Goal: Information Seeking & Learning: Learn about a topic

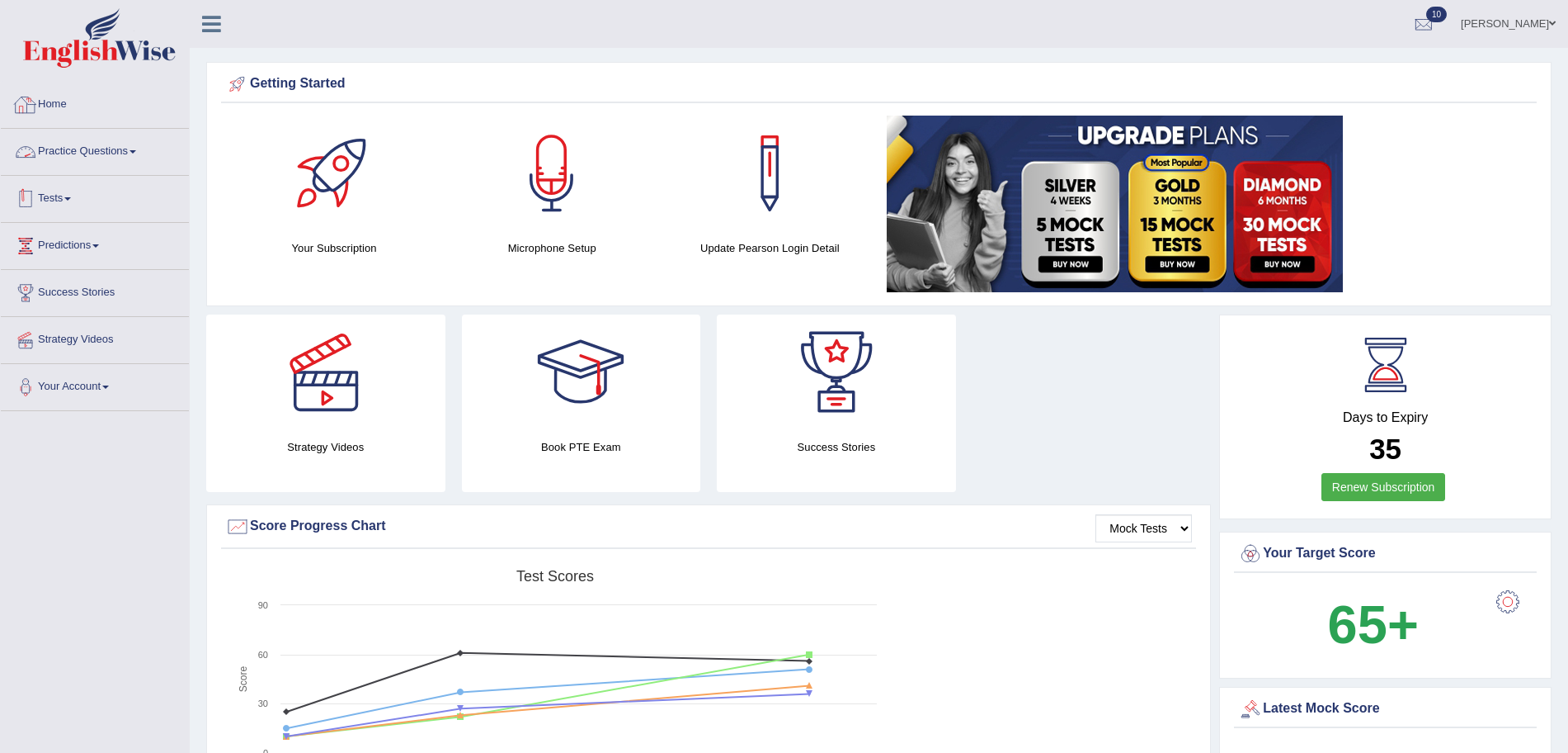
click at [78, 186] on link "Tests" at bounding box center [95, 196] width 188 height 41
click at [91, 257] on link "Take Mock Test" at bounding box center [107, 266] width 154 height 30
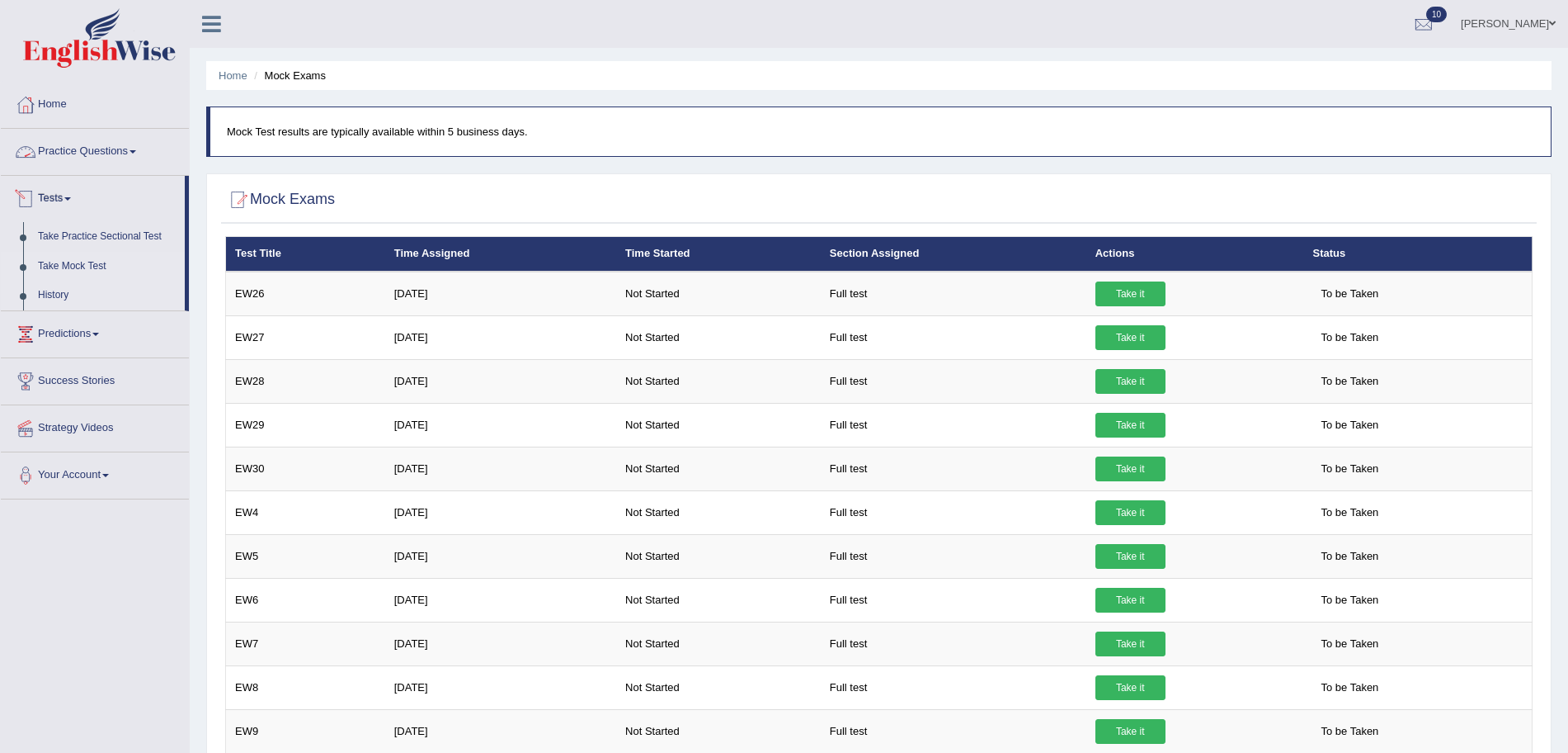
click at [52, 297] on link "History" at bounding box center [107, 295] width 154 height 30
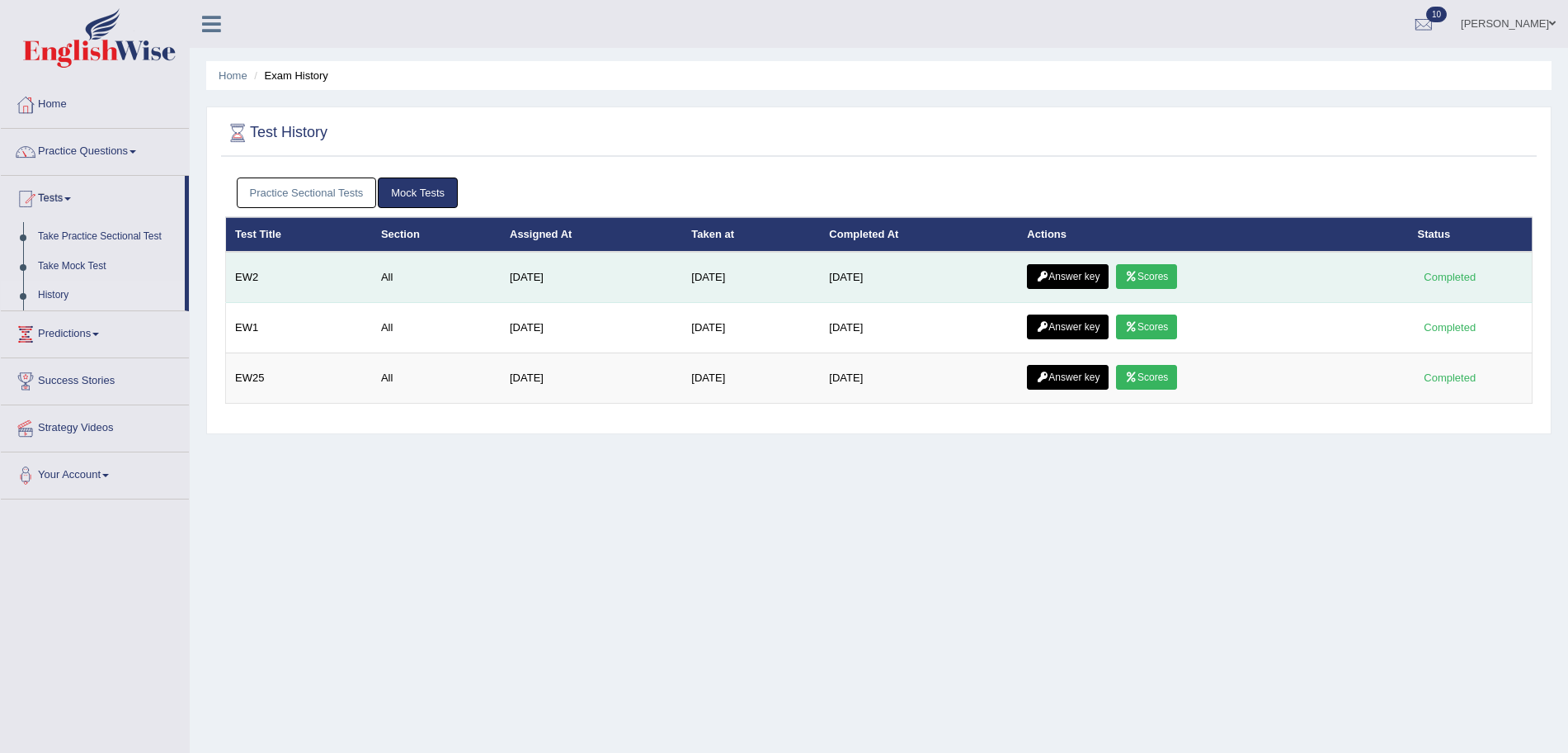
click at [1151, 274] on link "Scores" at bounding box center [1146, 276] width 61 height 25
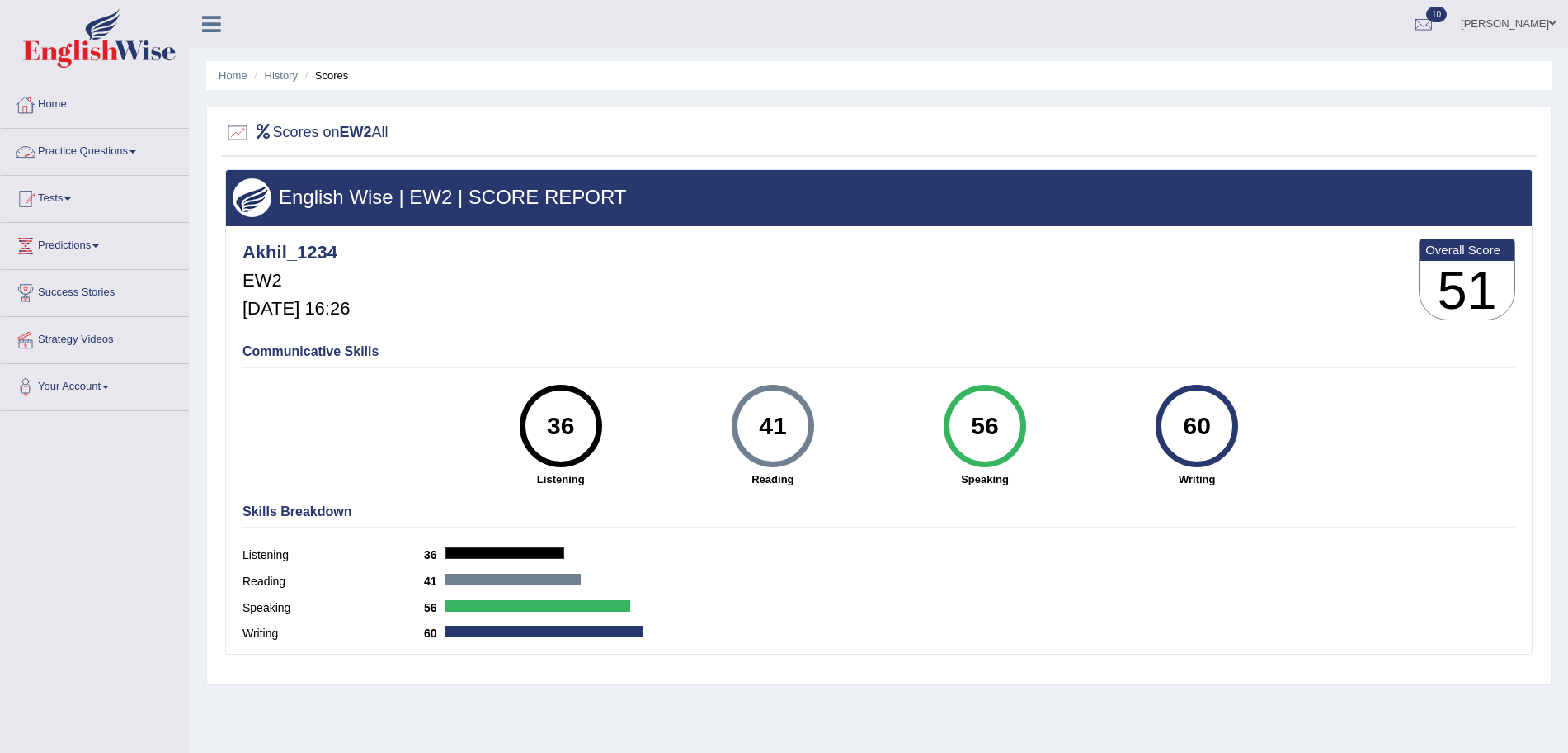
click at [134, 144] on link "Practice Questions" at bounding box center [95, 149] width 188 height 41
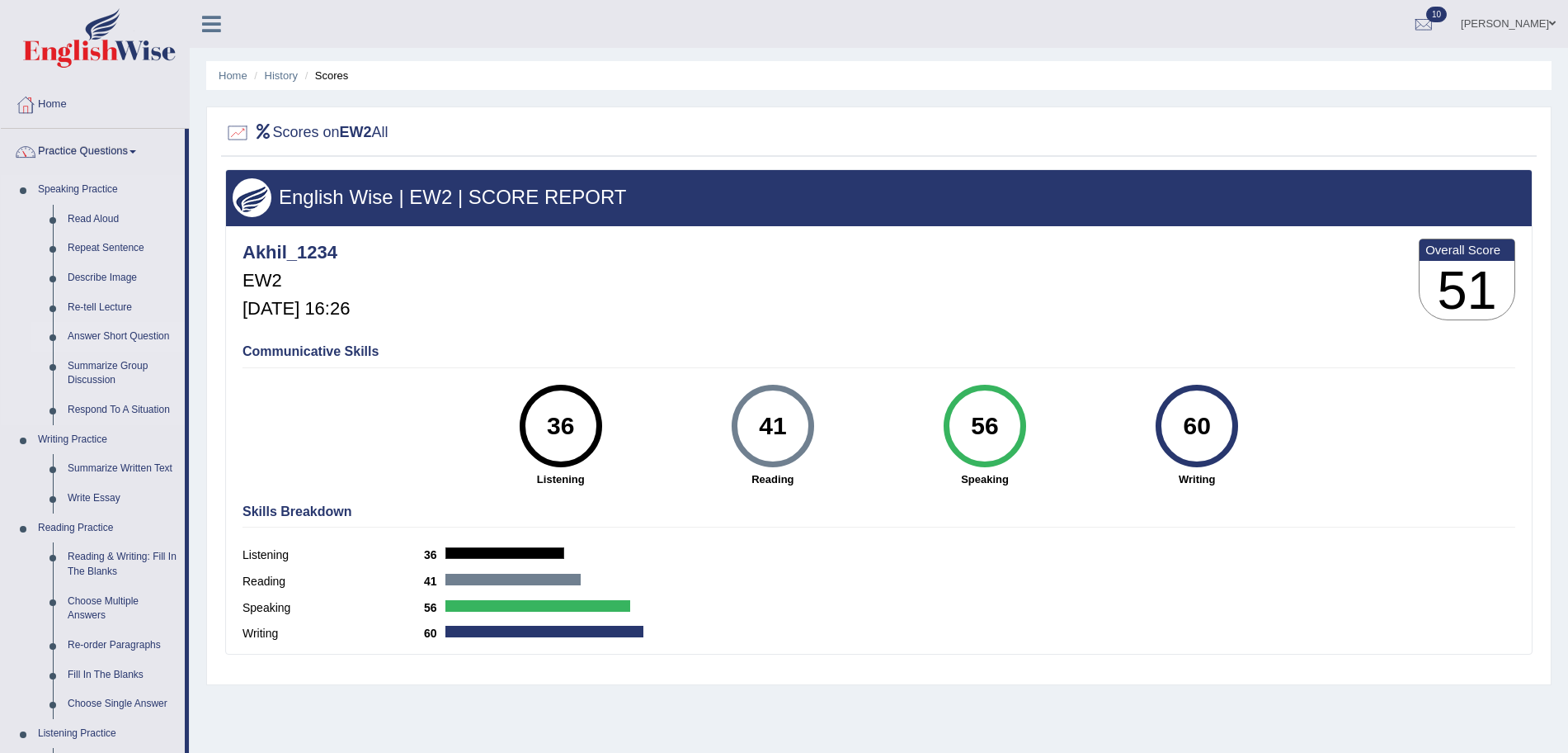
click at [97, 329] on link "Answer Short Question" at bounding box center [122, 336] width 125 height 30
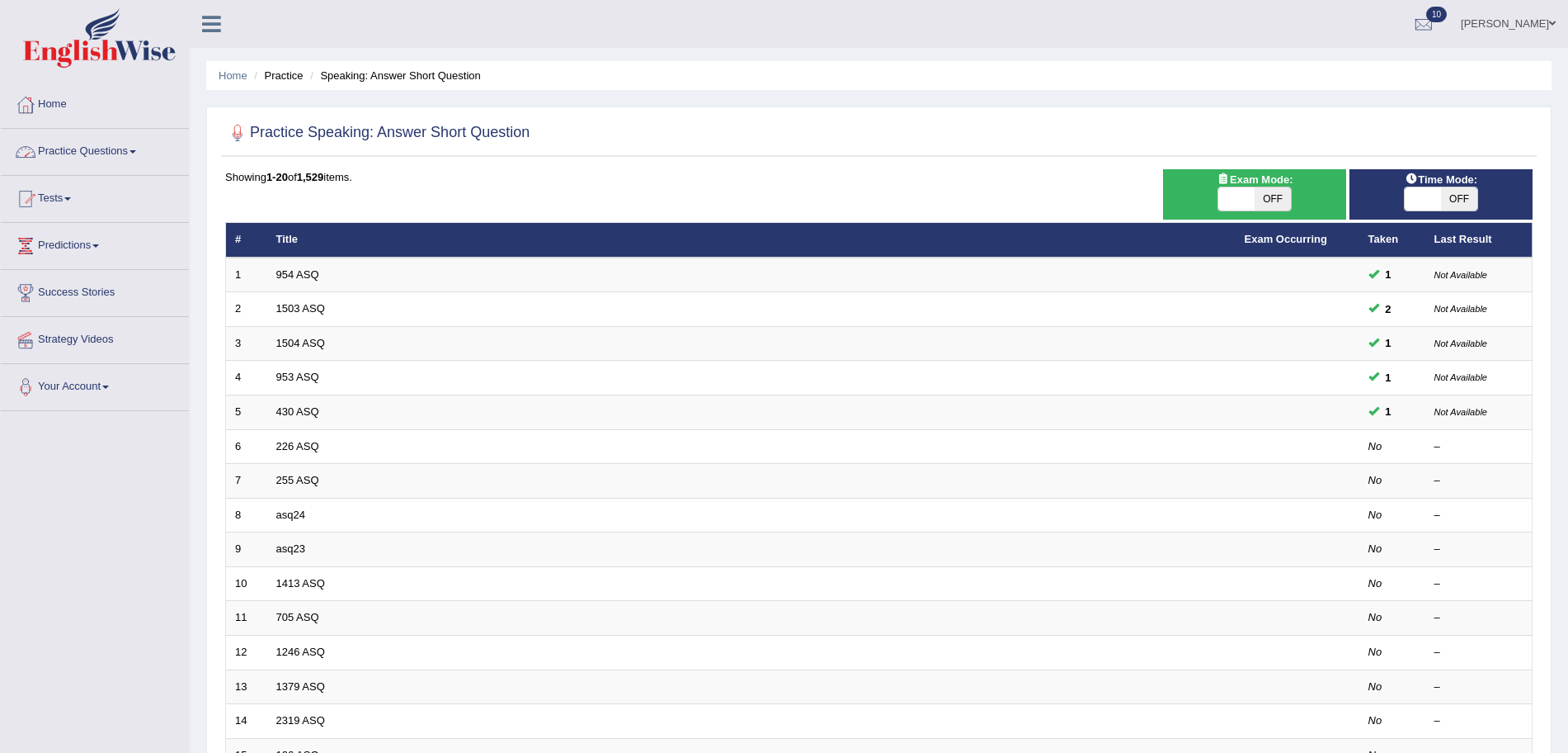
click at [138, 139] on link "Practice Questions" at bounding box center [95, 149] width 188 height 41
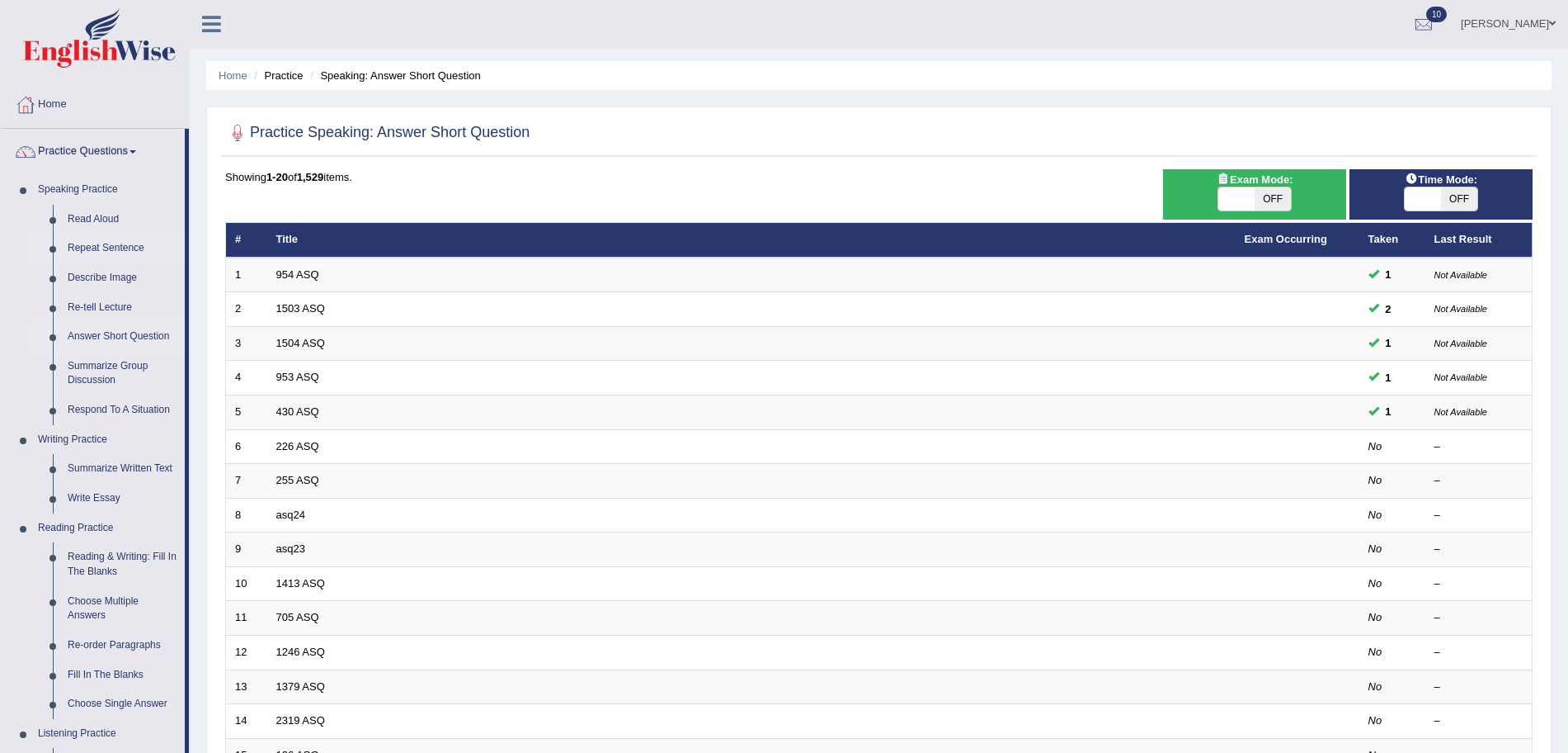
click at [127, 242] on link "Repeat Sentence" at bounding box center [122, 248] width 125 height 30
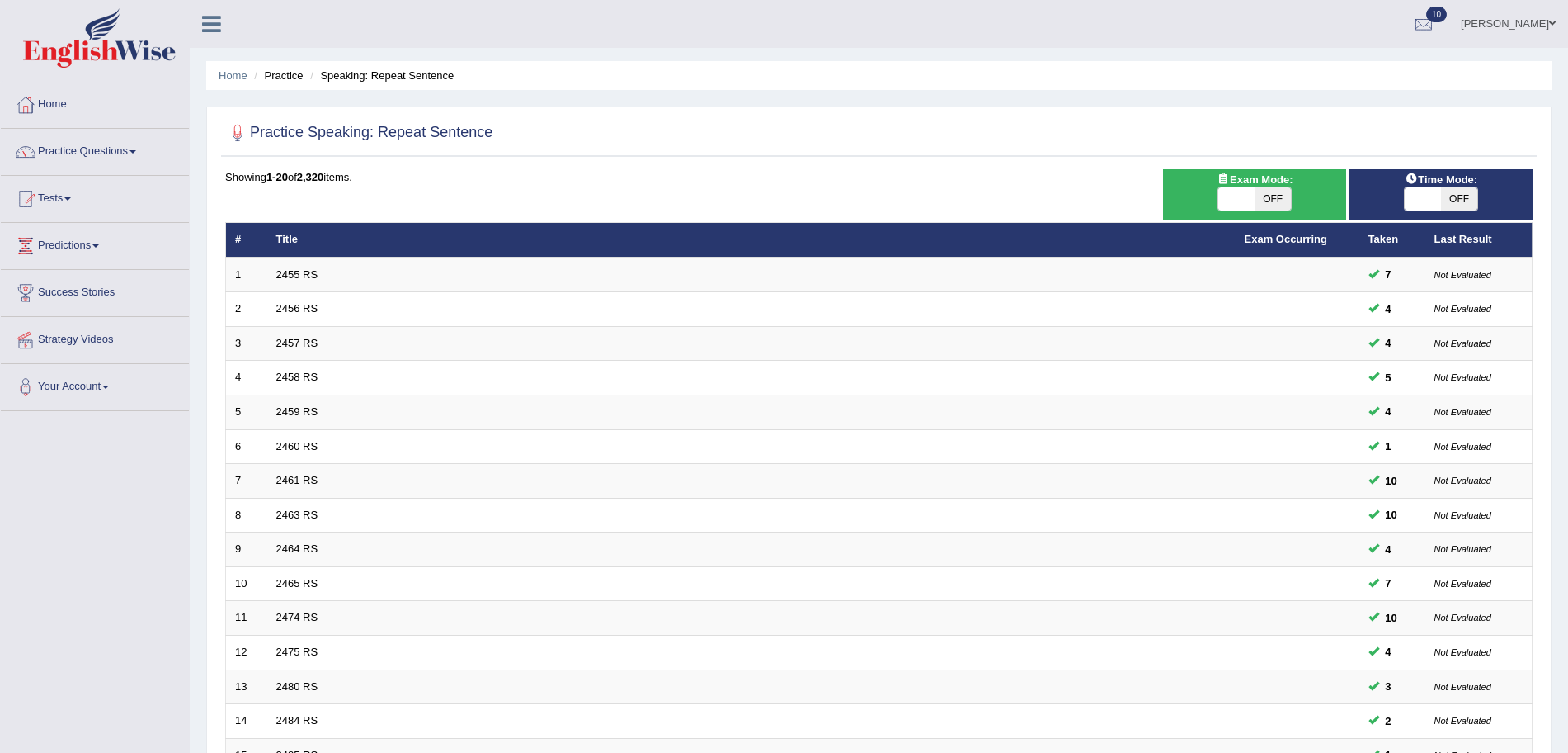
click at [1248, 195] on span at bounding box center [1236, 199] width 36 height 23
checkbox input "true"
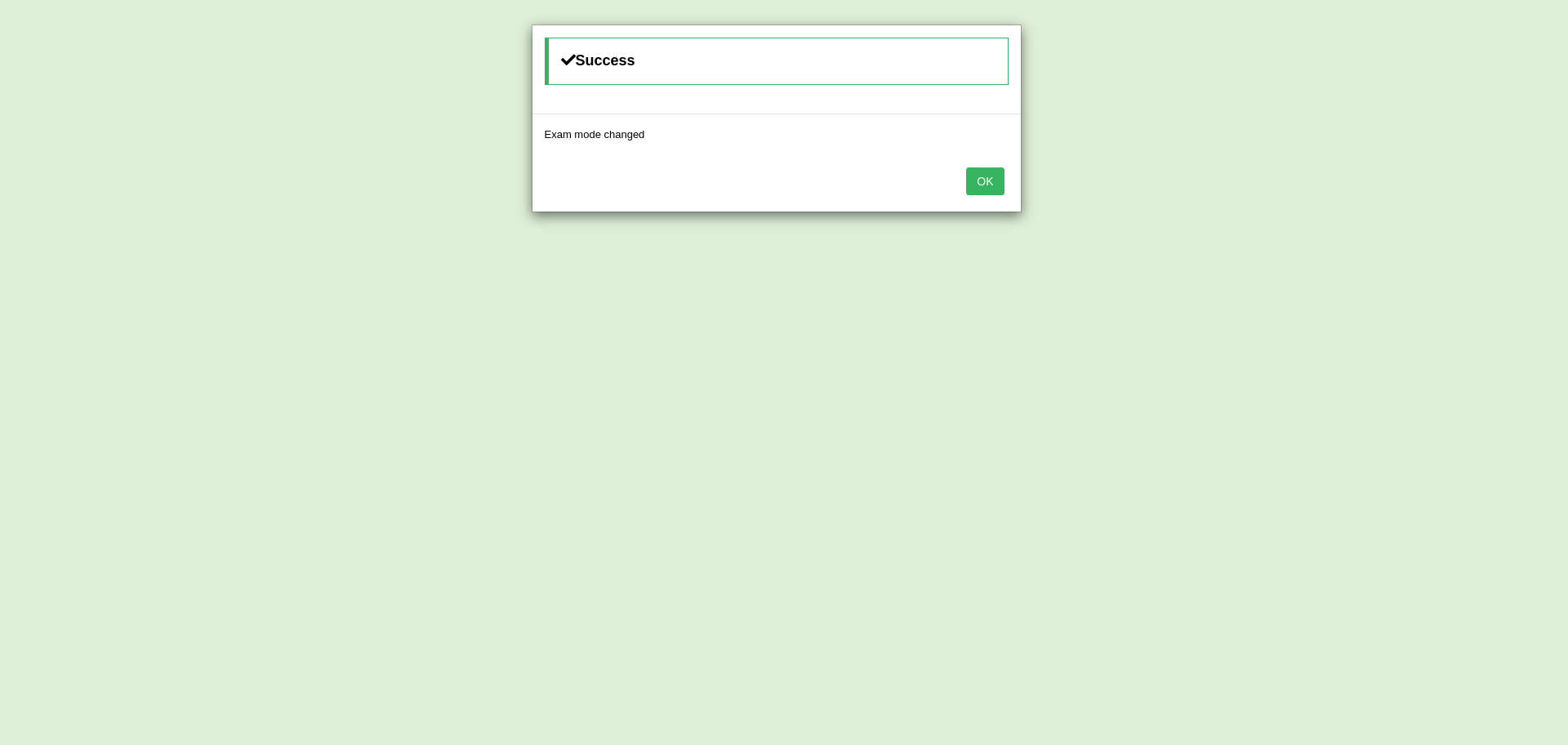
click at [1004, 177] on button "OK" at bounding box center [985, 181] width 38 height 28
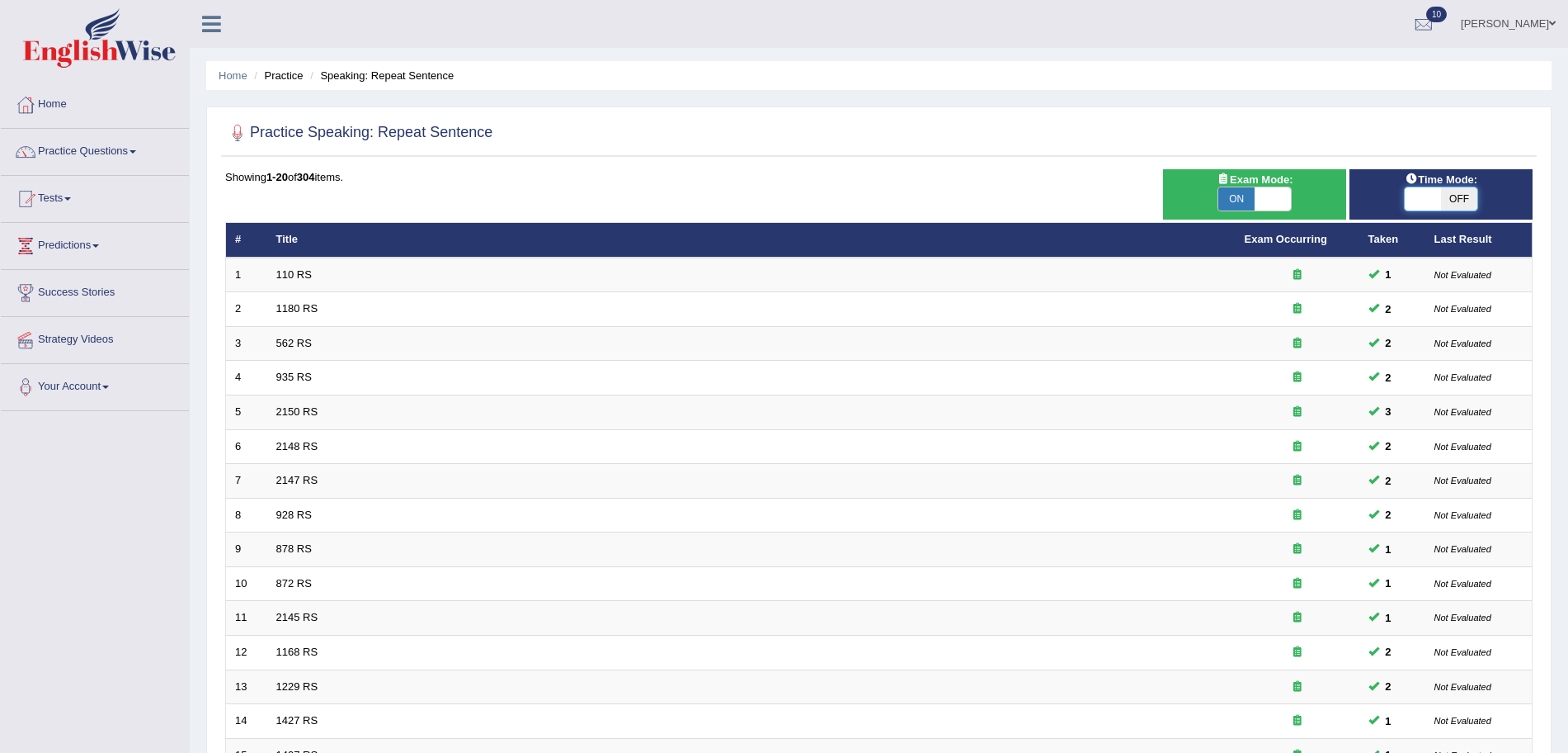
click at [1411, 195] on span at bounding box center [1423, 199] width 36 height 23
checkbox input "true"
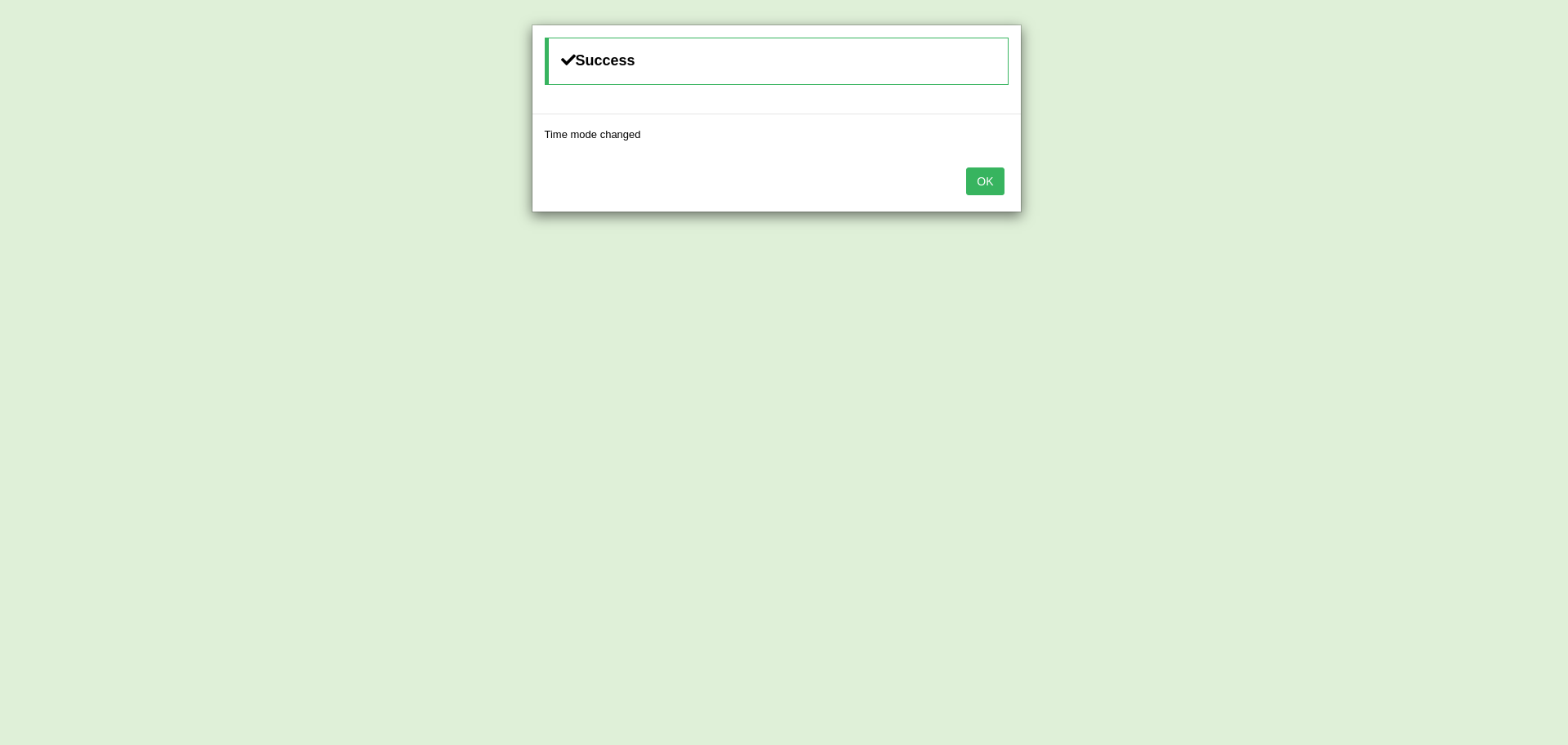
click at [990, 177] on button "OK" at bounding box center [985, 181] width 38 height 28
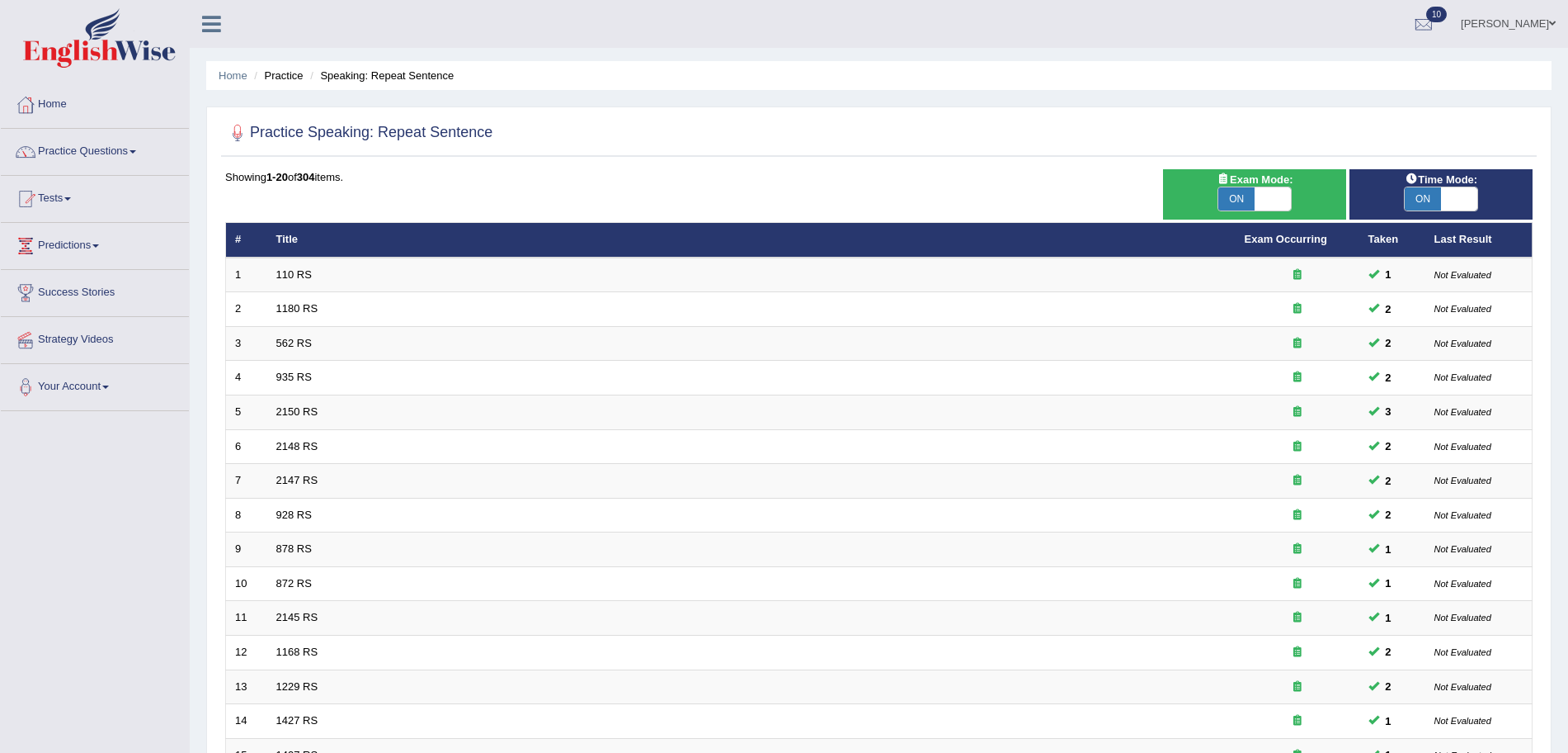
click at [119, 150] on link "Practice Questions" at bounding box center [95, 149] width 188 height 41
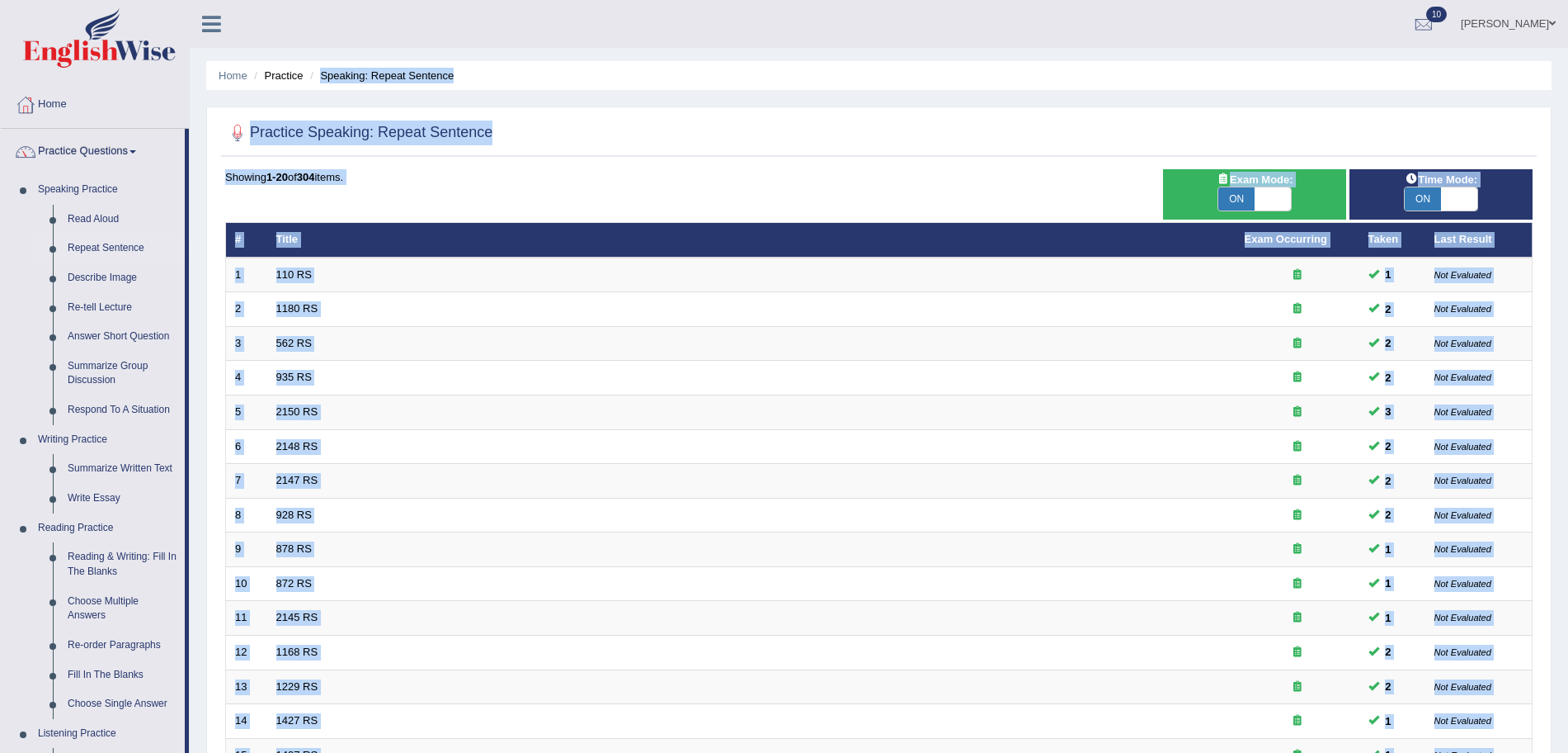
drag, startPoint x: 376, startPoint y: 410, endPoint x: 405, endPoint y: -90, distance: 500.8
click at [405, 0] on html "Toggle navigation Home Practice Questions Speaking Practice Read Aloud Repeat S…" at bounding box center [784, 376] width 1568 height 753
click at [684, 133] on div at bounding box center [878, 133] width 1307 height 34
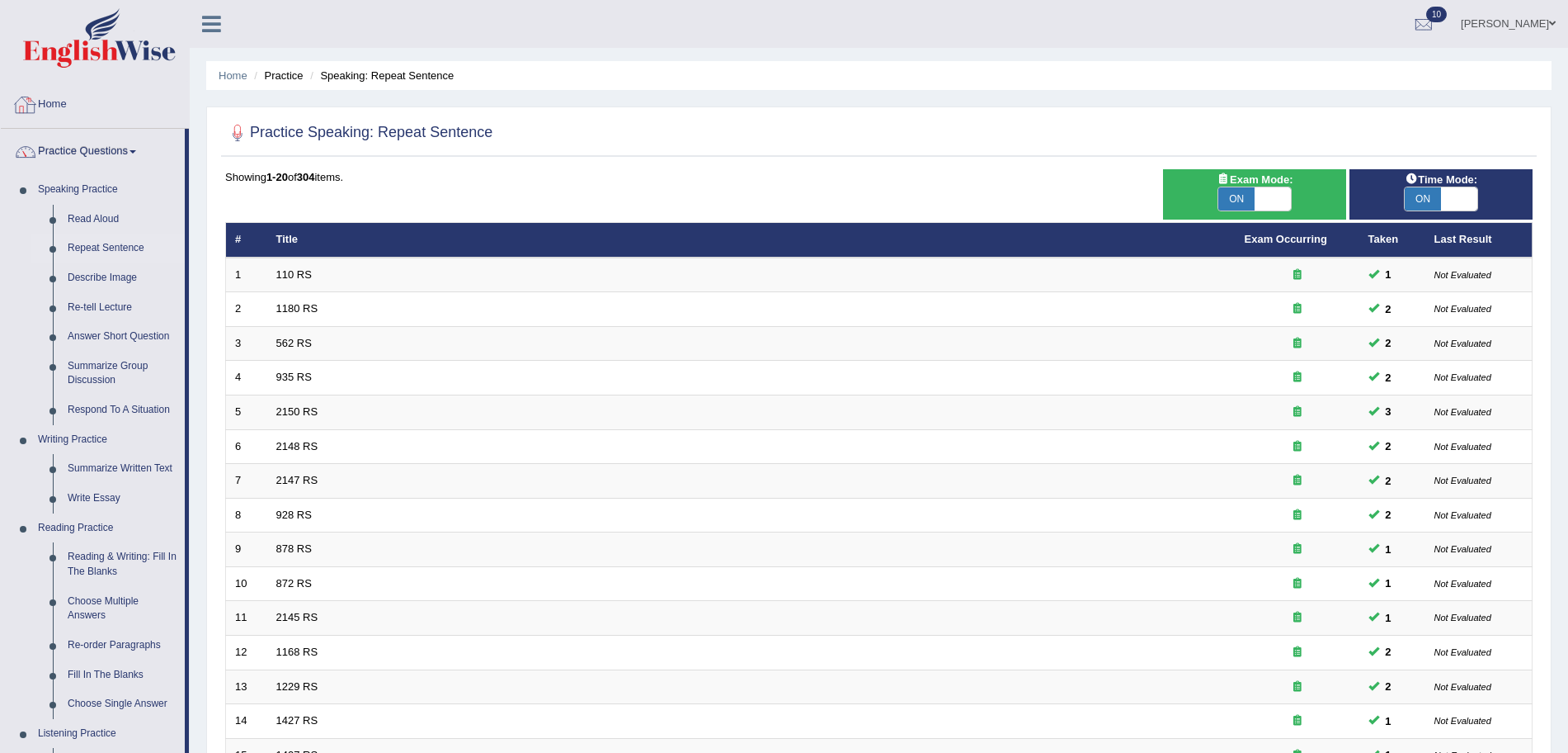
click at [77, 96] on link "Home" at bounding box center [95, 102] width 188 height 41
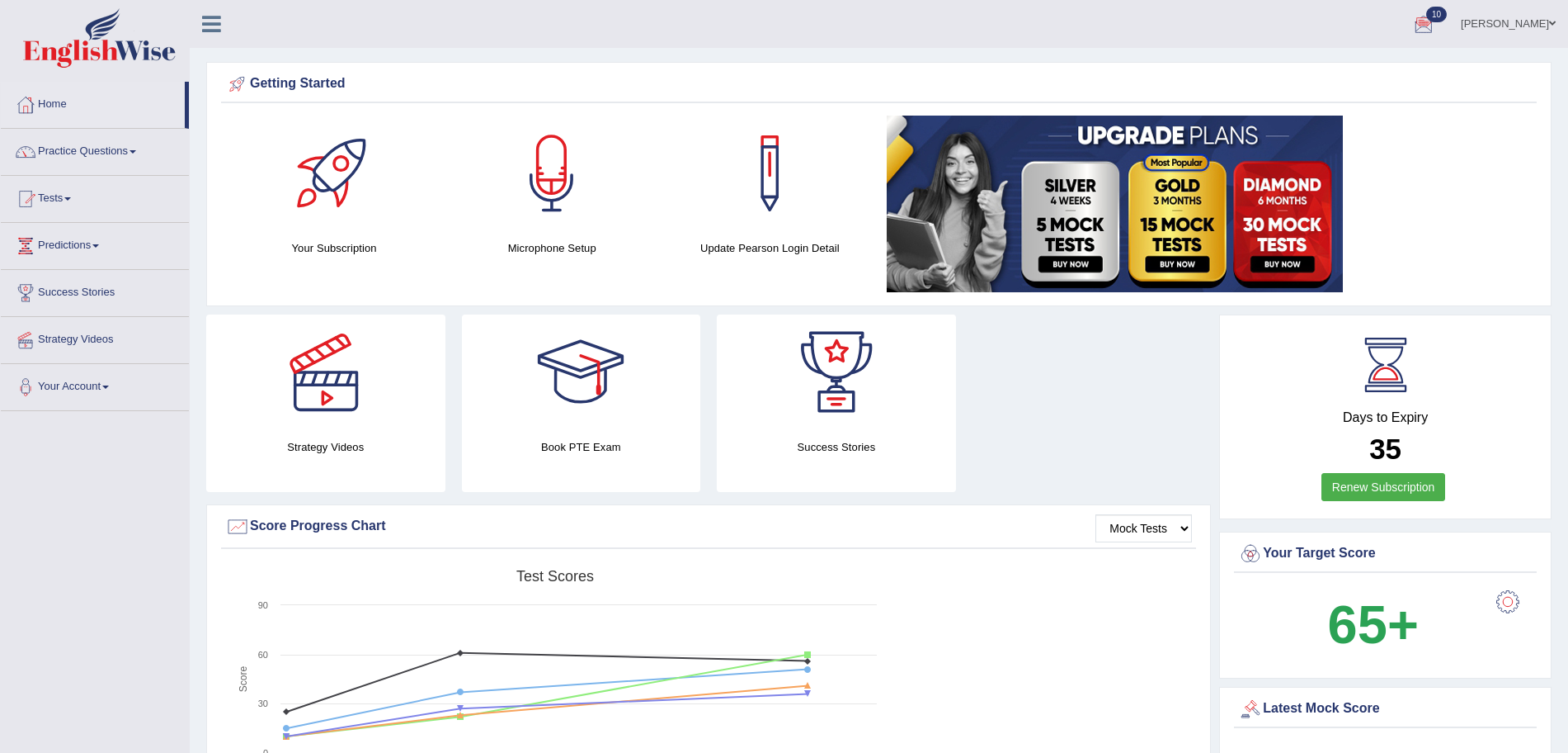
click at [1436, 24] on div at bounding box center [1423, 25] width 25 height 25
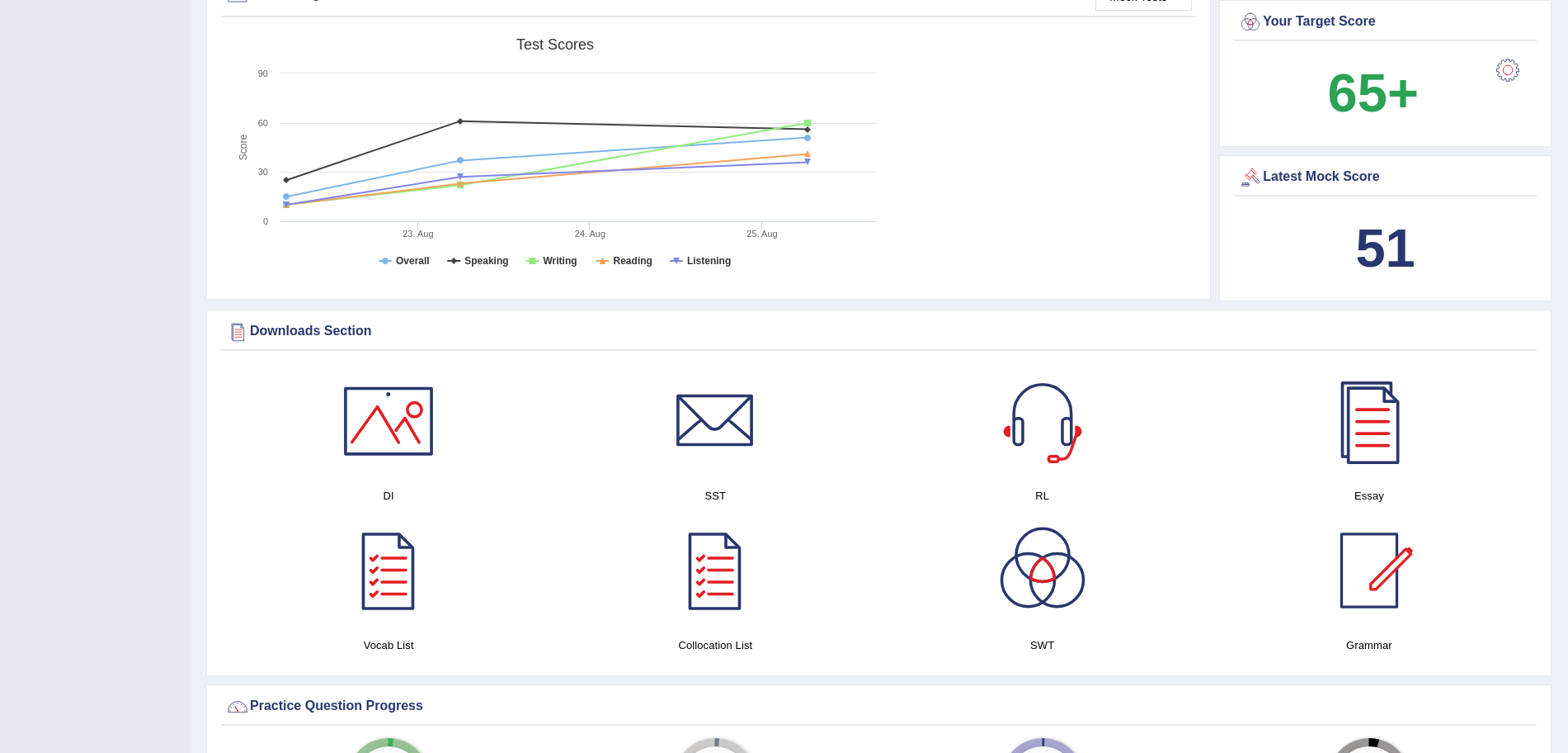
scroll to position [538, 0]
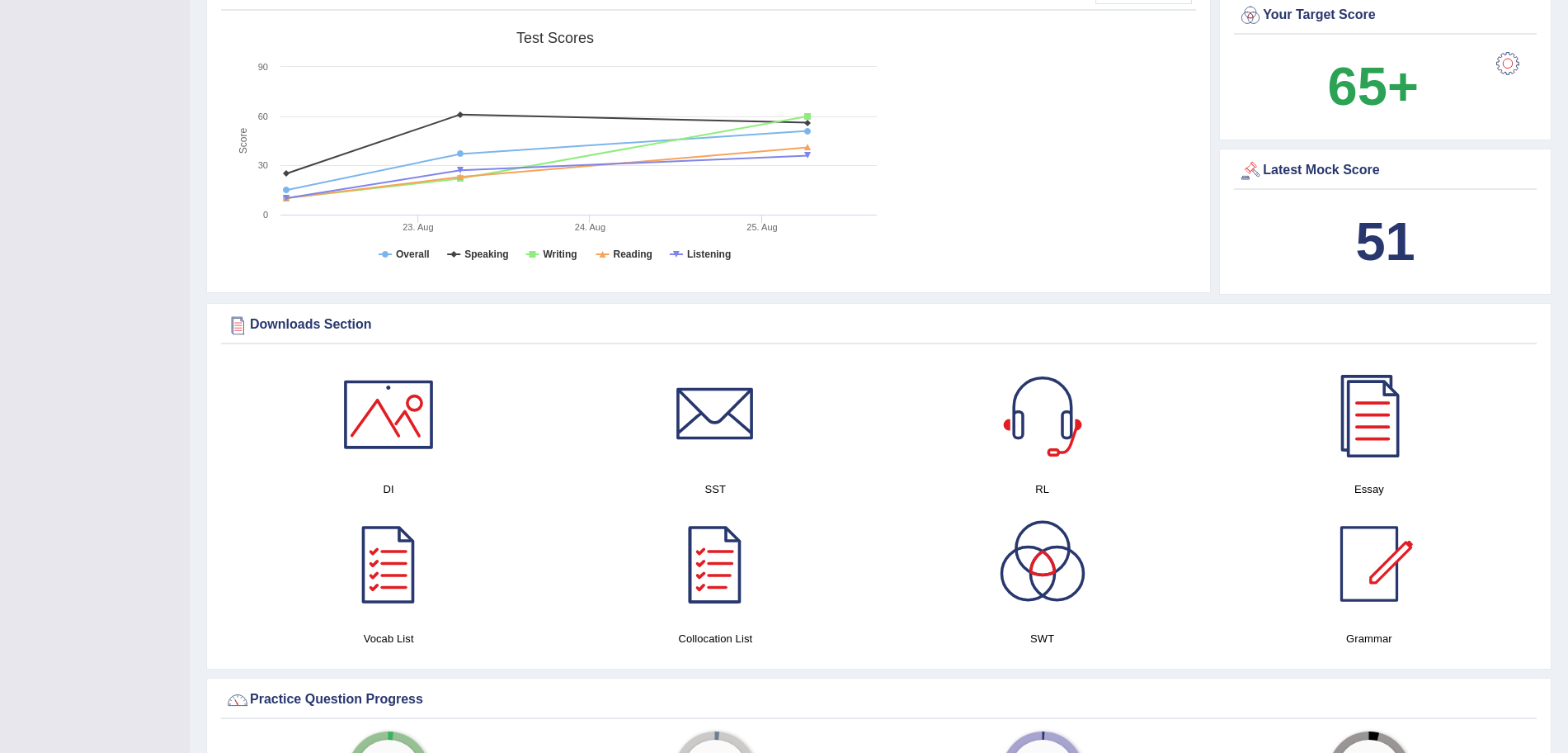
click at [712, 591] on div at bounding box center [715, 563] width 116 height 116
click at [1397, 435] on div at bounding box center [1369, 414] width 116 height 116
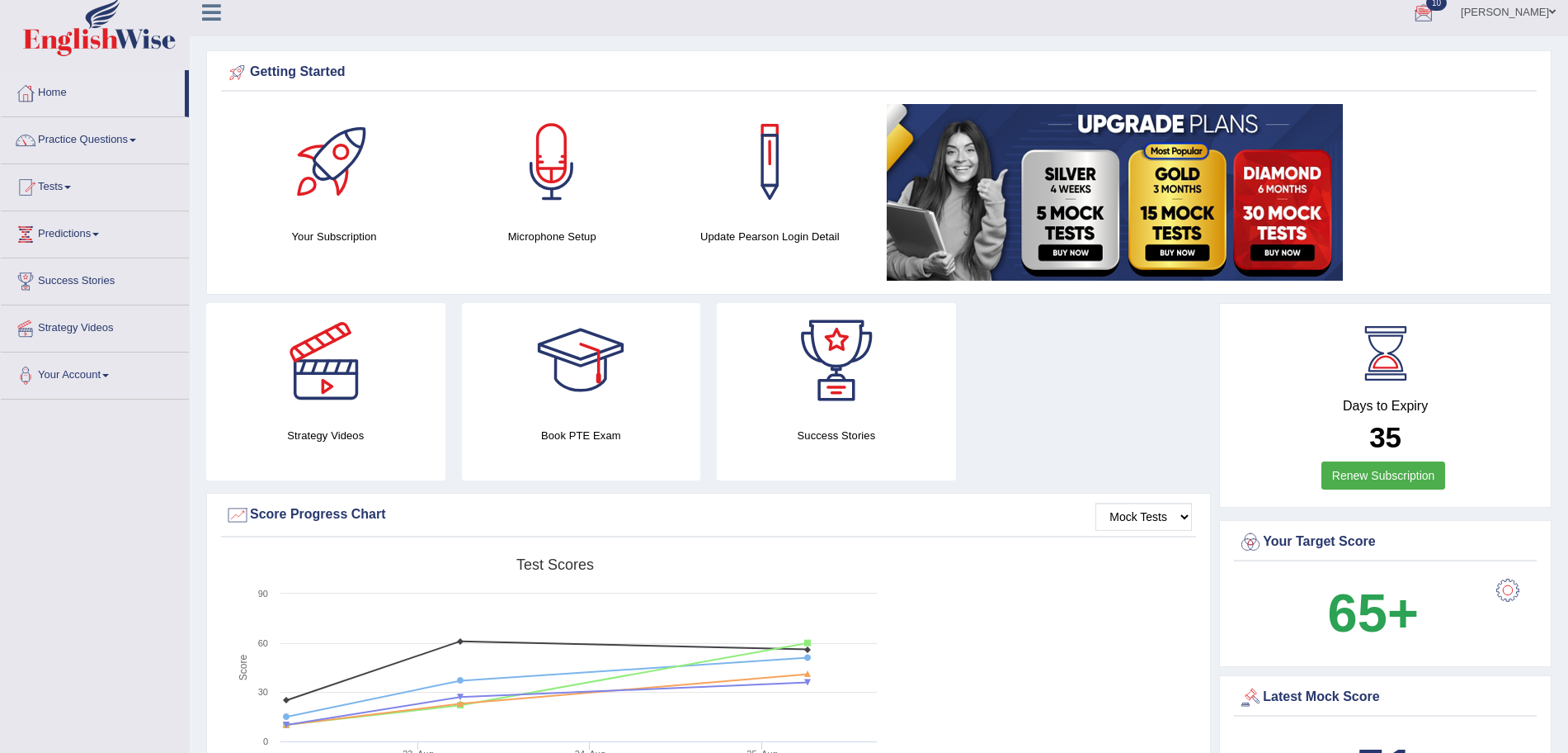
scroll to position [0, 0]
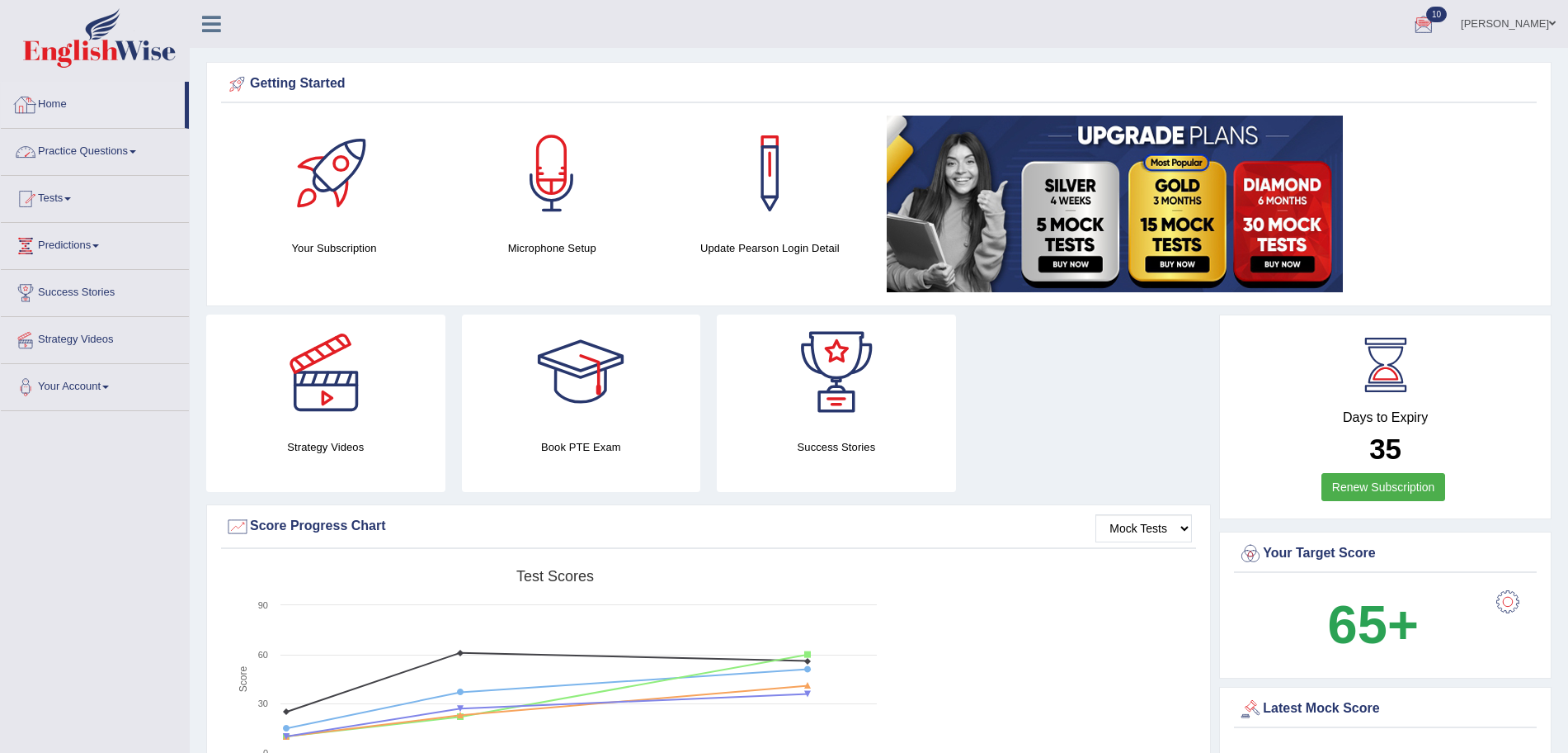
click at [132, 150] on link "Practice Questions" at bounding box center [95, 149] width 188 height 41
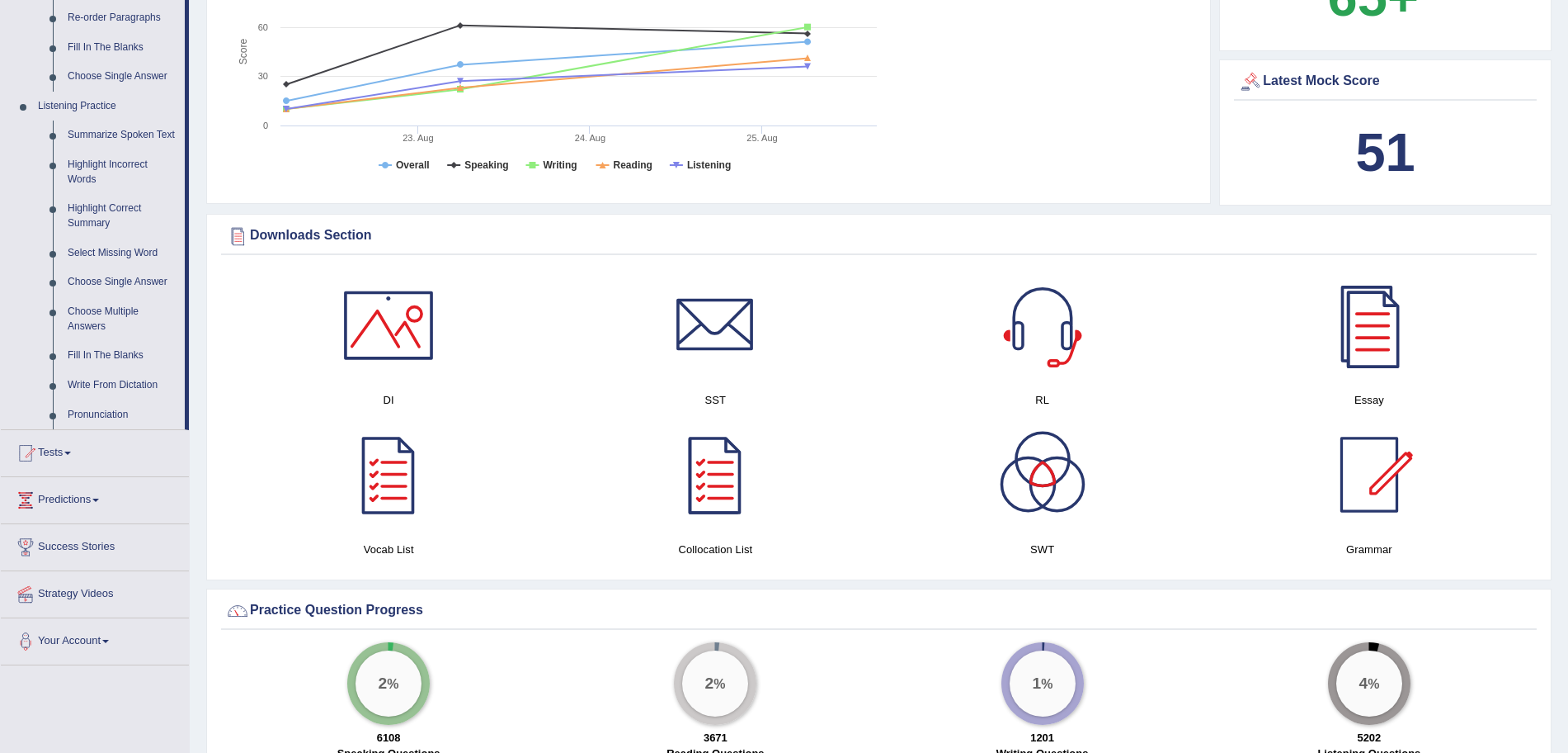
scroll to position [624, 0]
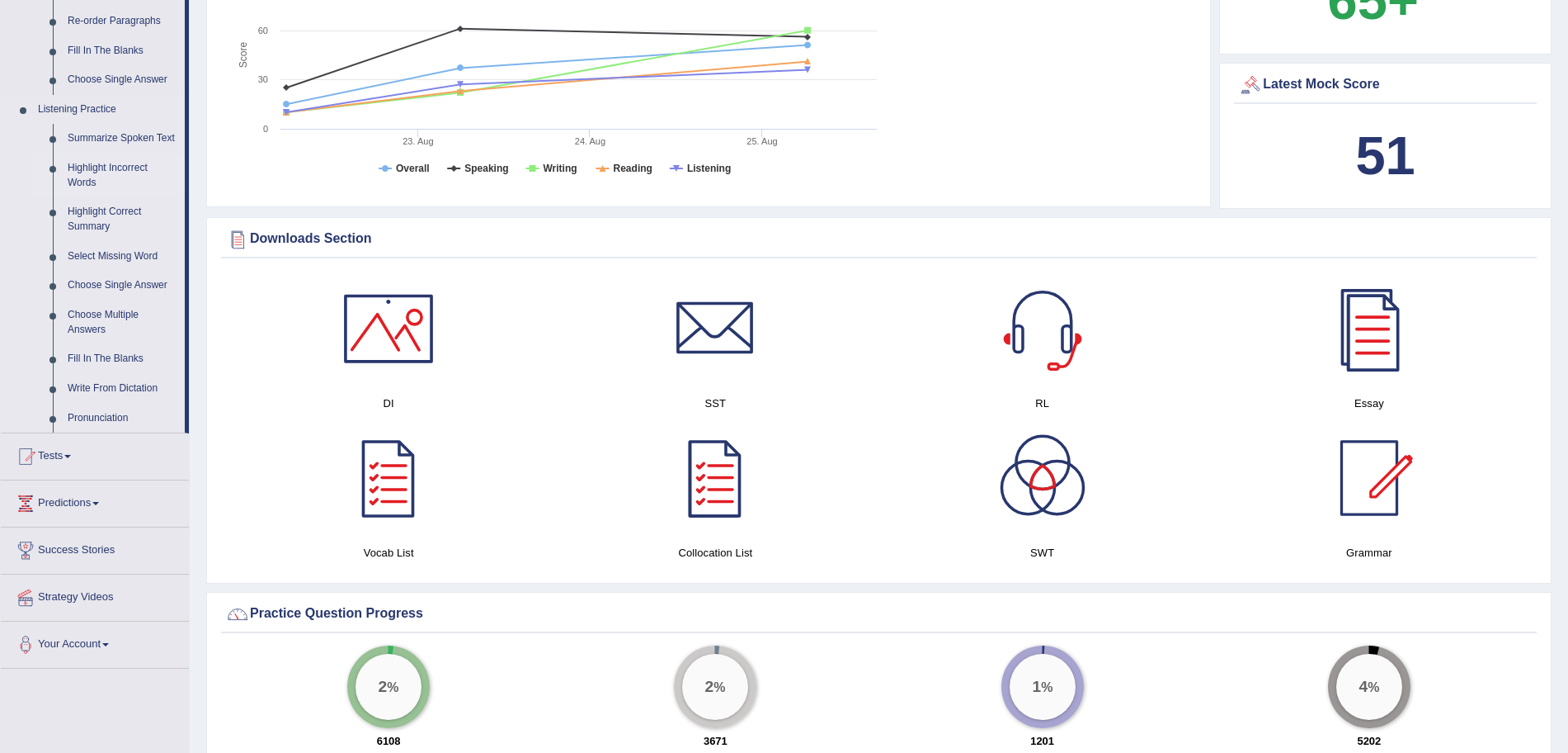
click at [114, 164] on link "Highlight Incorrect Words" at bounding box center [122, 175] width 125 height 44
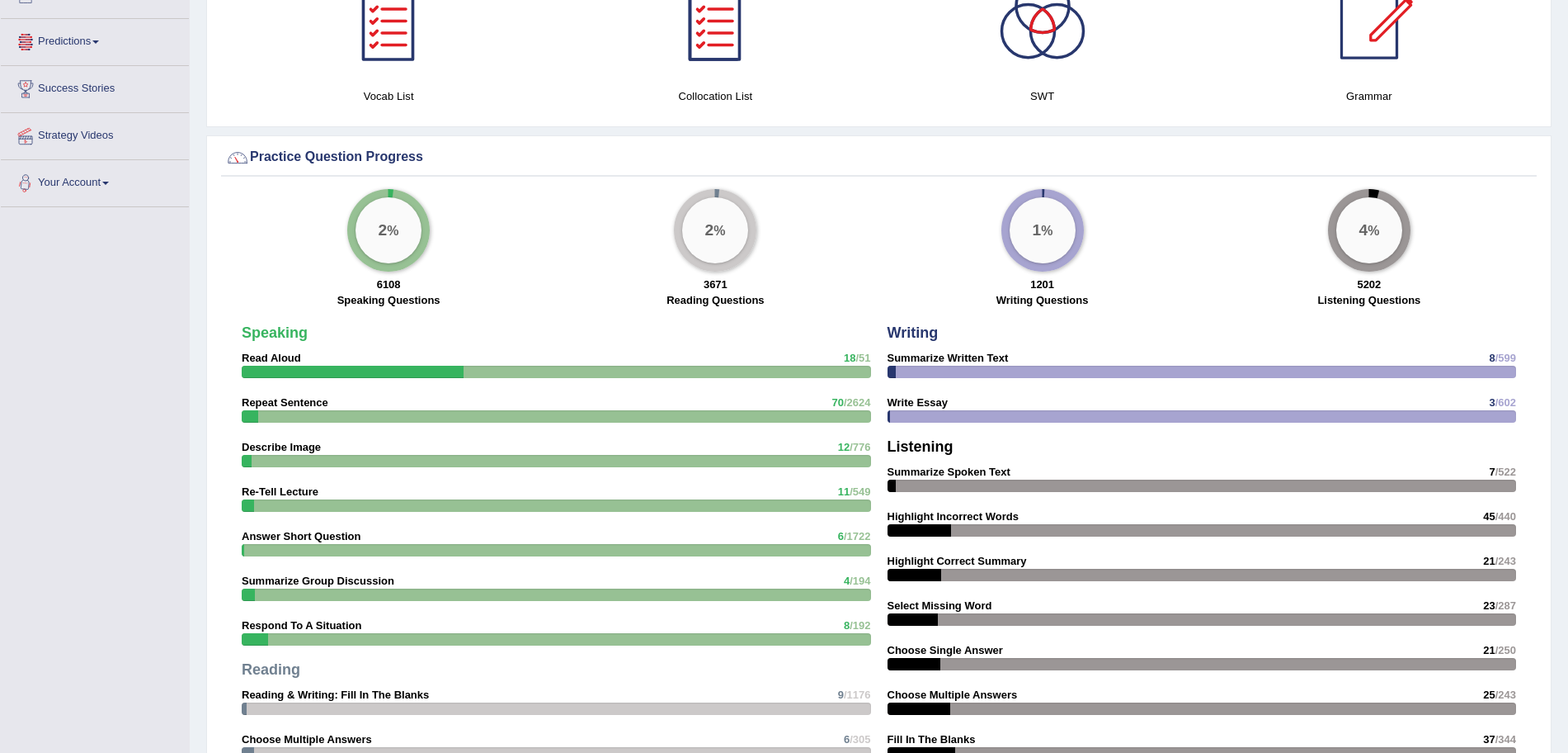
scroll to position [1086, 0]
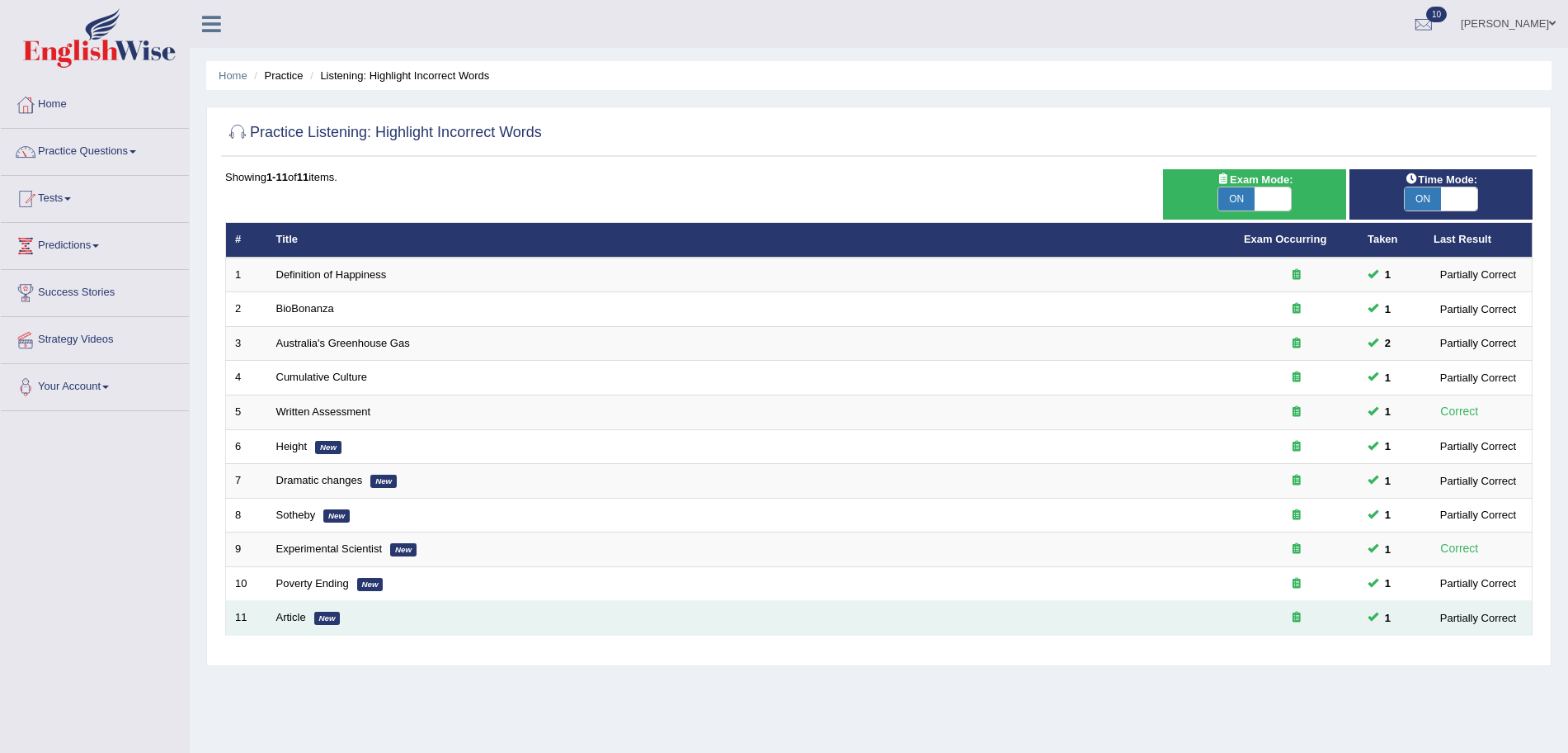
click at [296, 607] on td "Article New" at bounding box center [751, 618] width 968 height 35
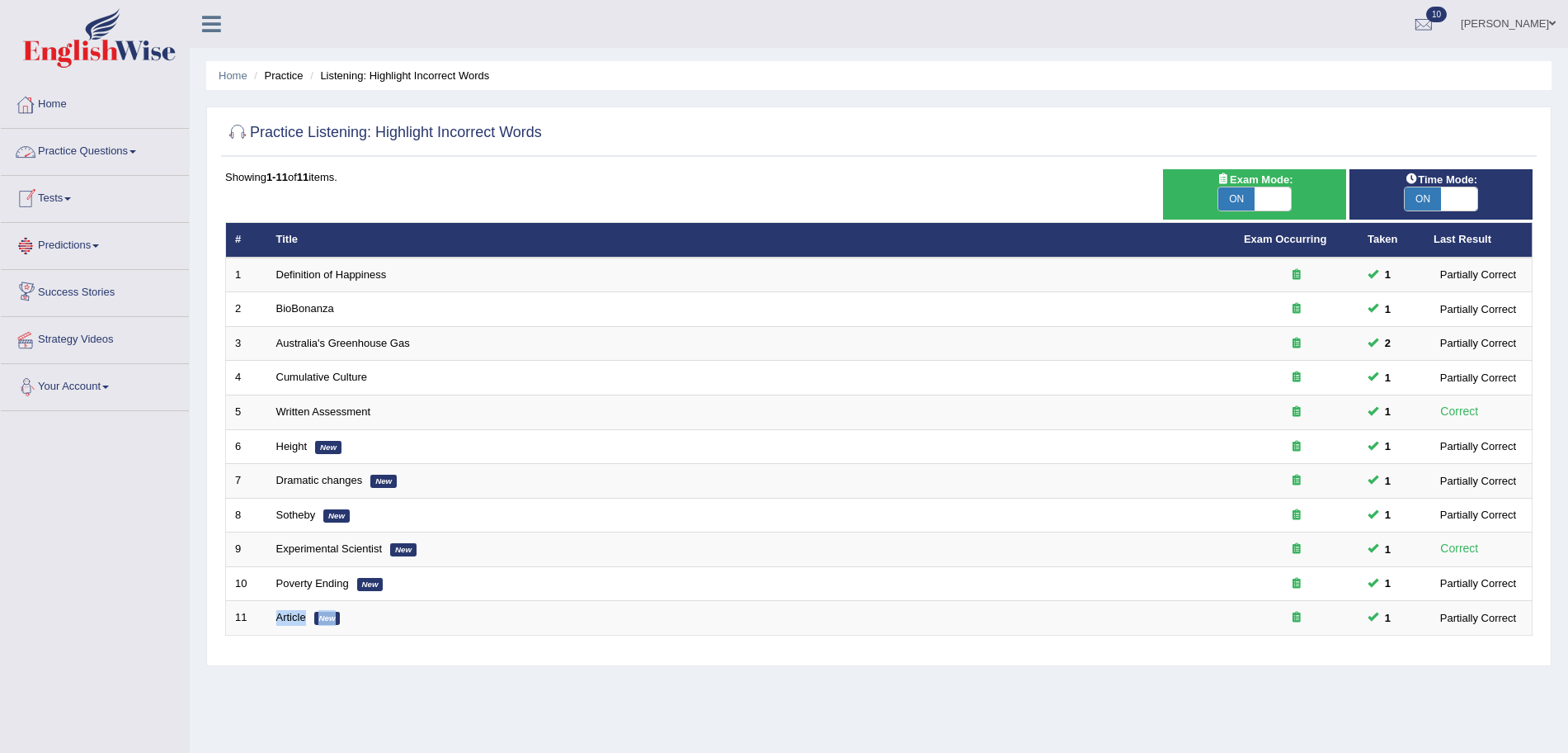
click at [138, 135] on link "Practice Questions" at bounding box center [95, 149] width 188 height 41
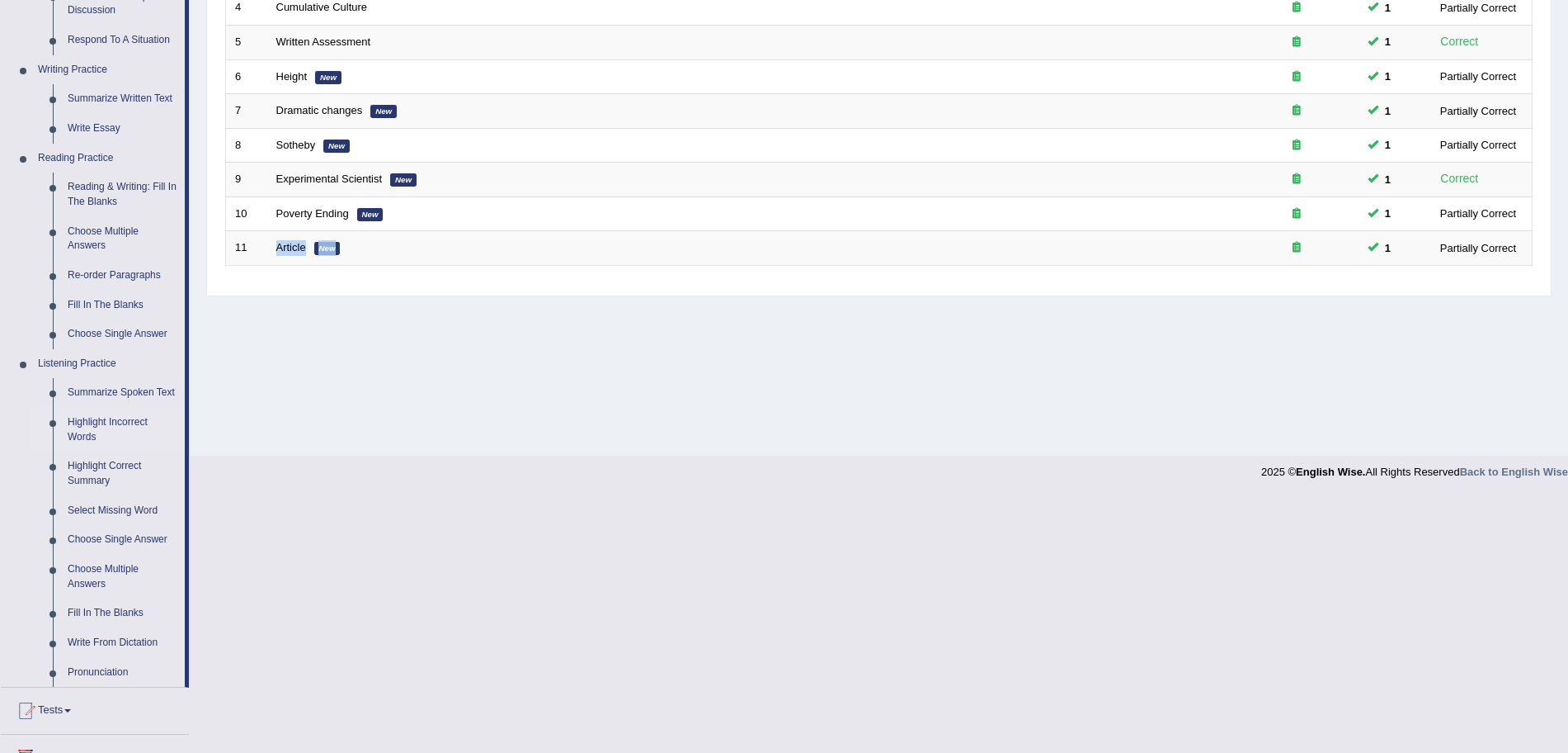
scroll to position [377, 0]
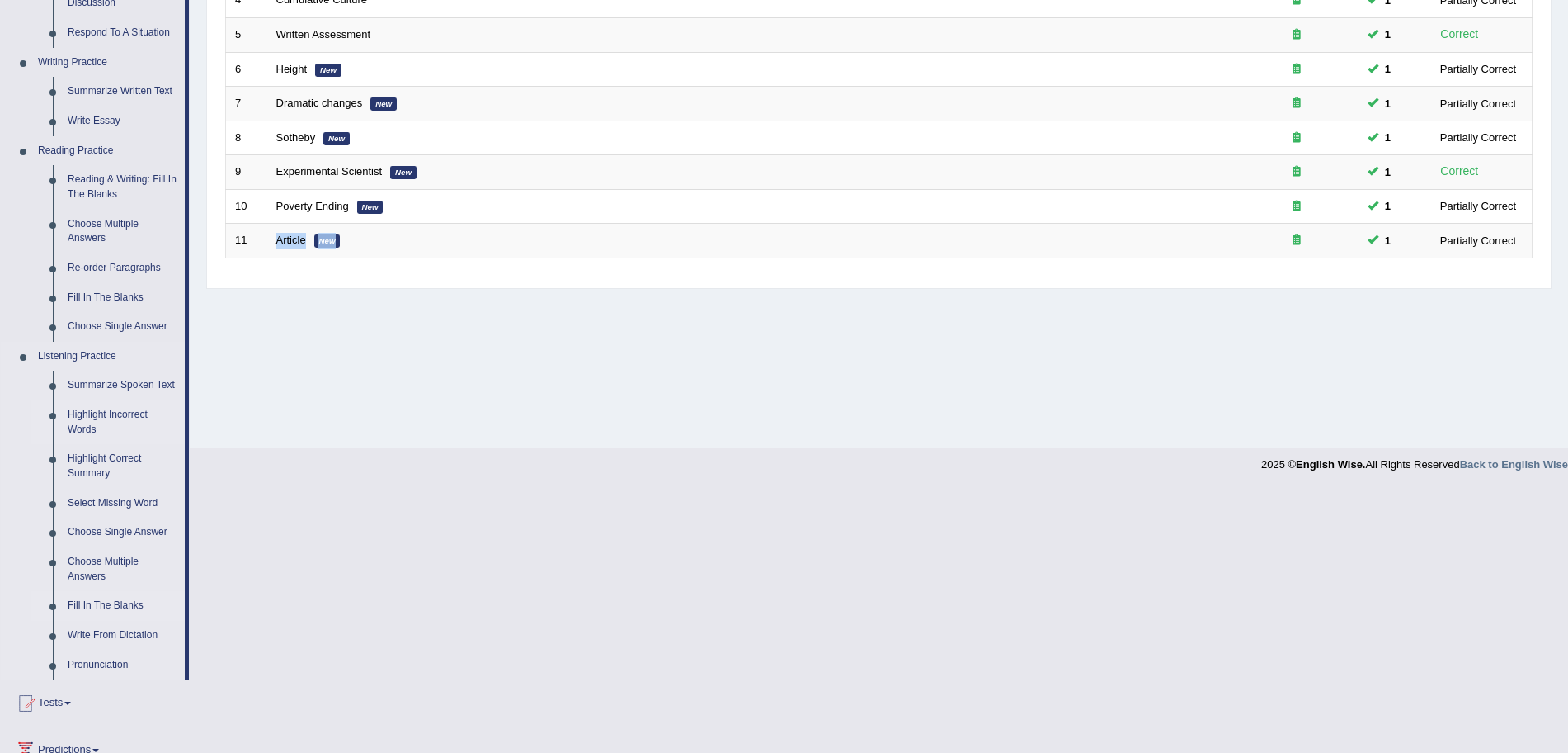
click at [94, 605] on link "Fill In The Blanks" at bounding box center [122, 605] width 125 height 30
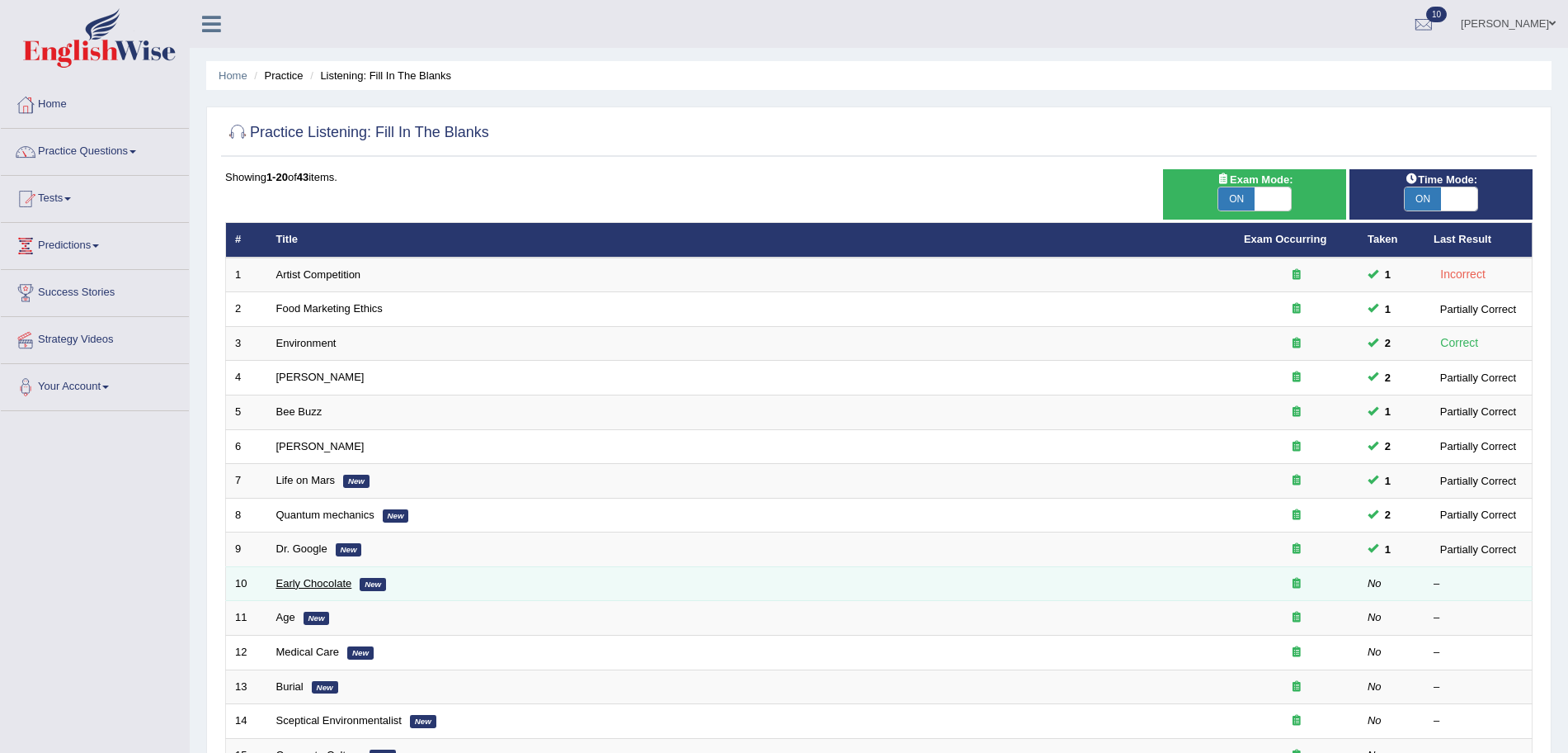
click at [307, 583] on link "Early Chocolate" at bounding box center [313, 583] width 76 height 13
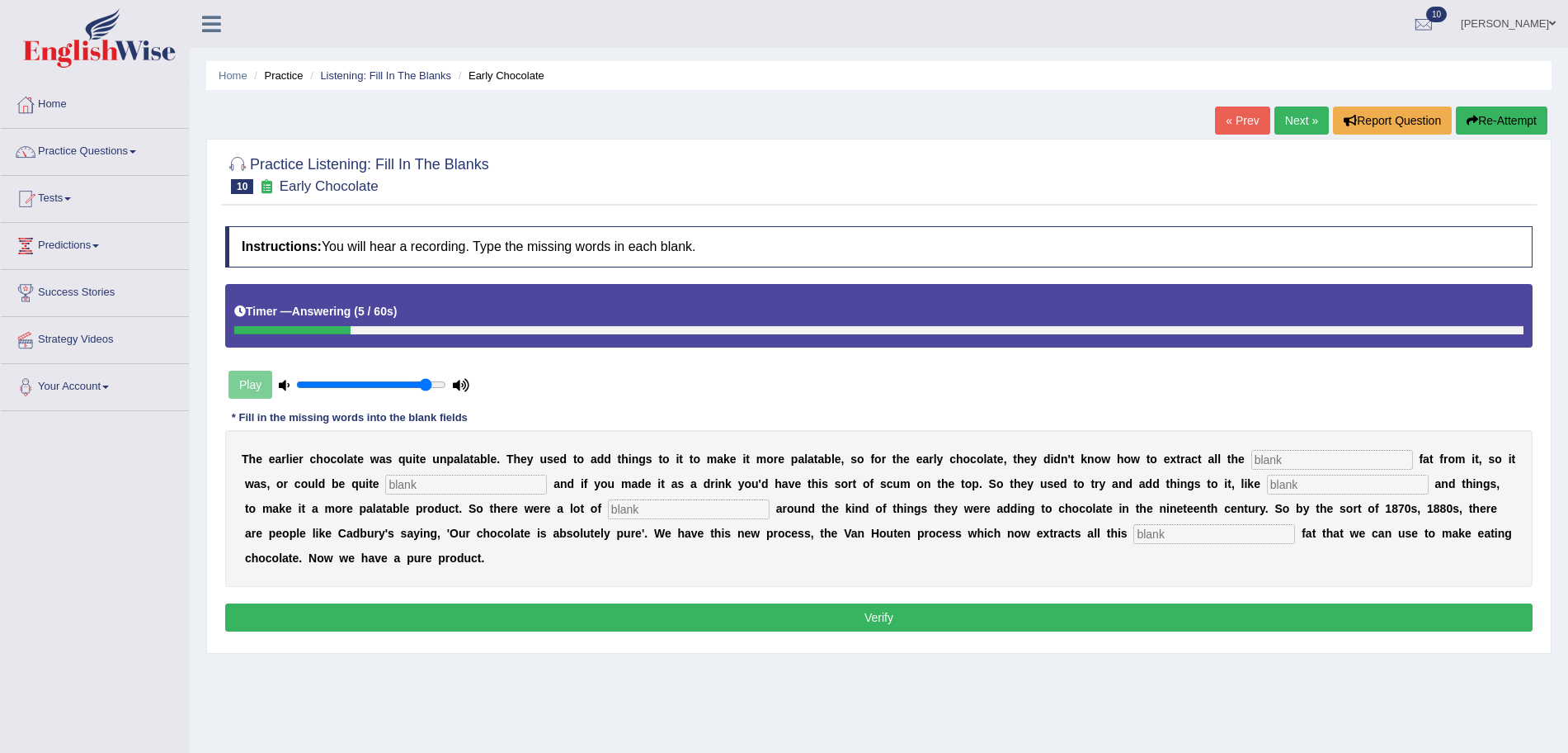
click at [1306, 458] on input "text" at bounding box center [1331, 459] width 161 height 20
type input "coco"
click at [500, 477] on input "text" at bounding box center [466, 485] width 161 height 20
type input "greece"
click at [1331, 482] on input "text" at bounding box center [1348, 485] width 161 height 20
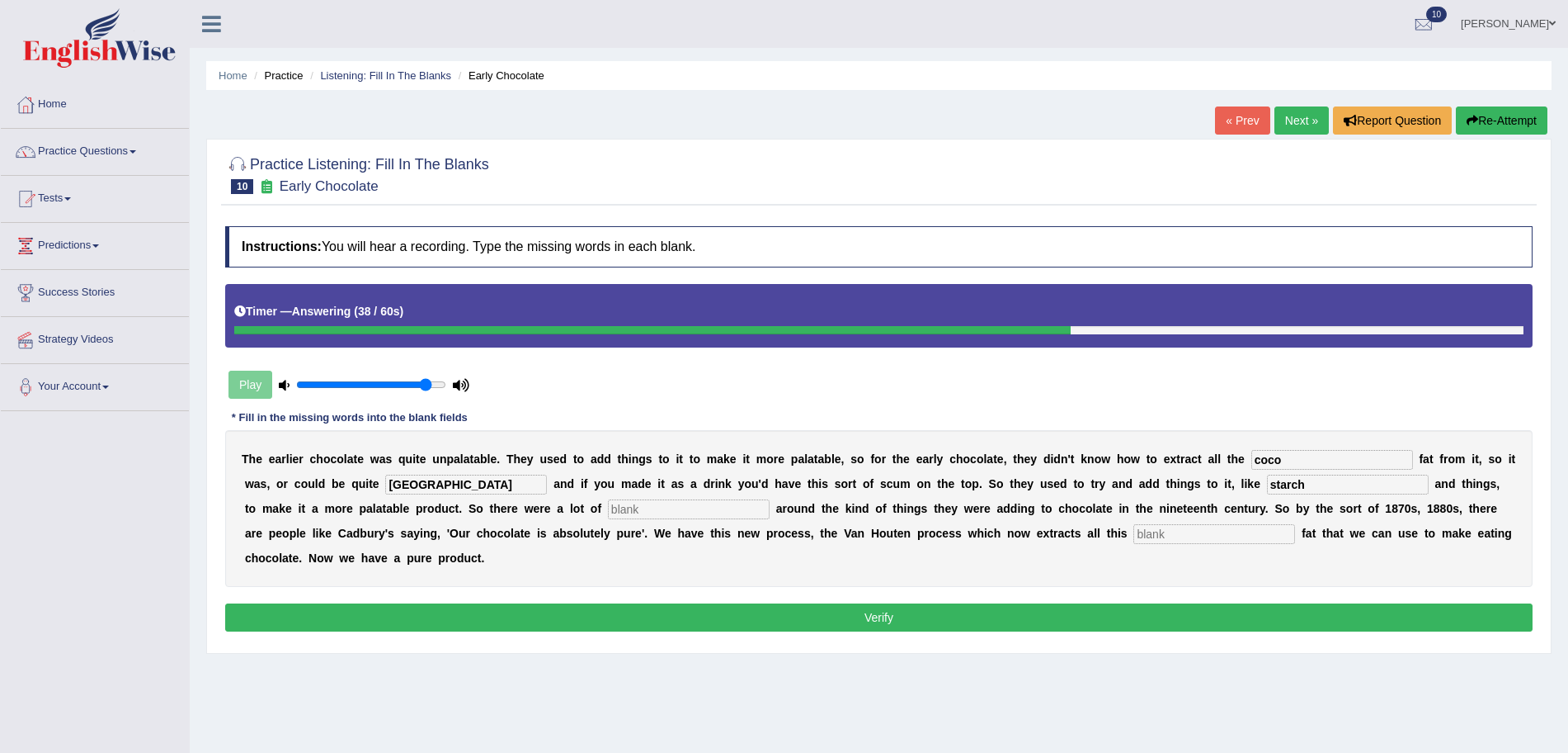
type input "starch"
click at [700, 514] on input "text" at bounding box center [688, 510] width 161 height 20
type input "scandel"
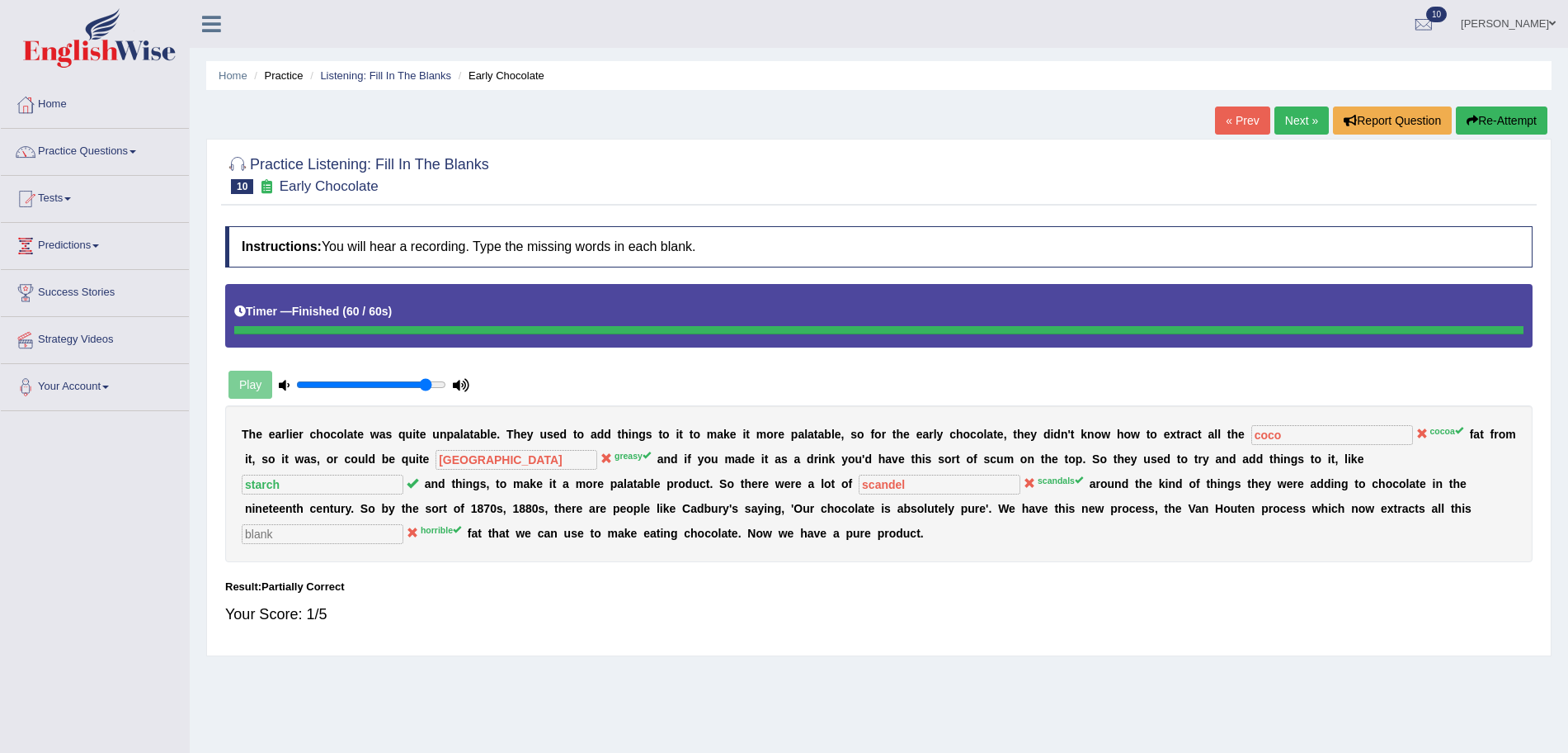
click at [1503, 114] on button "Re-Attempt" at bounding box center [1501, 120] width 91 height 28
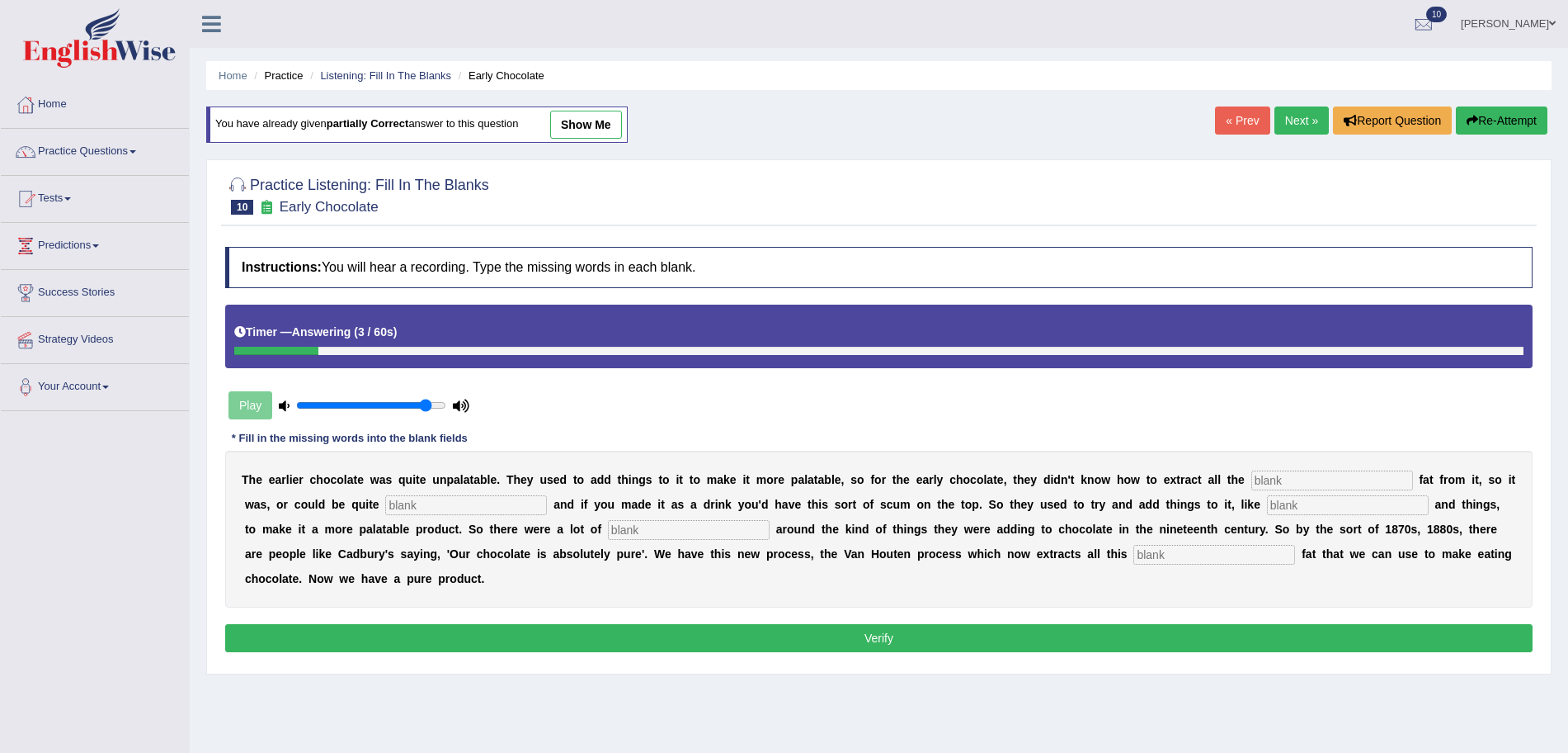
click at [1315, 484] on input "text" at bounding box center [1331, 480] width 161 height 20
type input "cocoa"
drag, startPoint x: 297, startPoint y: 461, endPoint x: 427, endPoint y: 509, distance: 138.6
click at [427, 509] on div "T h e e a r l i e r c h o c o l a t e w a s q u i t e u n p a l a t a b l e . T…" at bounding box center [878, 529] width 1307 height 157
click at [427, 509] on input "text" at bounding box center [466, 505] width 161 height 20
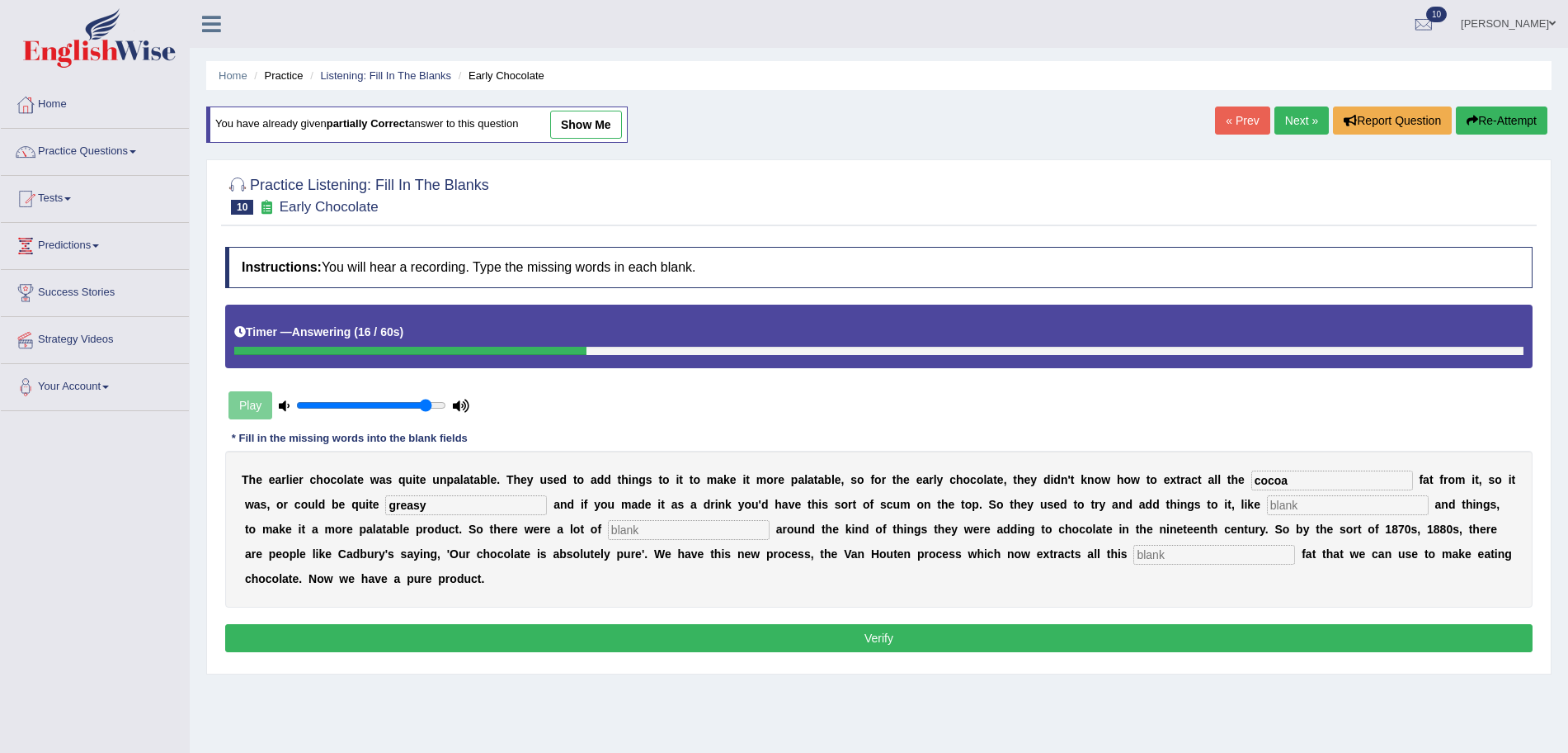
type input "greasy"
click at [1334, 502] on input "text" at bounding box center [1348, 505] width 161 height 20
type input "starch"
click at [735, 528] on input "text" at bounding box center [688, 530] width 161 height 20
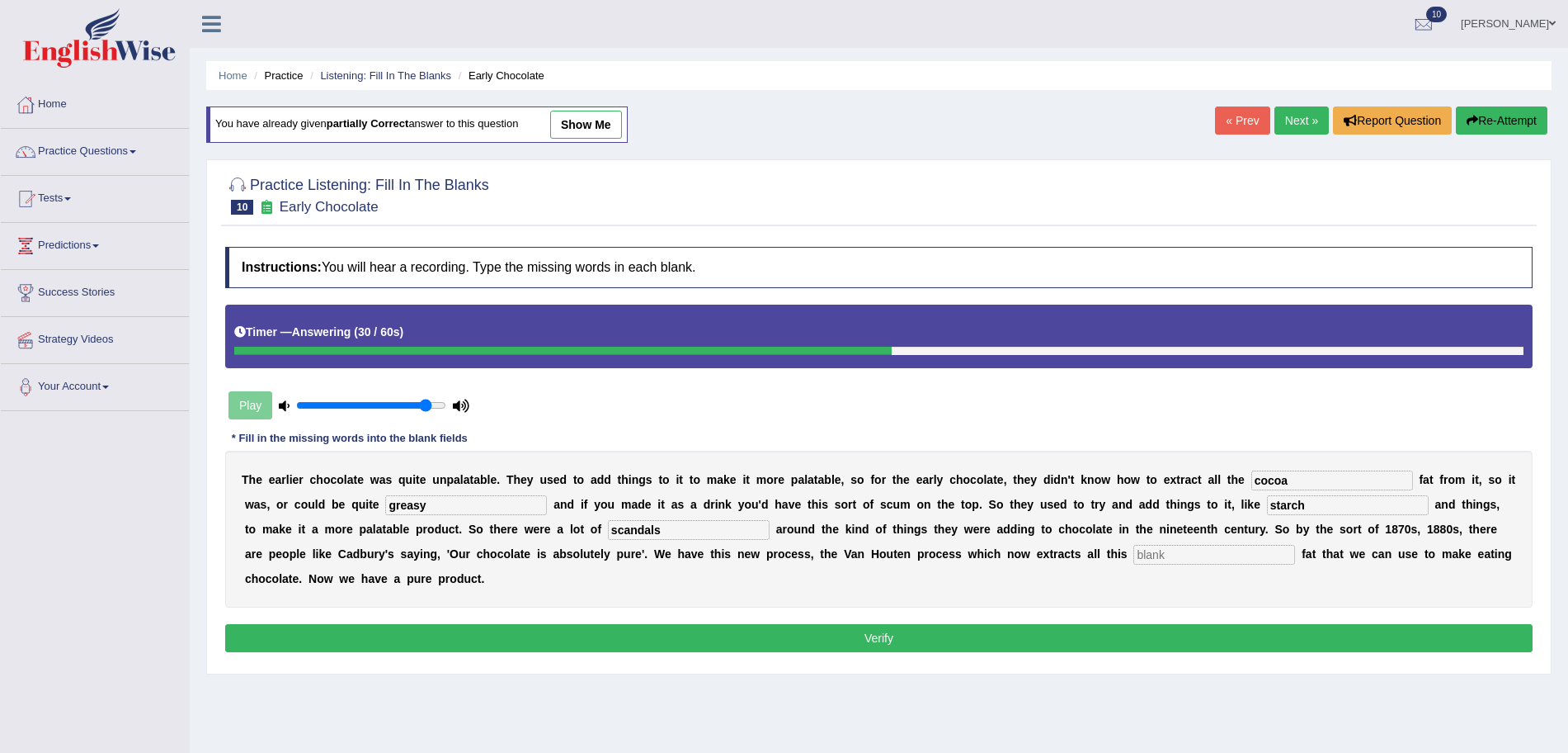
type input "scandals"
click at [1183, 552] on input "text" at bounding box center [1214, 555] width 161 height 20
type input "horriable"
click at [1167, 624] on button "Verify" at bounding box center [878, 637] width 1307 height 28
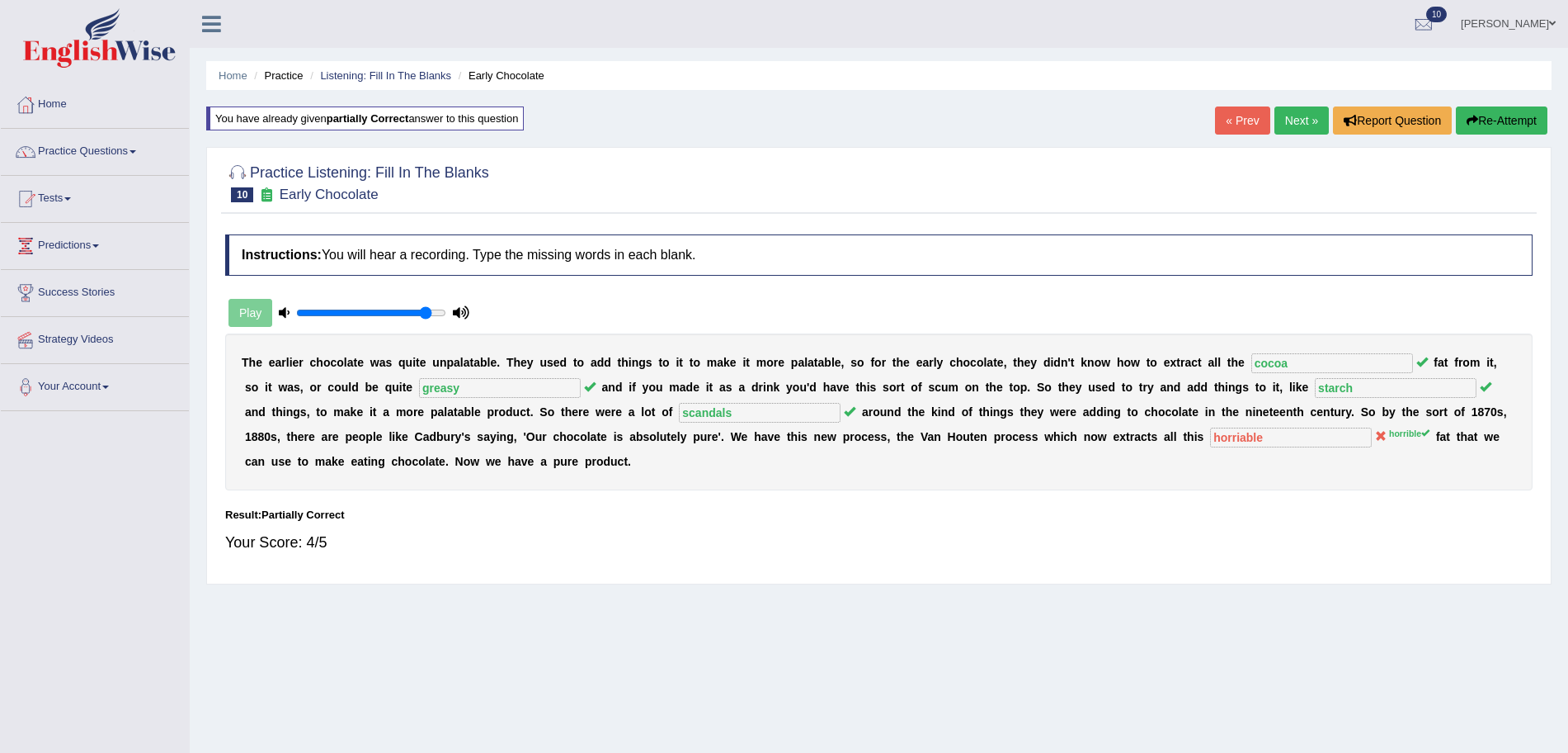
click at [1312, 112] on link "Next »" at bounding box center [1302, 120] width 55 height 28
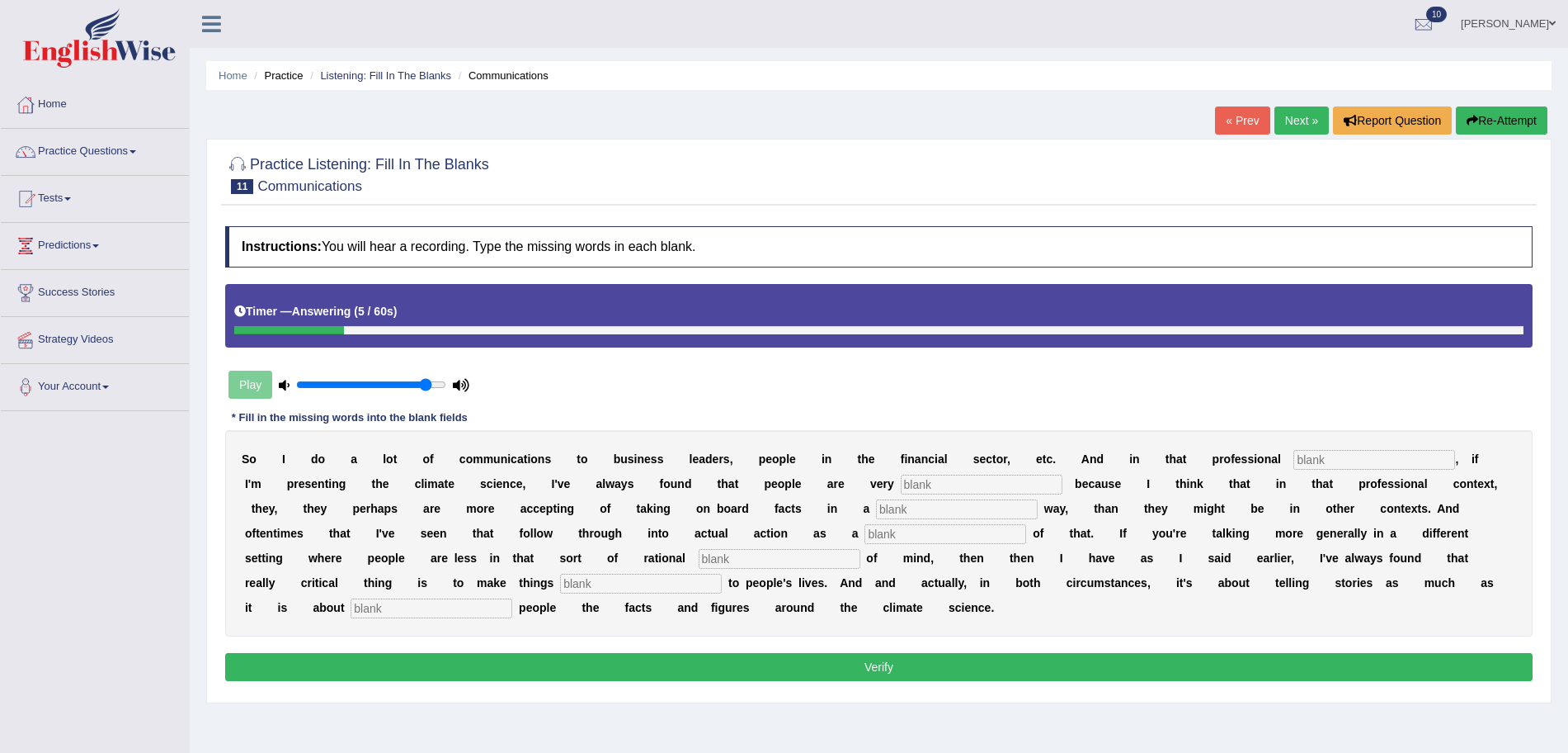
click at [1340, 460] on input "text" at bounding box center [1374, 459] width 161 height 20
type input "content"
click at [979, 494] on div "S o I d o a l o t o f c o m m u n i c a t i o n s t o b u s i n e s s l e a d e…" at bounding box center [878, 533] width 1307 height 206
click at [996, 481] on input "text" at bounding box center [981, 485] width 161 height 20
type input "respect"
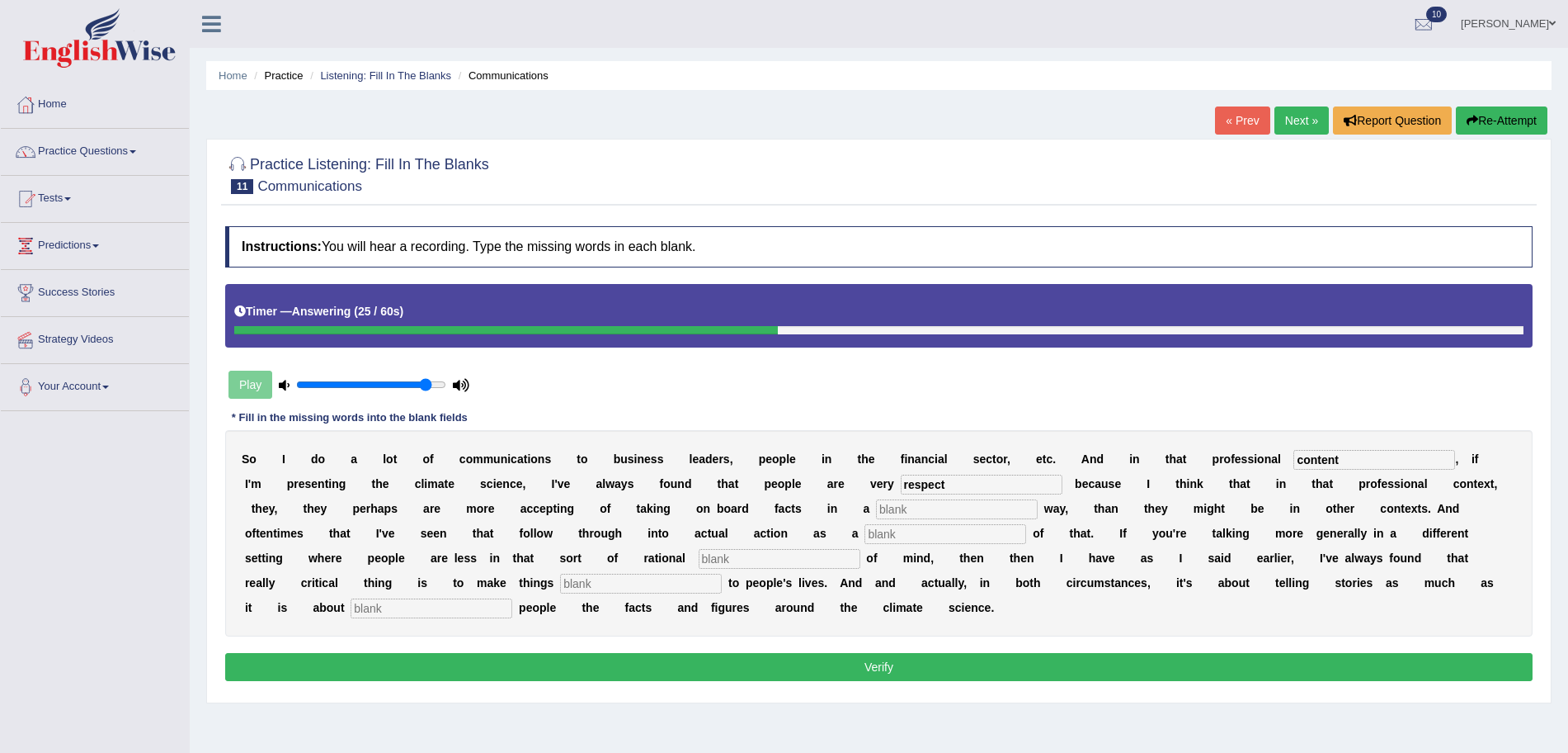
click at [982, 518] on input "text" at bounding box center [956, 510] width 161 height 20
type input "rational"
click at [452, 610] on input "text" at bounding box center [431, 608] width 161 height 20
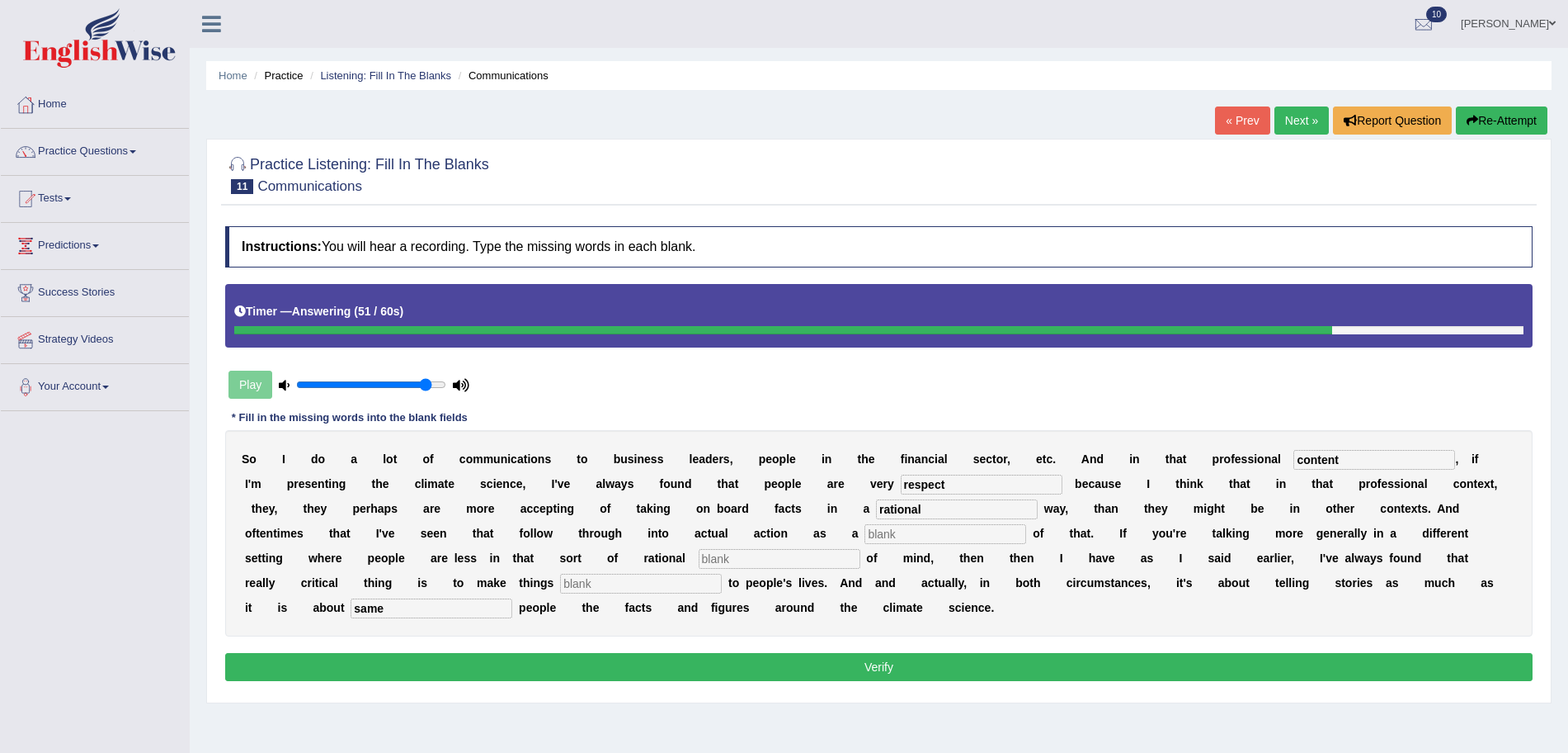
type input "same"
click at [592, 575] on input "text" at bounding box center [641, 583] width 161 height 20
type input "famoue"
click at [675, 661] on button "Verify" at bounding box center [878, 666] width 1307 height 28
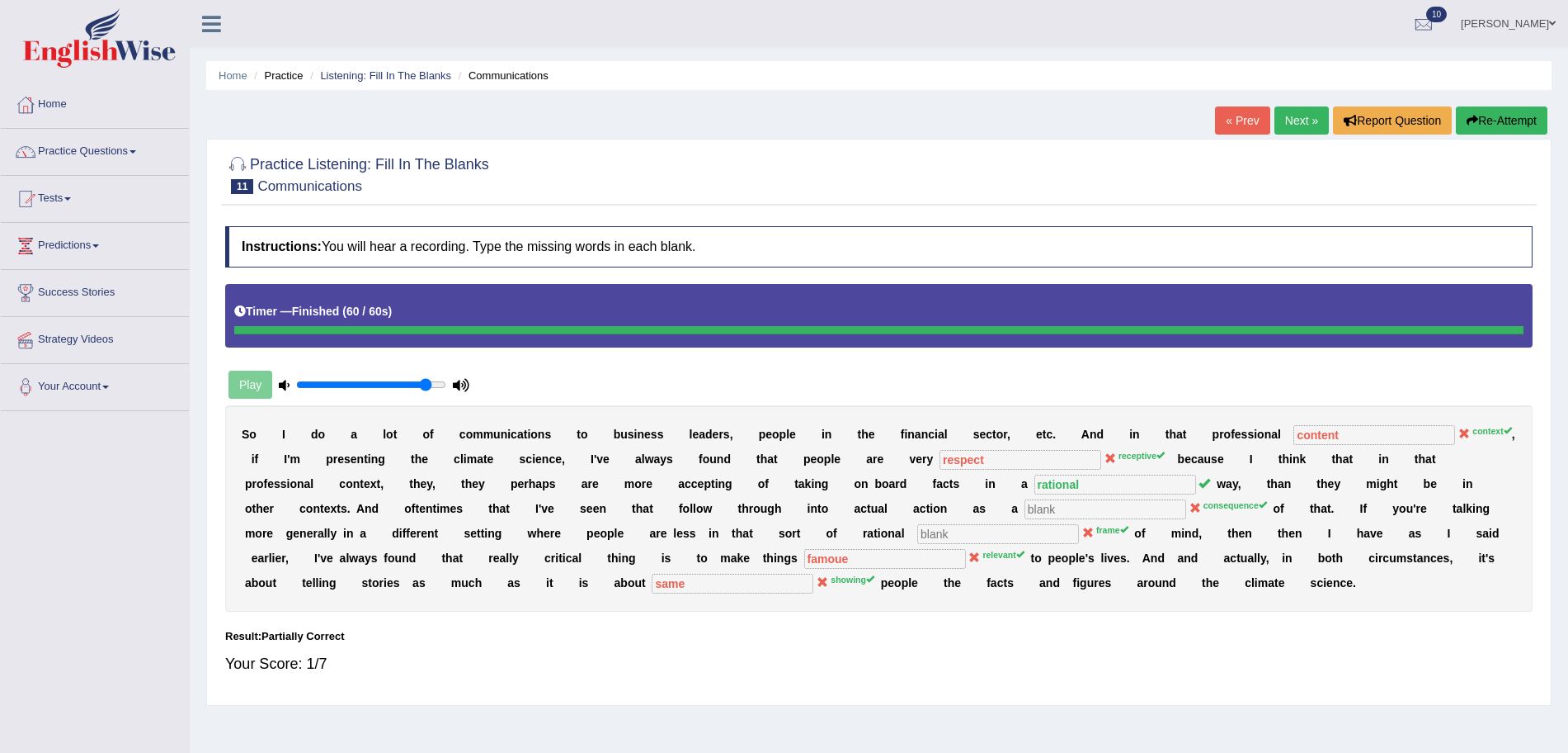
click at [1493, 130] on button "Re-Attempt" at bounding box center [1501, 120] width 91 height 28
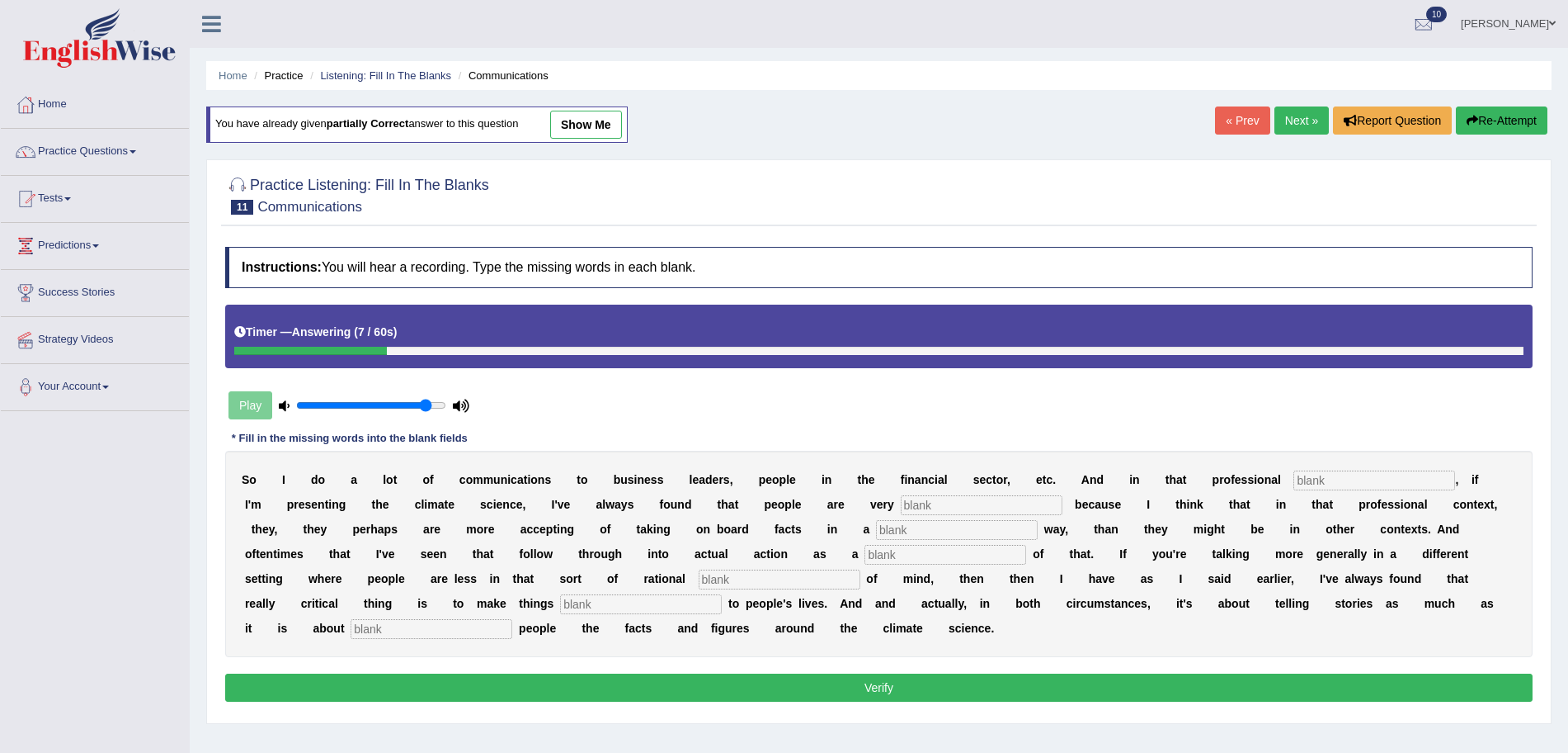
click at [1372, 480] on input "text" at bounding box center [1374, 480] width 161 height 20
type input "context"
click at [1027, 496] on input "text" at bounding box center [981, 505] width 161 height 20
type input "respective"
click at [1012, 534] on input "text" at bounding box center [956, 530] width 161 height 20
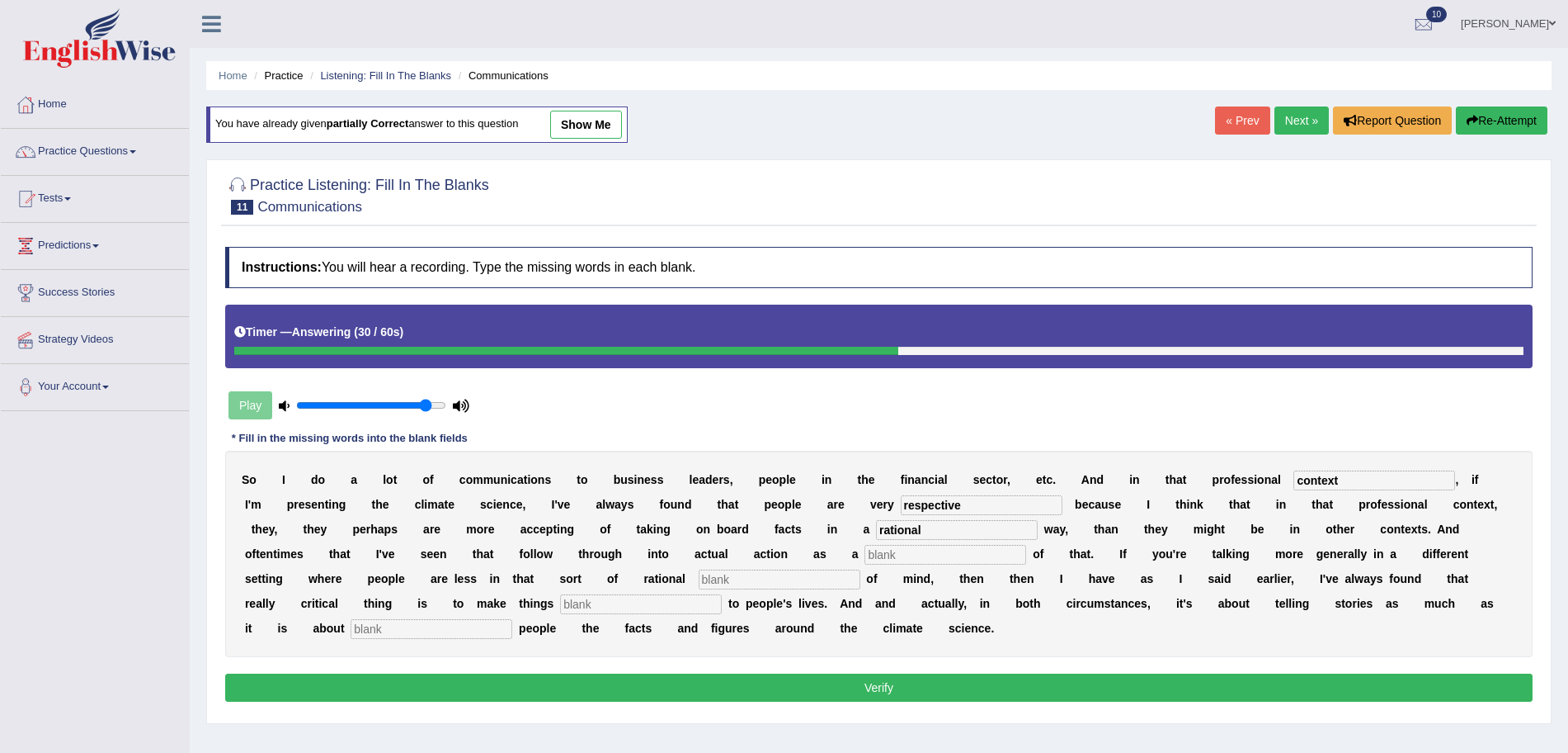
type input "rational"
click at [804, 576] on input "text" at bounding box center [779, 580] width 161 height 20
type input "frame"
click at [368, 624] on input "text" at bounding box center [431, 629] width 161 height 20
click at [892, 561] on input "text" at bounding box center [945, 555] width 161 height 20
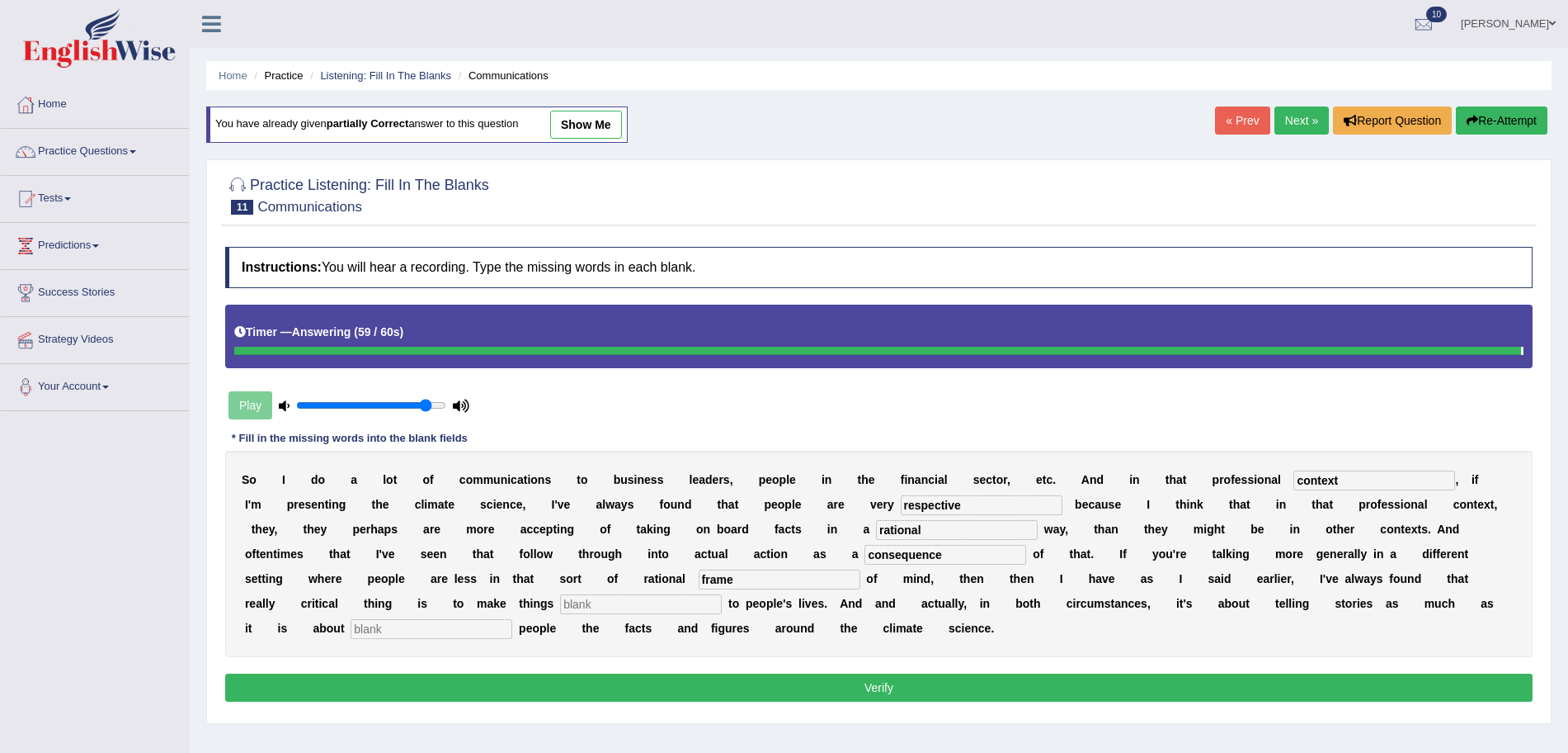
type input "consequence"
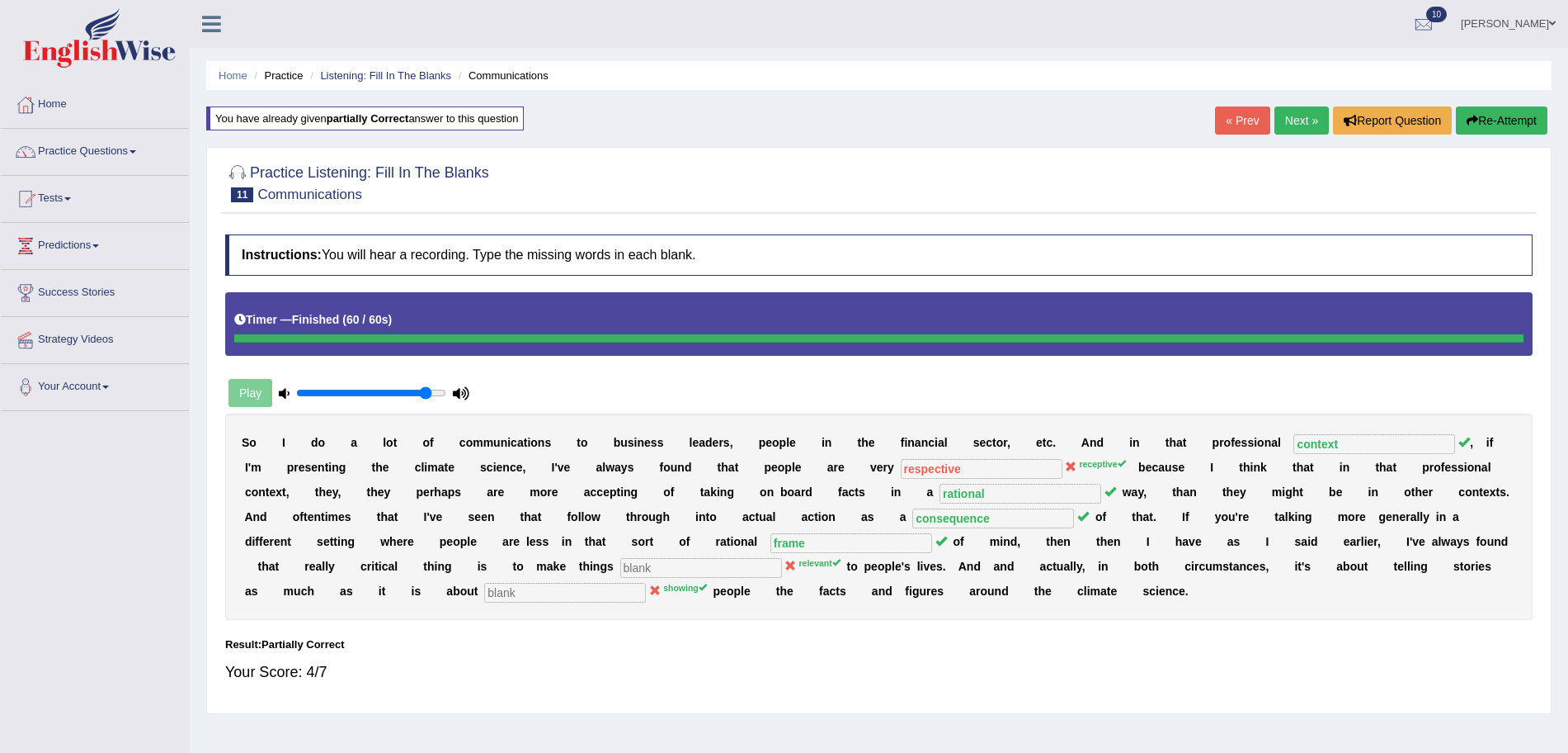
click at [892, 561] on b "p" at bounding box center [888, 566] width 7 height 13
click at [1308, 115] on link "Next »" at bounding box center [1302, 120] width 55 height 28
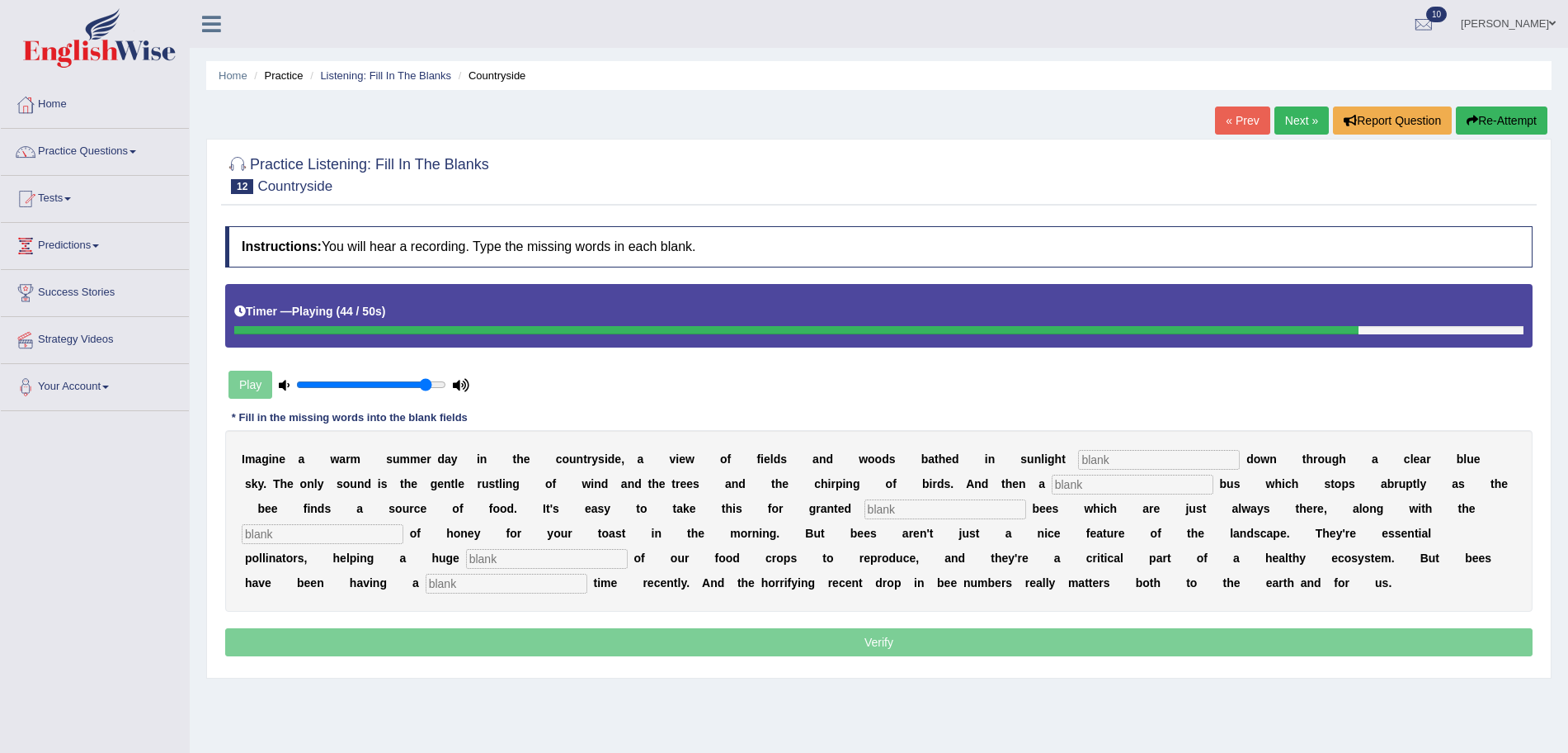
click at [1512, 116] on button "Re-Attempt" at bounding box center [1501, 120] width 91 height 28
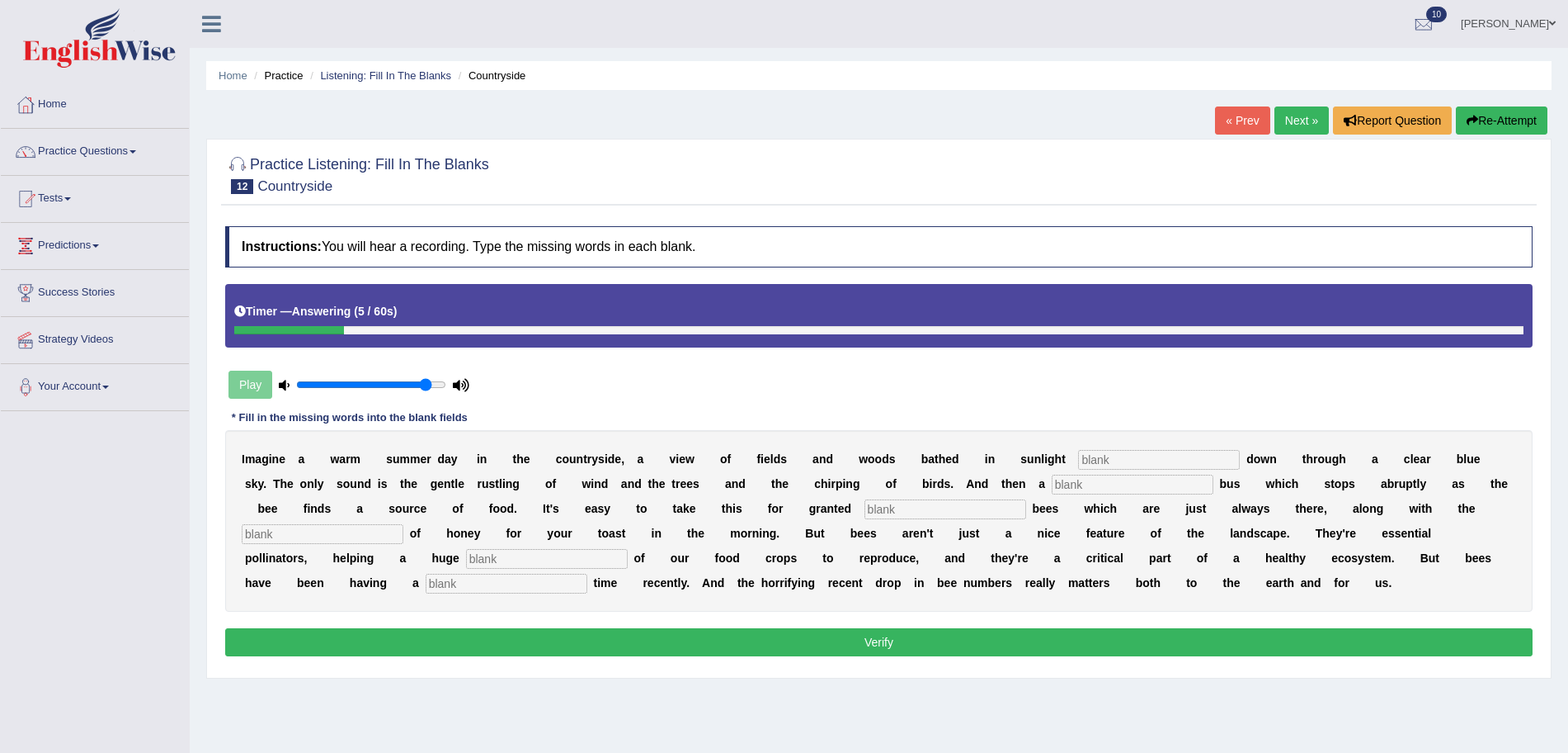
click at [1118, 463] on input "text" at bounding box center [1158, 459] width 161 height 20
type input "streaming"
click at [974, 511] on input "text" at bounding box center [945, 510] width 161 height 20
type input "sometimes"
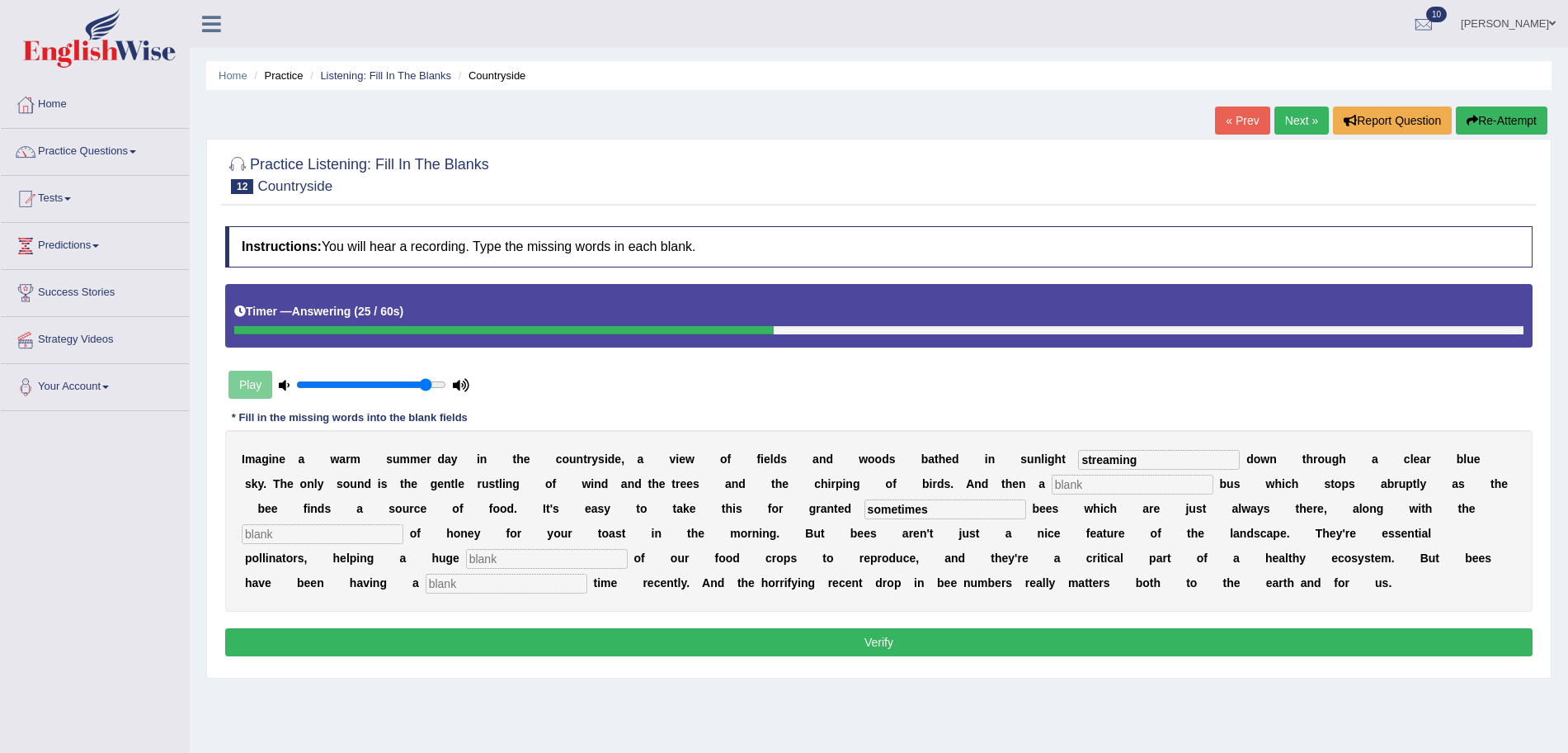
click at [320, 522] on div "I m a g i n e a w a r m s u m m e r d a y i n t h e c o u n t r y s i d e , a v…" at bounding box center [878, 521] width 1307 height 181
click at [325, 530] on input "text" at bounding box center [322, 534] width 161 height 20
type input "availabilty"
click at [489, 560] on input "text" at bounding box center [547, 559] width 161 height 20
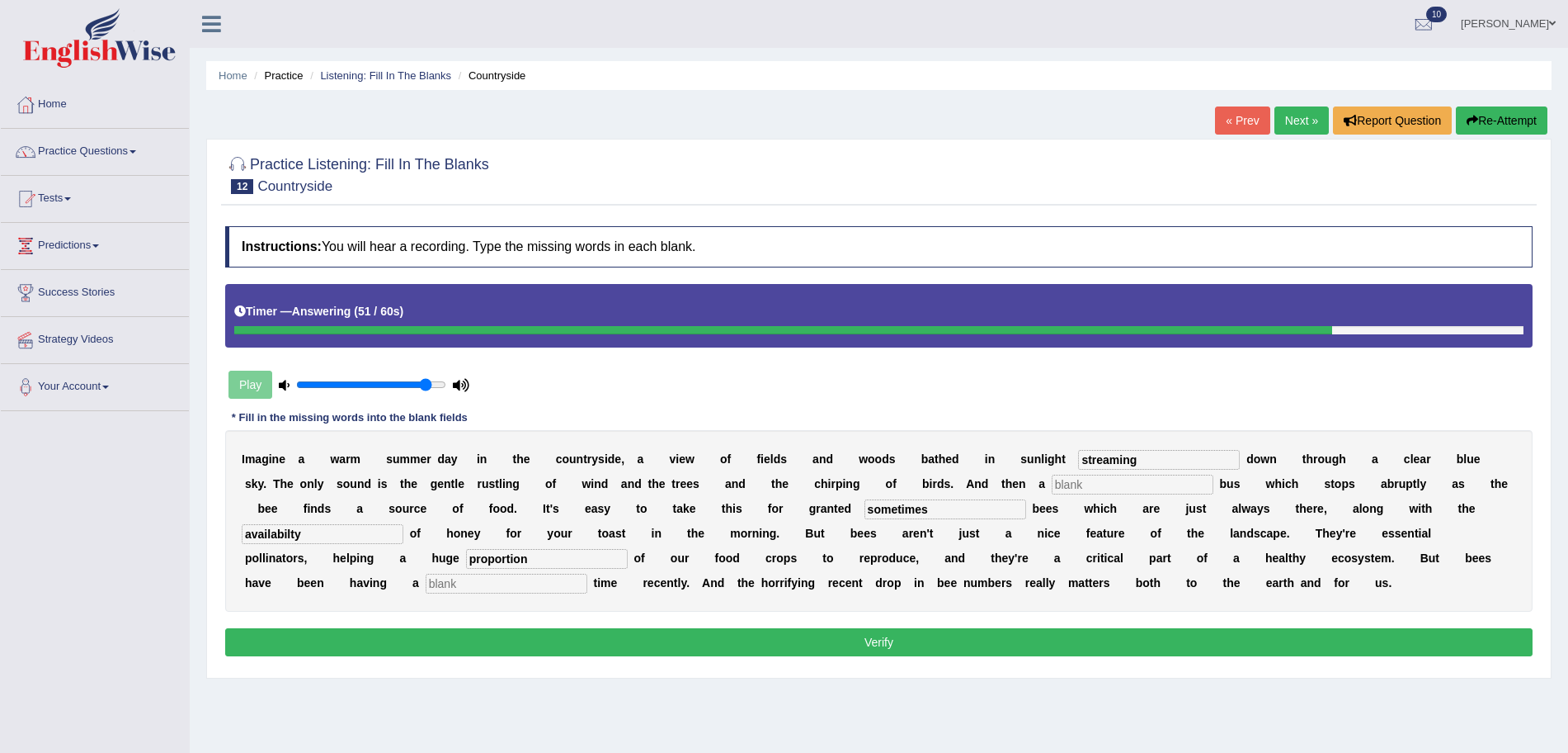
type input "proportion"
click at [1175, 482] on input "text" at bounding box center [1132, 485] width 161 height 20
type input "distinitive"
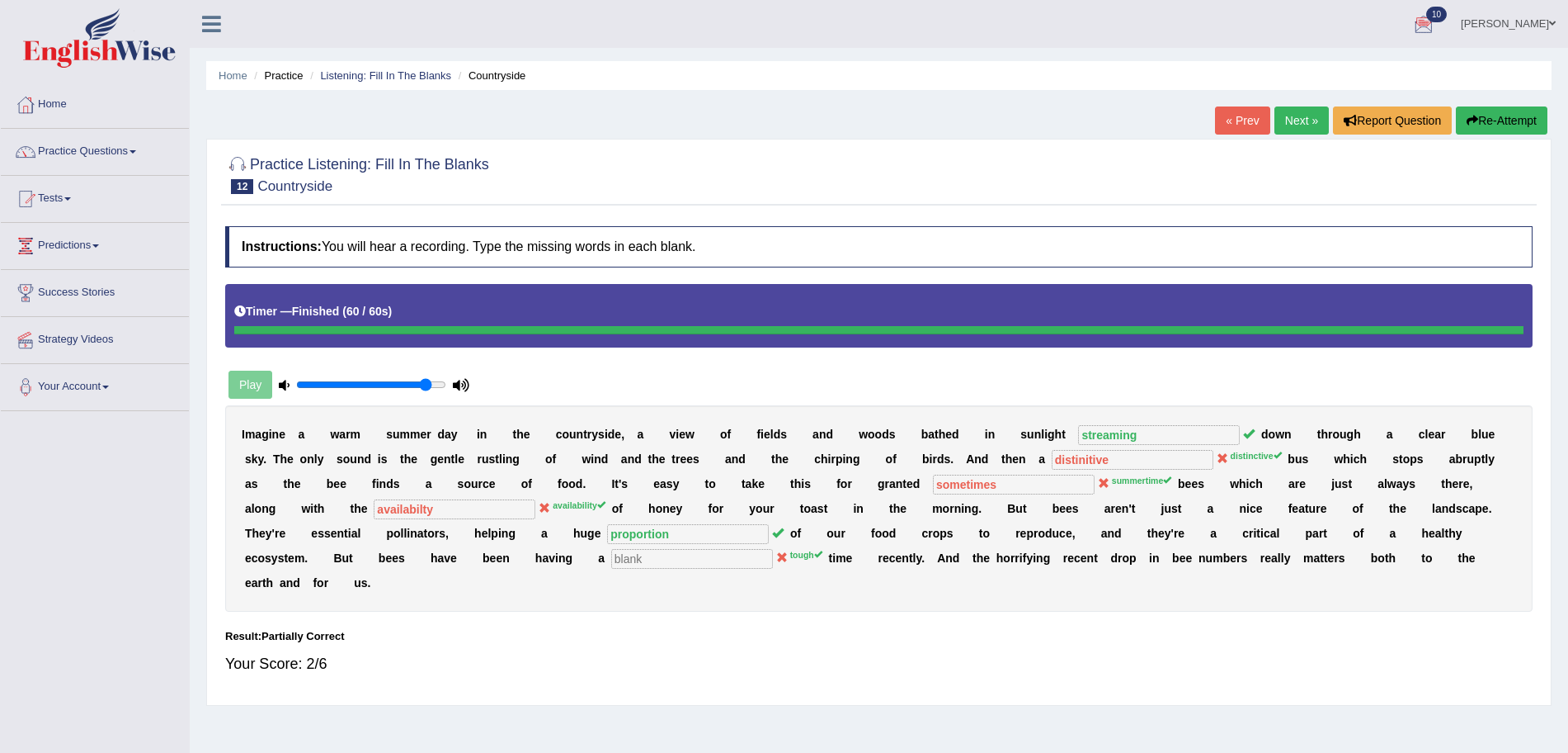
click at [1490, 112] on button "Re-Attempt" at bounding box center [1501, 120] width 91 height 28
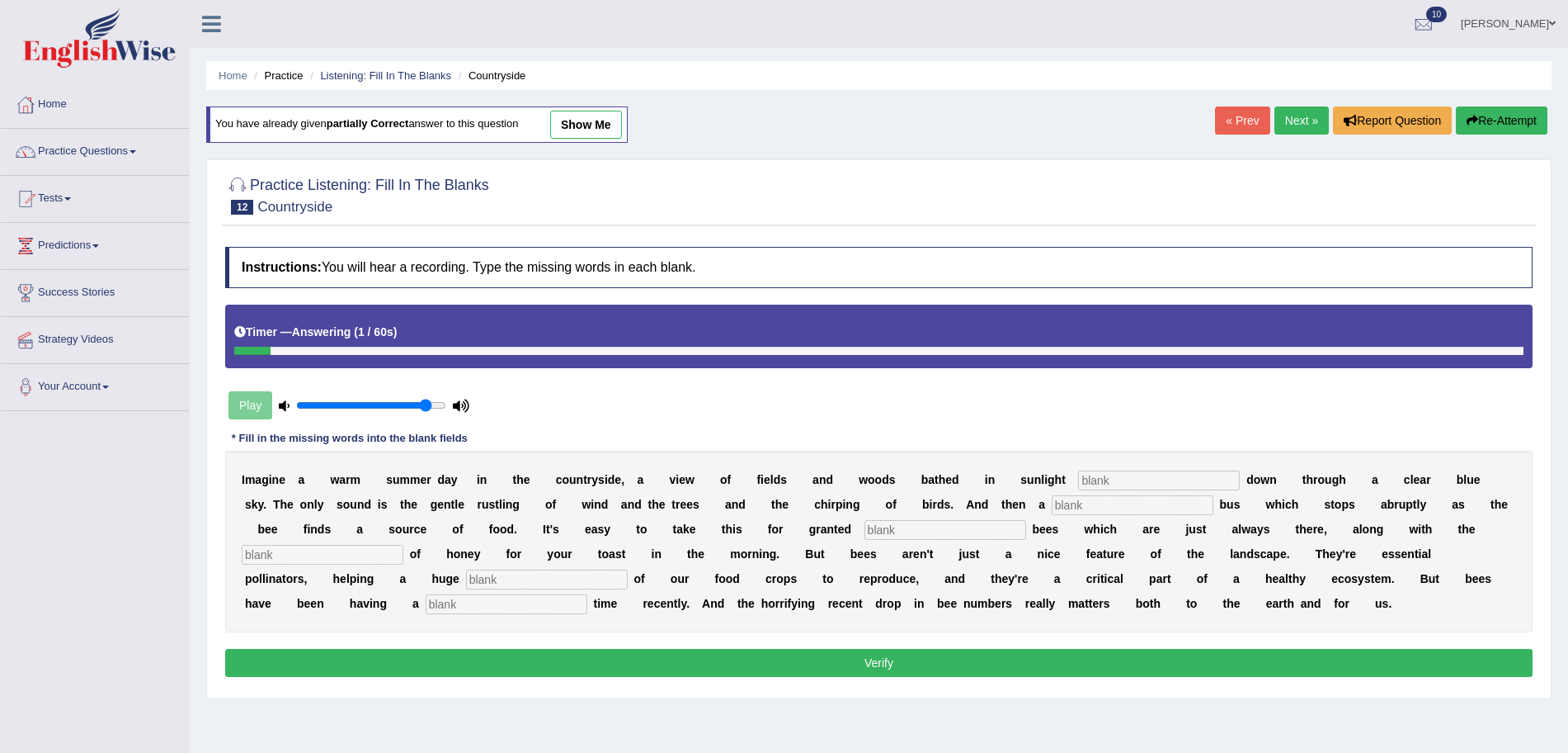
click at [1120, 488] on input "text" at bounding box center [1158, 480] width 161 height 20
type input "streaming"
click at [1172, 503] on input "text" at bounding box center [1132, 505] width 161 height 20
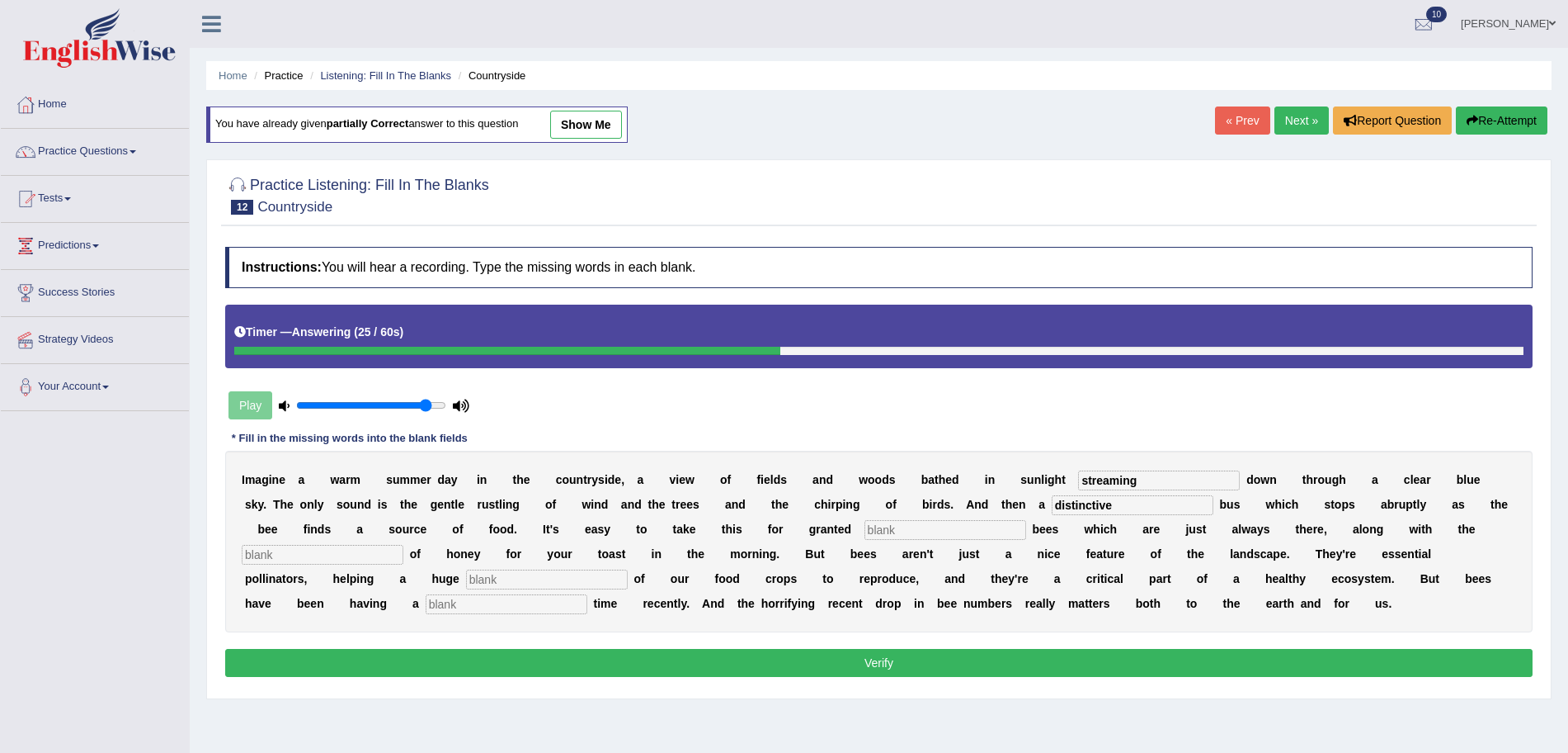
type input "distinctive"
click at [1005, 530] on input "text" at bounding box center [945, 530] width 161 height 20
type input "summertime"
click at [366, 550] on input "text" at bounding box center [322, 555] width 161 height 20
type input "availability"
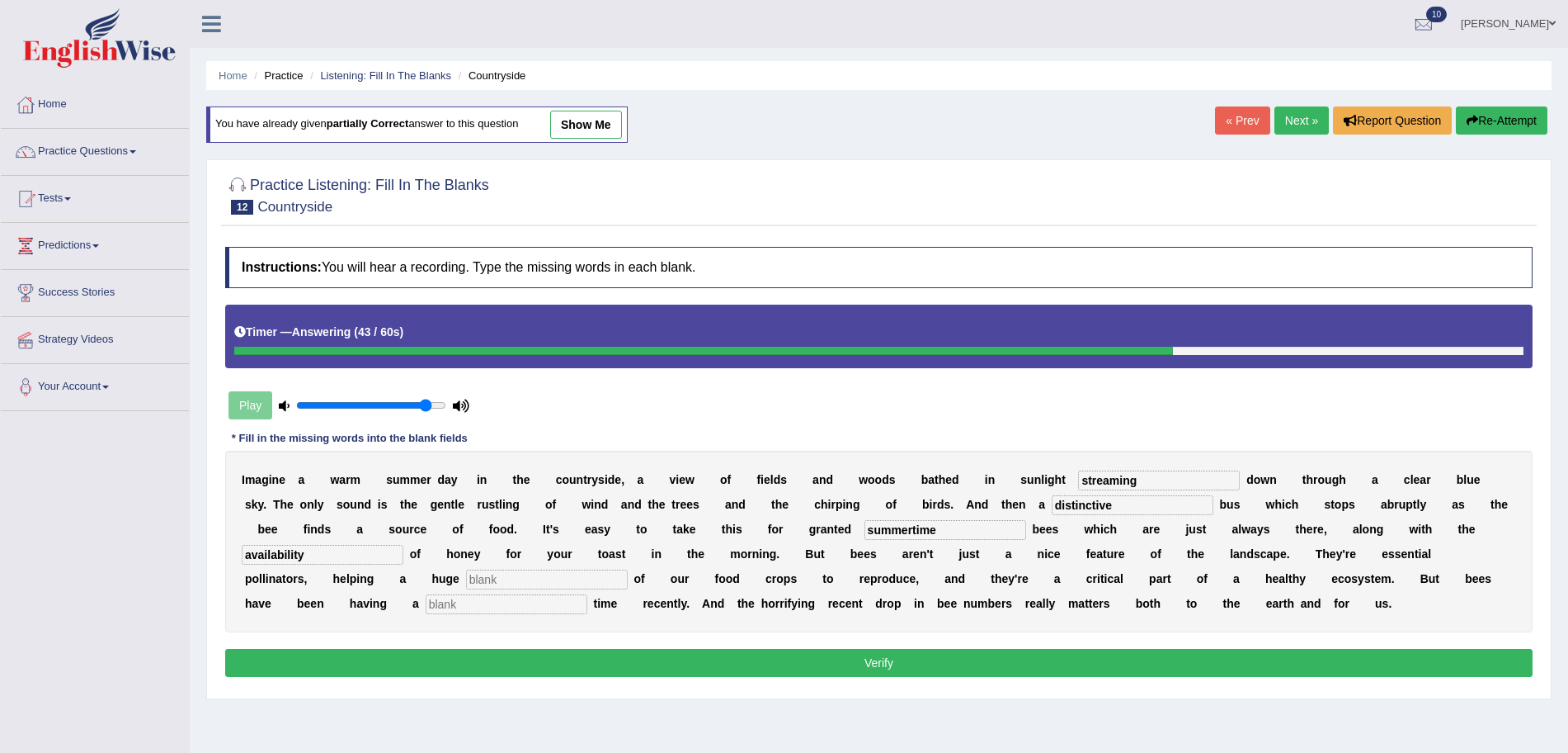
click at [574, 588] on input "text" at bounding box center [547, 580] width 161 height 20
type input "porpotion"
click at [555, 599] on input "text" at bounding box center [506, 604] width 161 height 20
type input "tough"
click at [607, 656] on button "Verify" at bounding box center [878, 663] width 1307 height 28
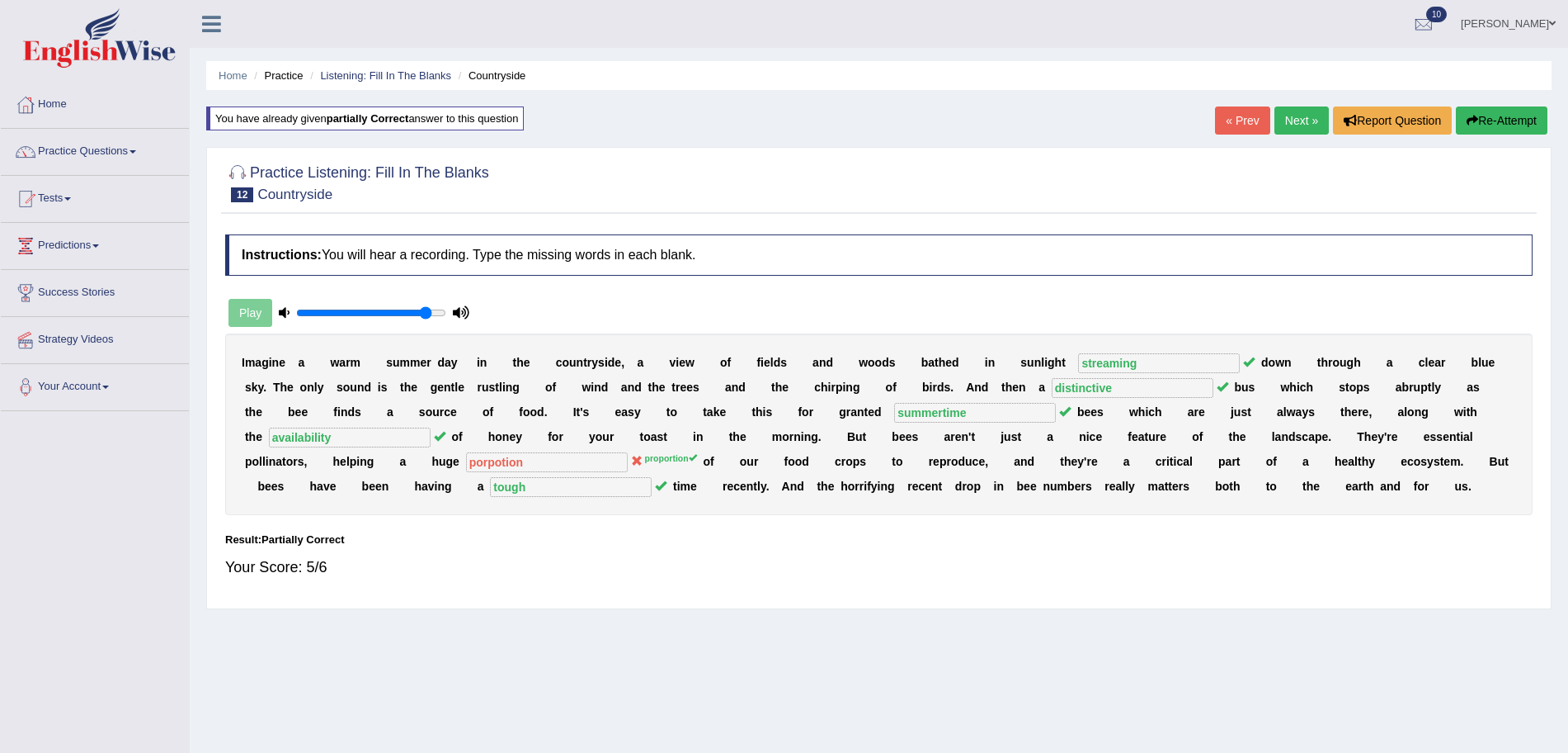
click at [1296, 131] on link "Next »" at bounding box center [1302, 120] width 55 height 28
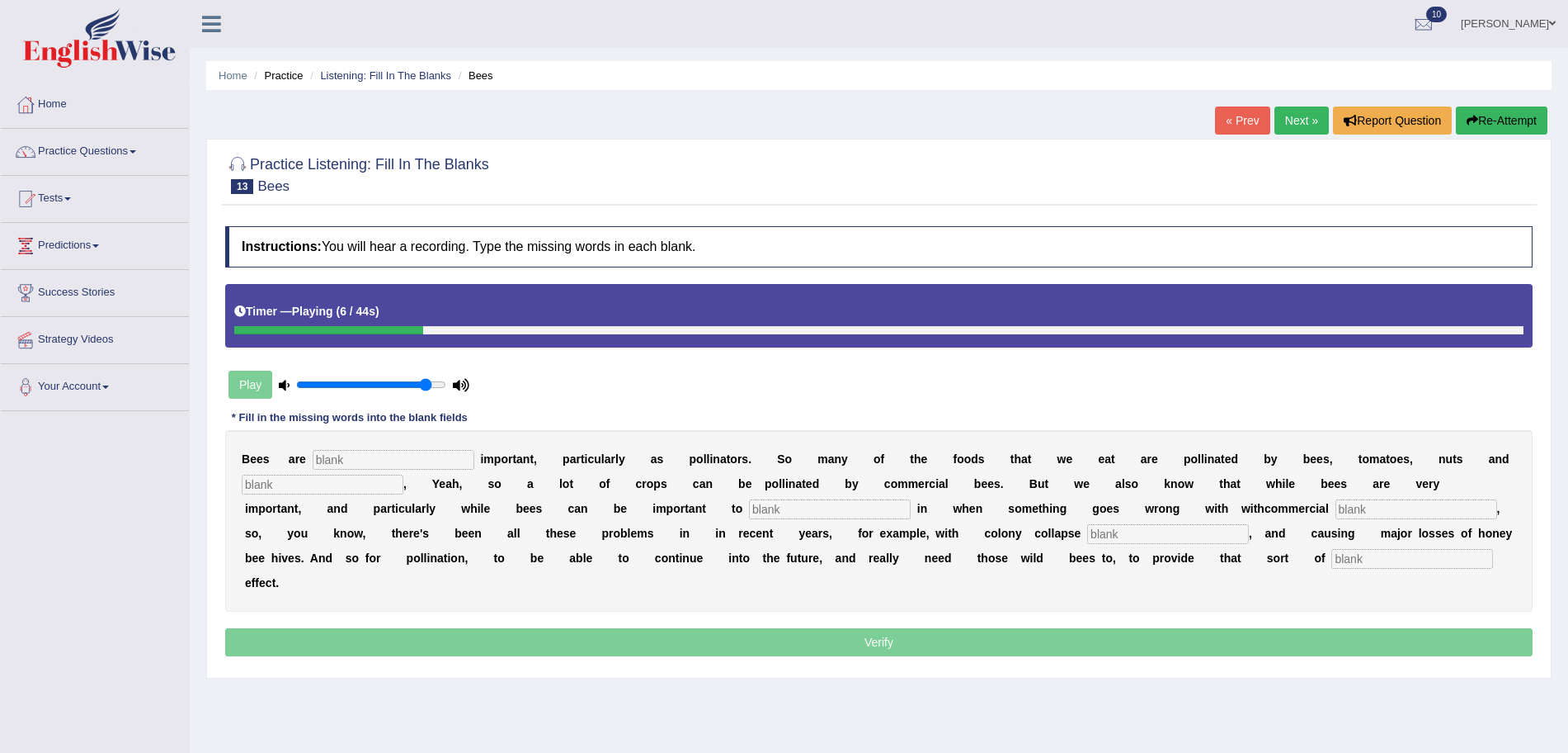
click at [577, 472] on div "B e e s a r e i m p o r t a n t , p a r t i c u l a r l y a s p o l l i n a t o…" at bounding box center [878, 521] width 1307 height 181
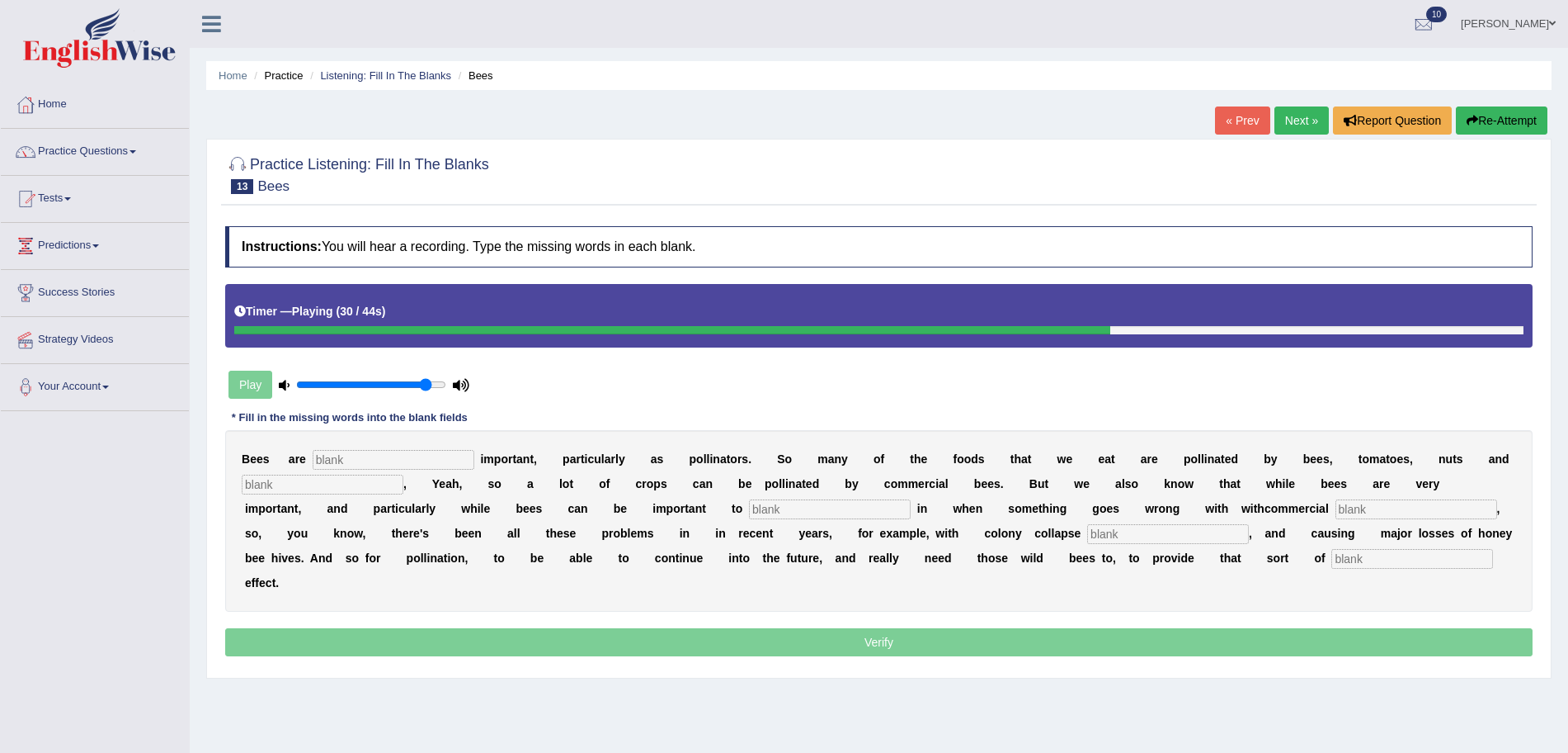
click at [1504, 117] on button "Re-Attempt" at bounding box center [1501, 120] width 91 height 28
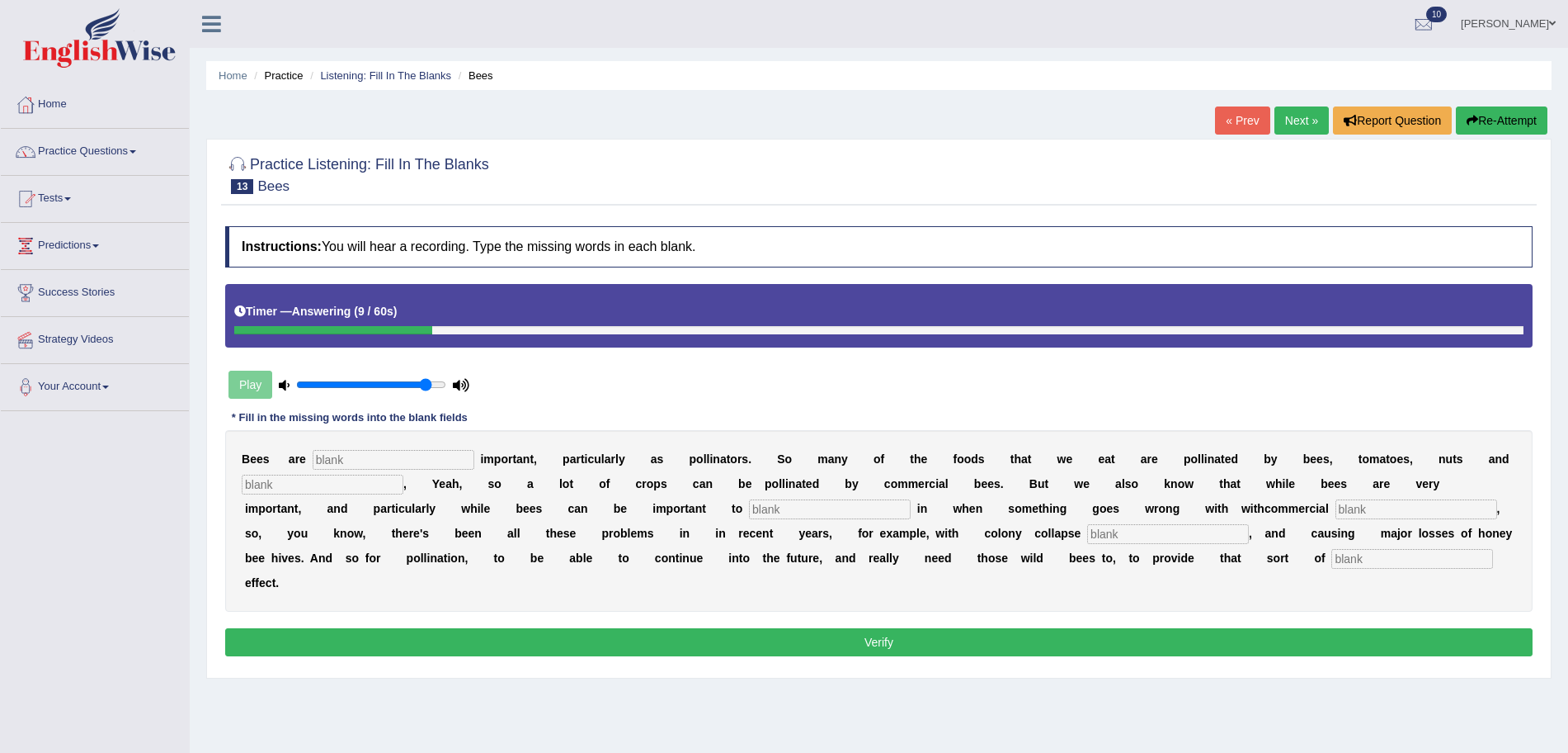
click at [390, 484] on input "text" at bounding box center [322, 485] width 161 height 20
type input "choclates"
click at [1116, 530] on input "text" at bounding box center [1167, 534] width 161 height 20
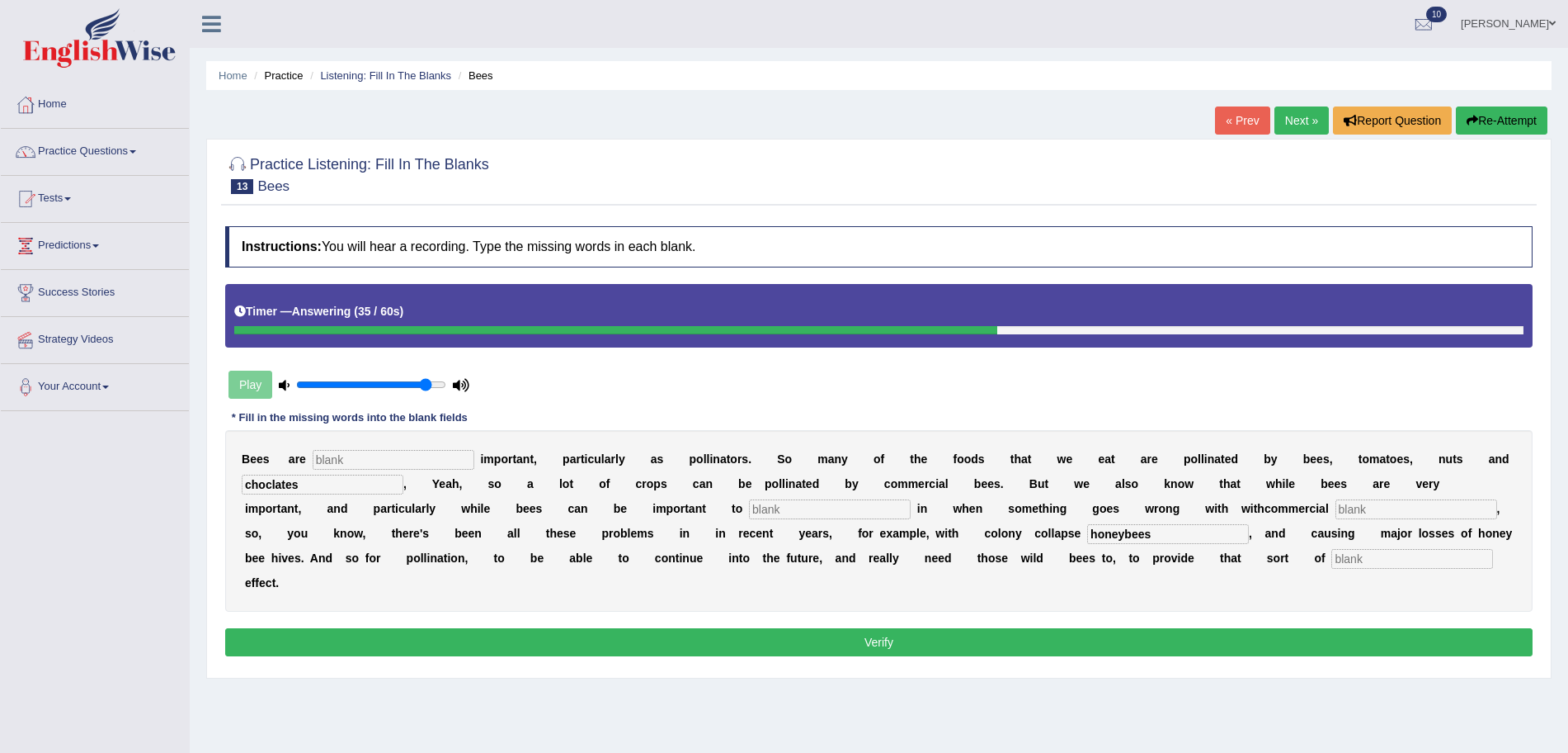
type input "honeybees"
click at [1440, 562] on input "text" at bounding box center [1411, 559] width 161 height 20
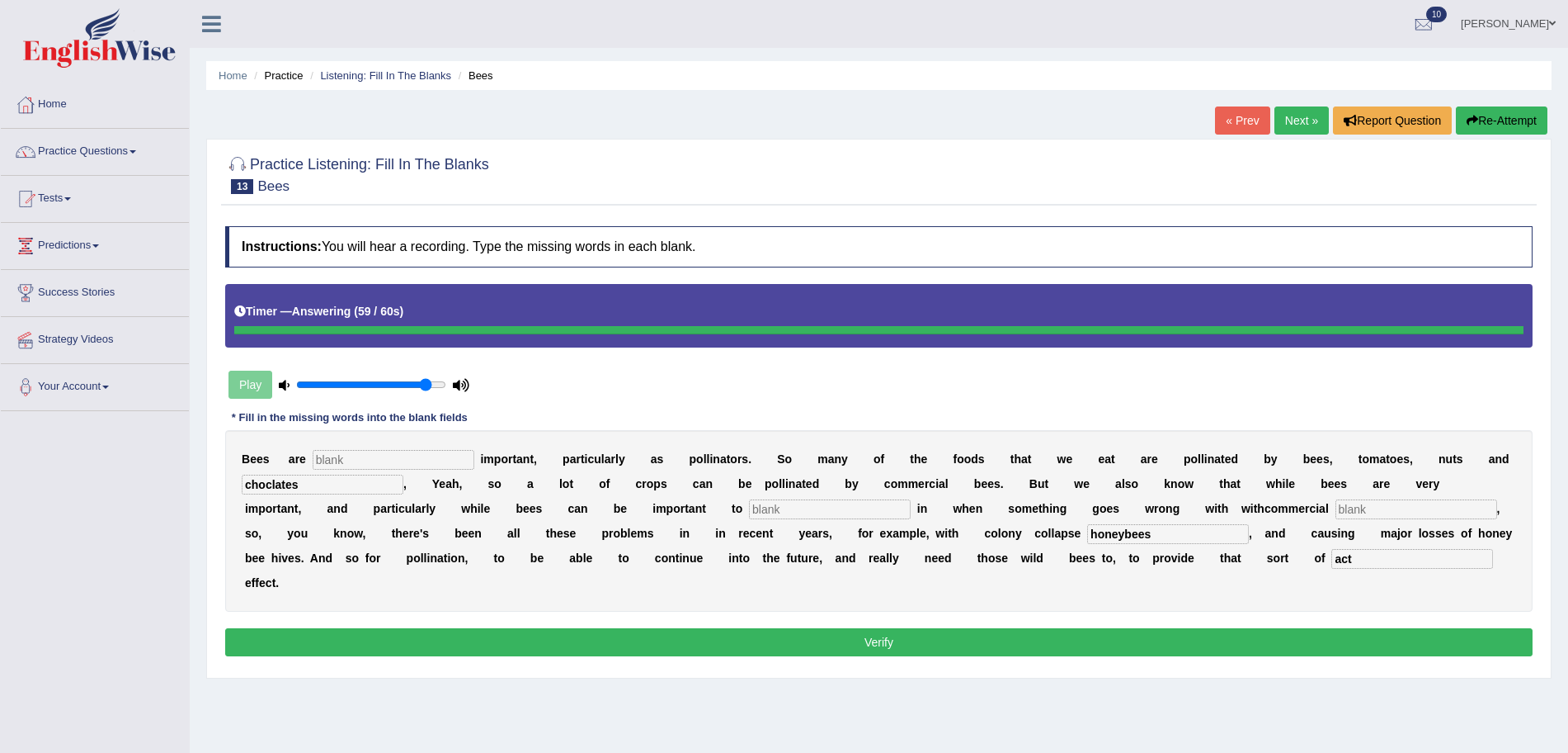
type input "act"
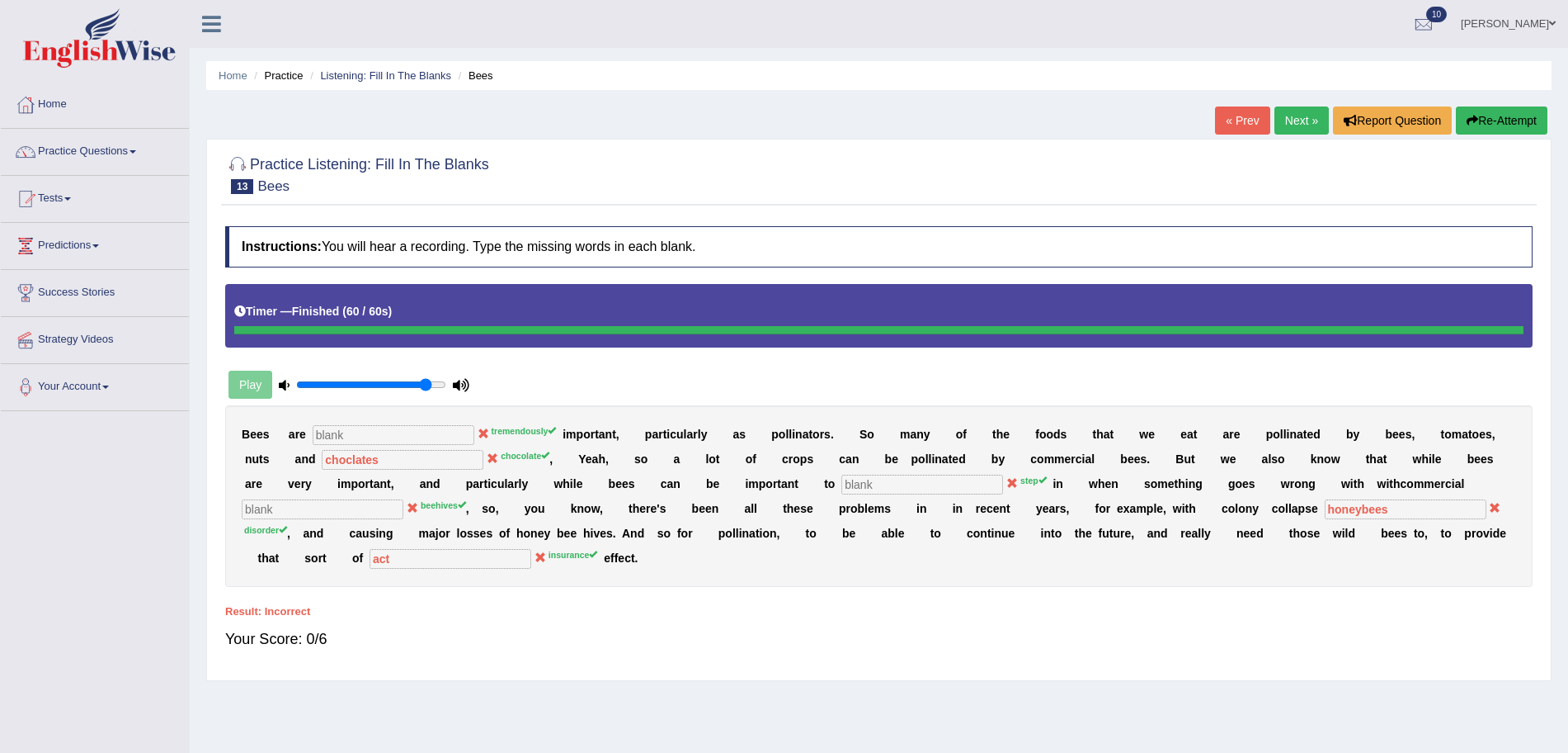
click at [1478, 122] on button "Re-Attempt" at bounding box center [1501, 120] width 91 height 28
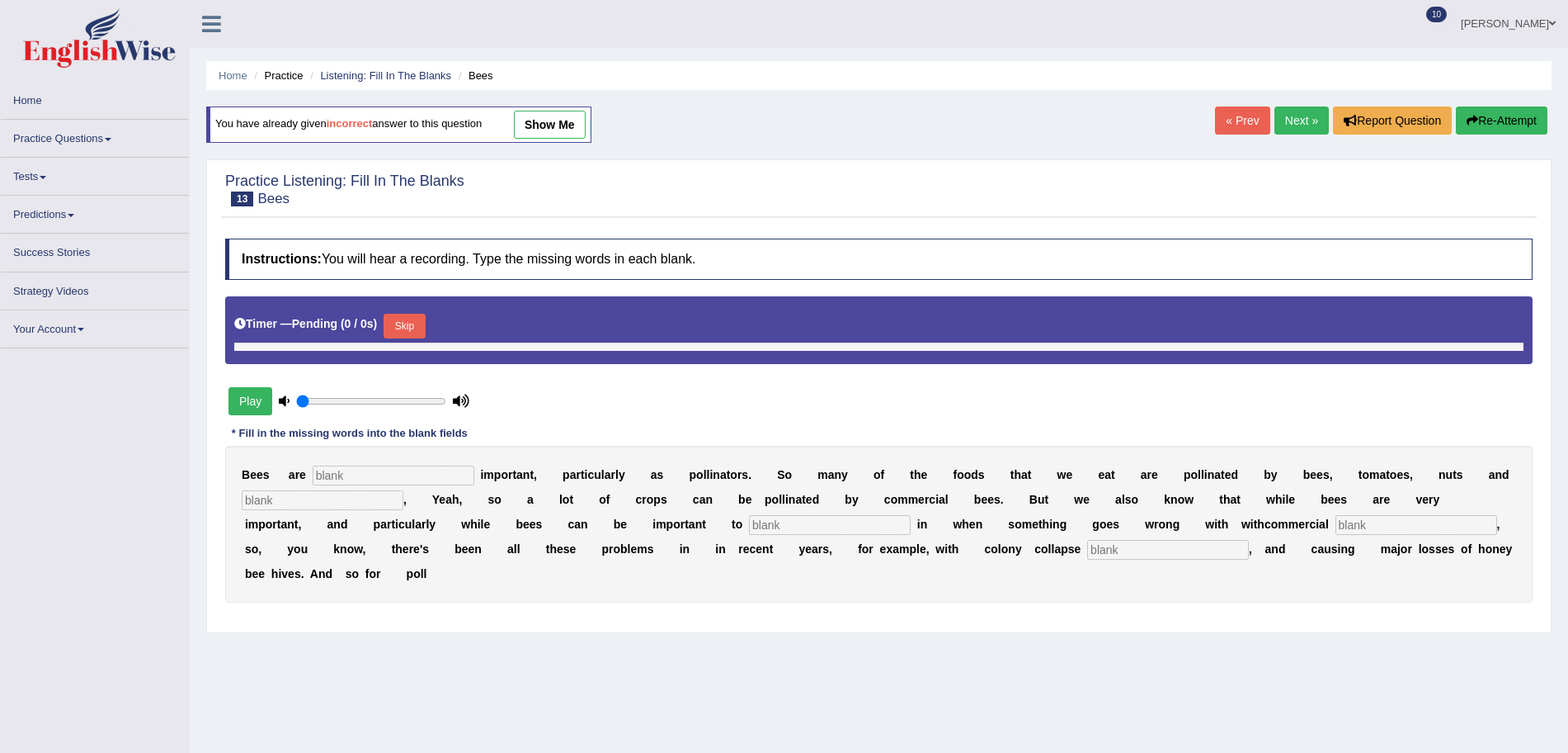
type input "0.9"
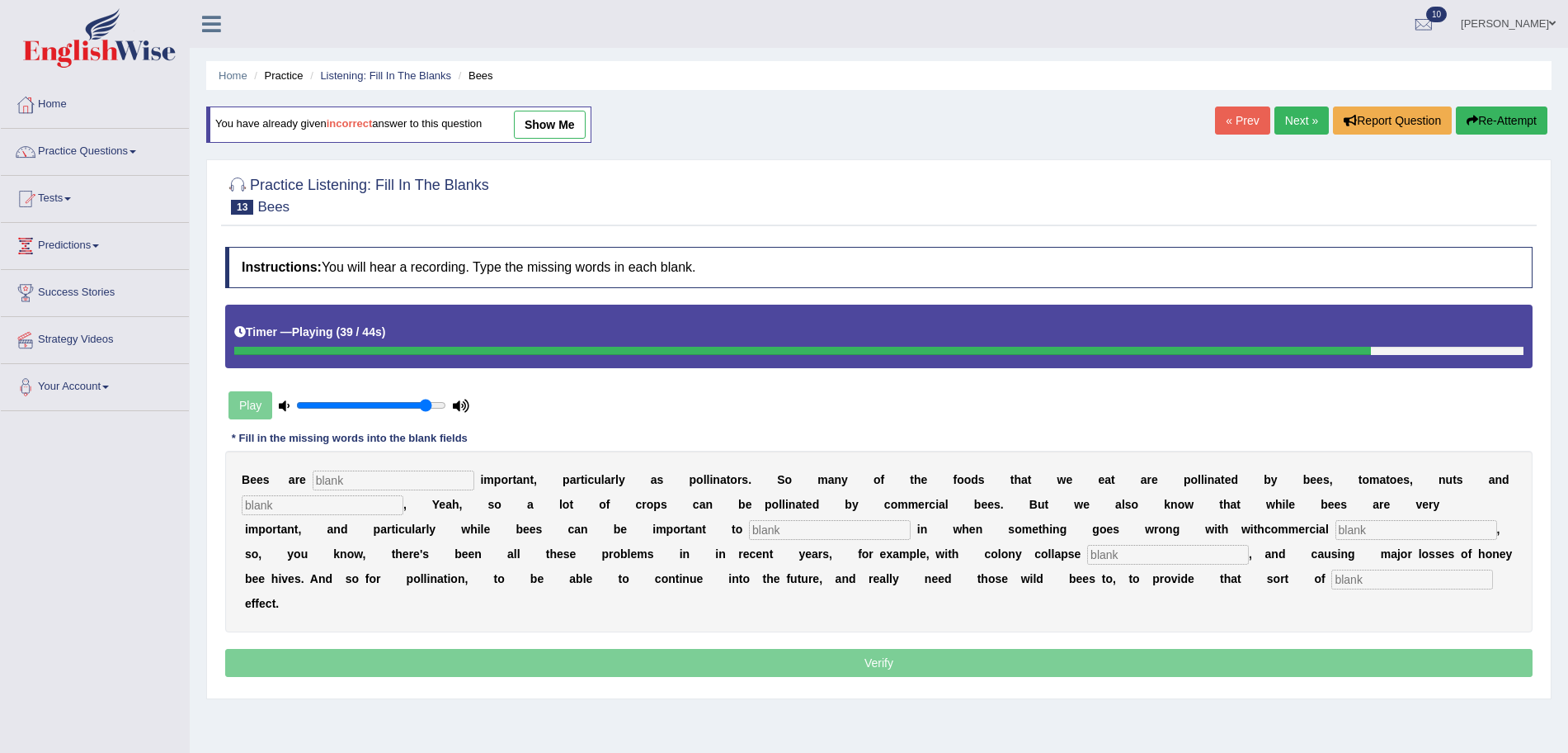
click at [1526, 127] on button "Re-Attempt" at bounding box center [1501, 120] width 91 height 28
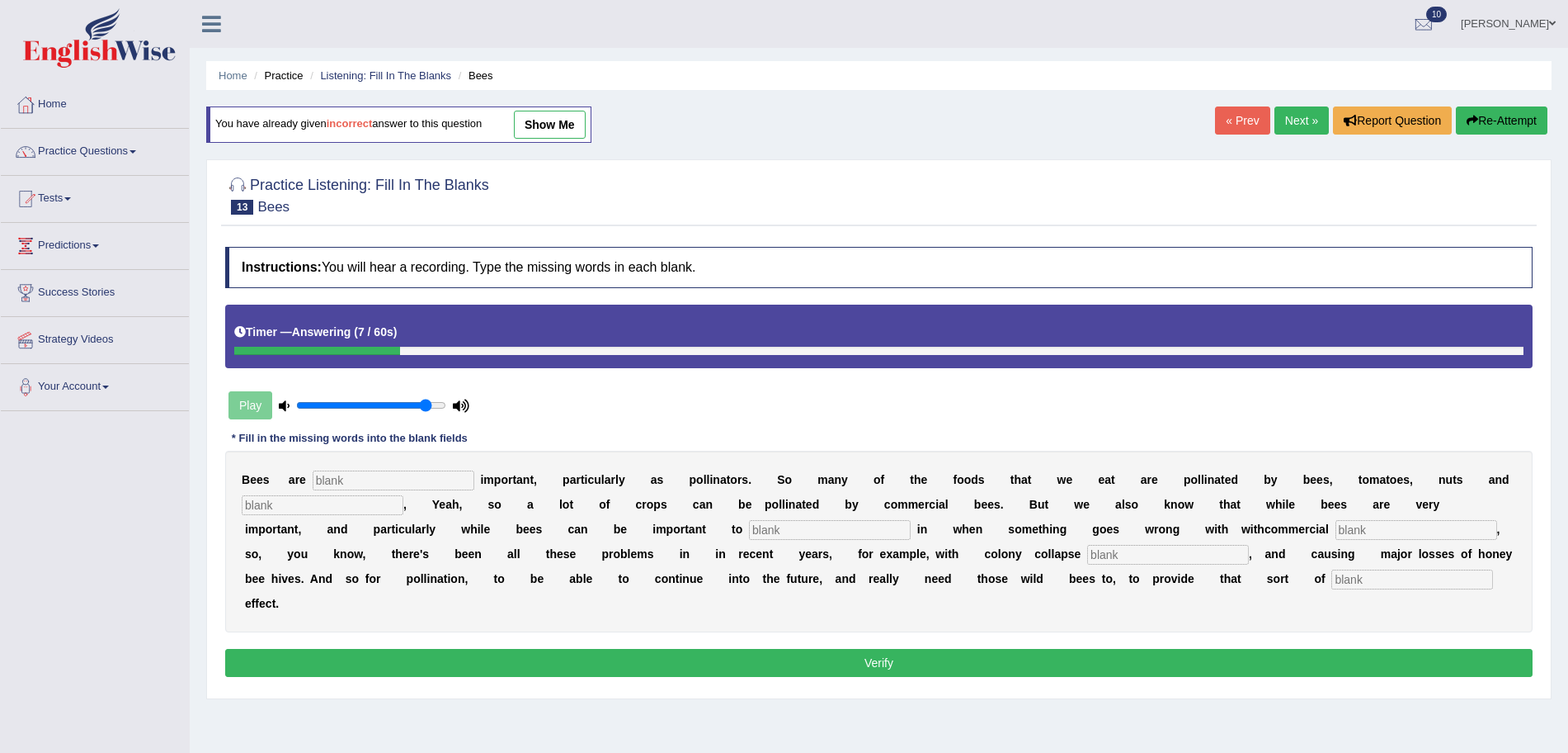
click at [432, 482] on input "text" at bounding box center [393, 480] width 161 height 20
type input "tremendously"
click at [270, 500] on input "text" at bounding box center [322, 505] width 161 height 20
click at [270, 500] on input "chocolate" at bounding box center [322, 505] width 161 height 20
type input "chocolate"
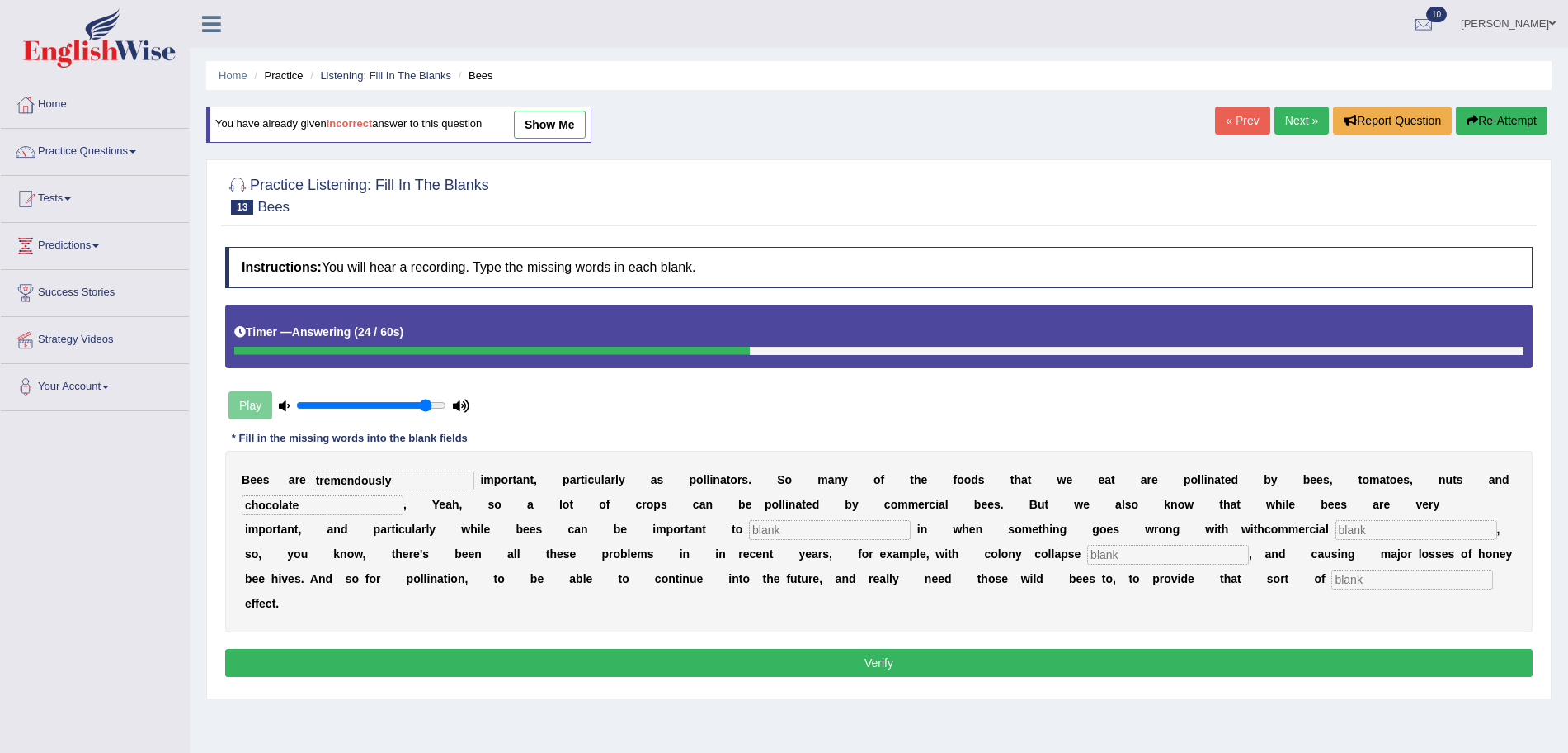
click at [815, 526] on input "text" at bounding box center [829, 530] width 161 height 20
type input "step"
click at [1122, 554] on input "text" at bounding box center [1167, 555] width 161 height 20
type input "disorder"
click at [1386, 577] on input "text" at bounding box center [1411, 580] width 161 height 20
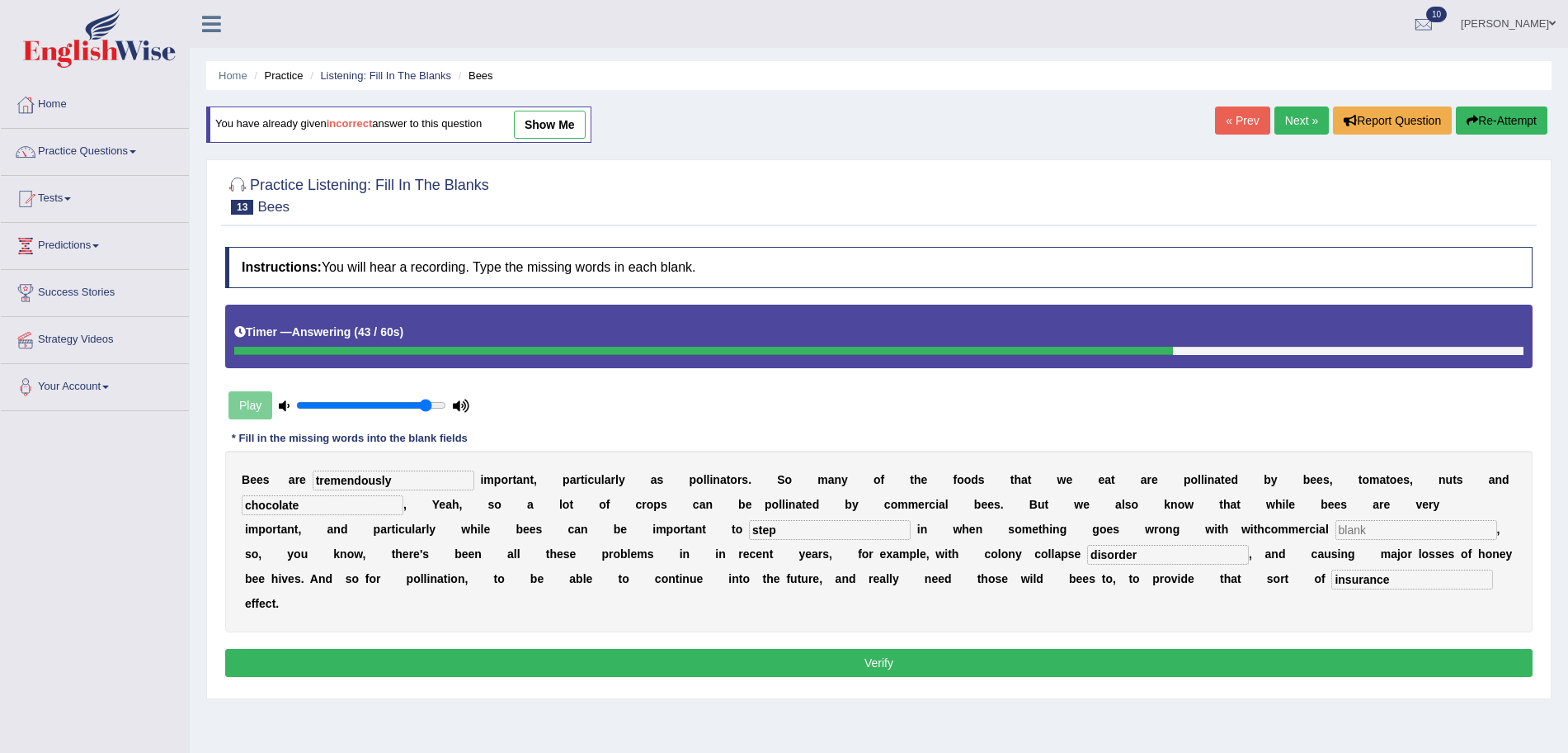
type input "insurance"
click at [1439, 526] on input "text" at bounding box center [1416, 530] width 161 height 20
type input "beeshives"
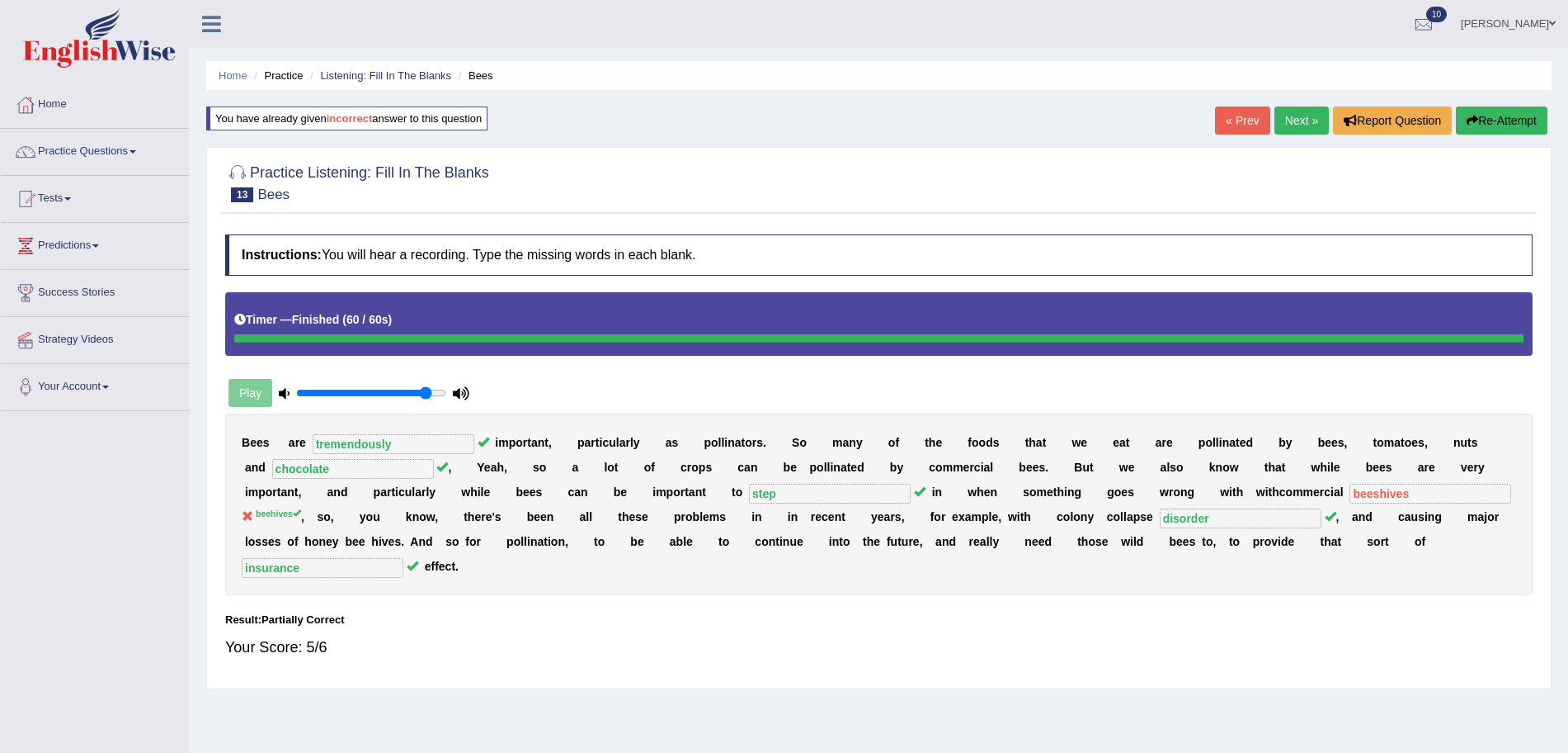
click at [98, 155] on link "Practice Questions" at bounding box center [95, 149] width 188 height 41
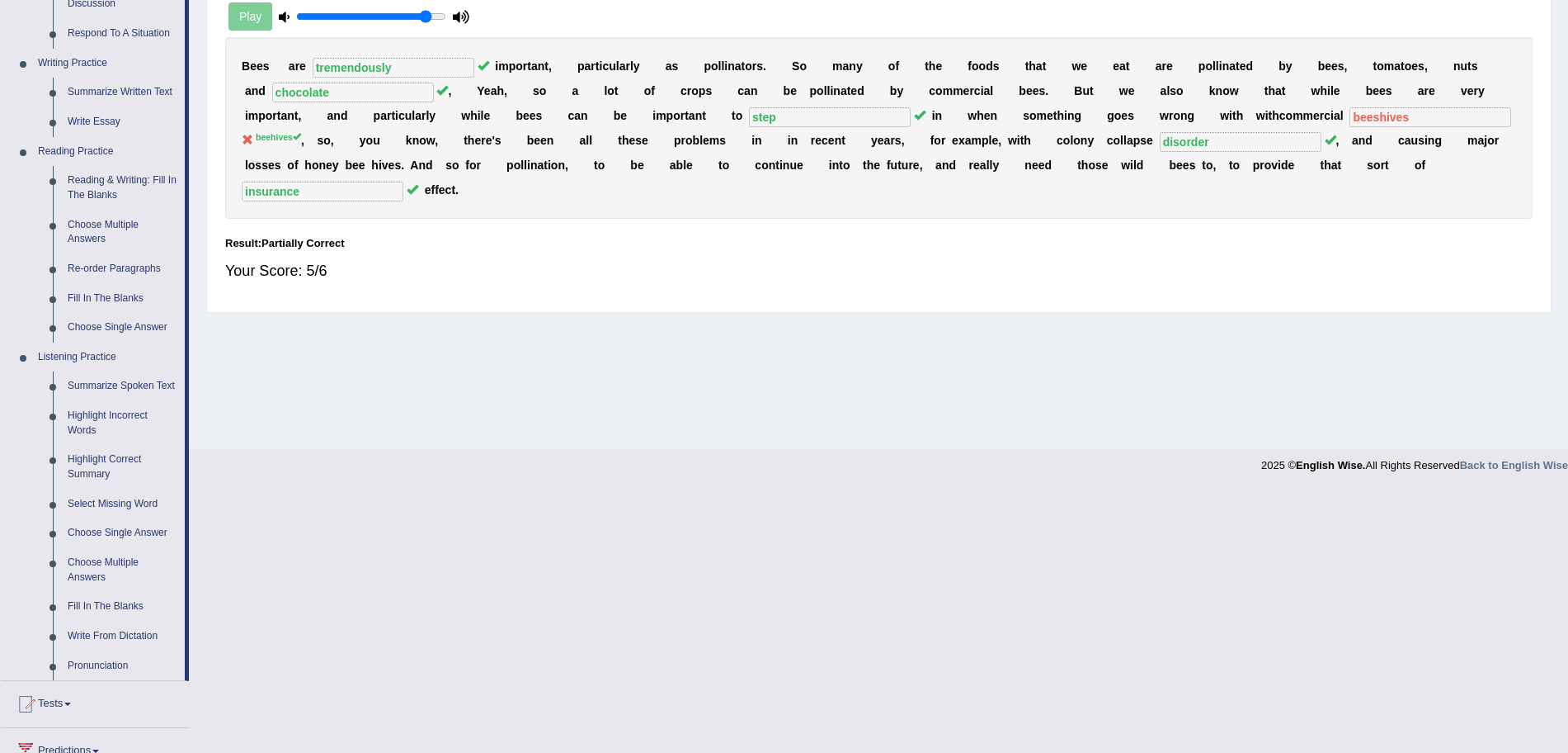
scroll to position [380, 0]
